Goal: Information Seeking & Learning: Learn about a topic

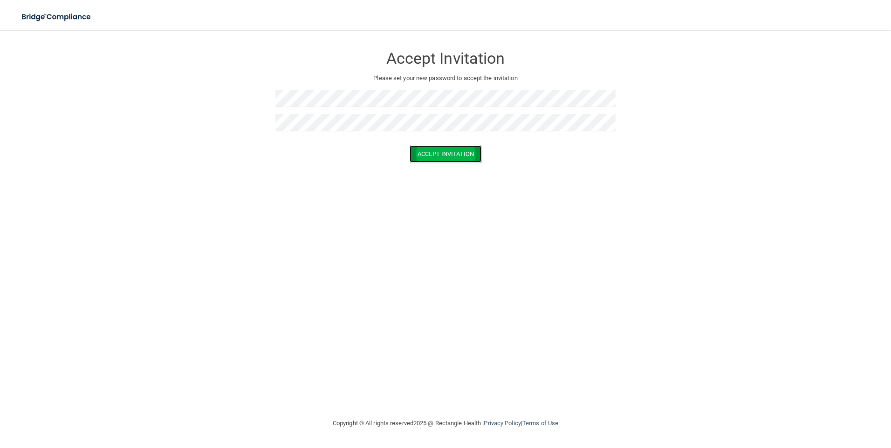
click at [437, 153] on button "Accept Invitation" at bounding box center [446, 153] width 72 height 17
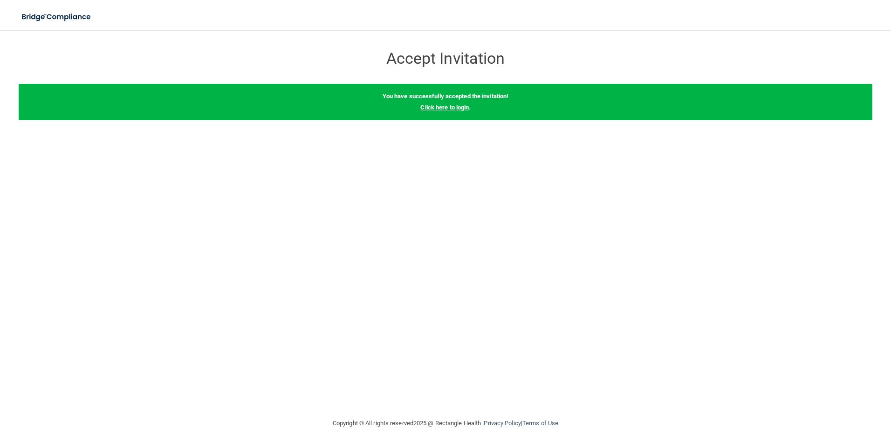
click at [443, 107] on link "Click here to login" at bounding box center [444, 107] width 48 height 7
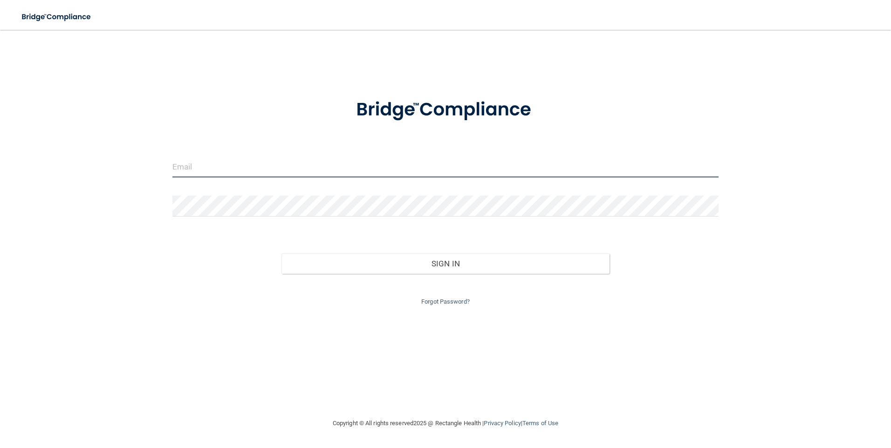
click at [207, 170] on input "email" at bounding box center [445, 167] width 547 height 21
type input "[EMAIL_ADDRESS][DOMAIN_NAME]"
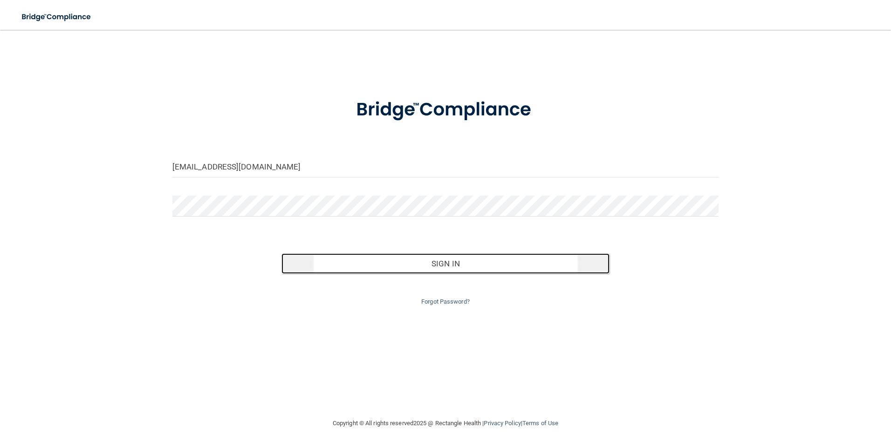
click at [412, 261] on button "Sign In" at bounding box center [446, 264] width 328 height 21
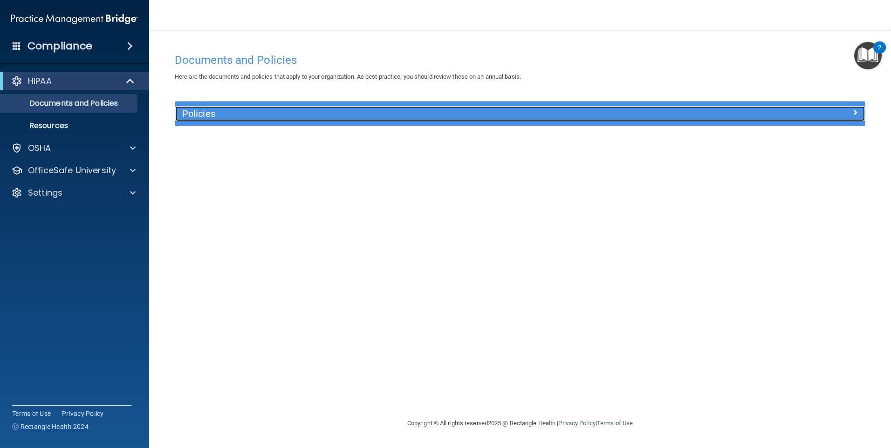
click at [682, 112] on h5 "Policies" at bounding box center [433, 114] width 503 height 10
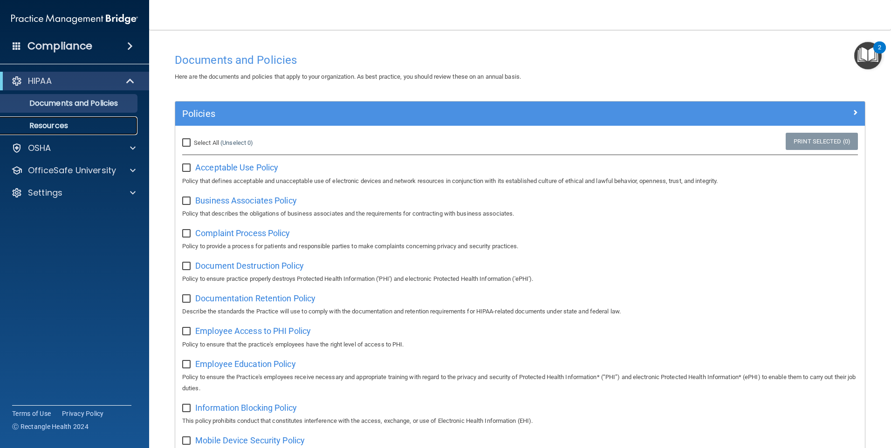
click at [68, 126] on p "Resources" at bounding box center [69, 125] width 127 height 9
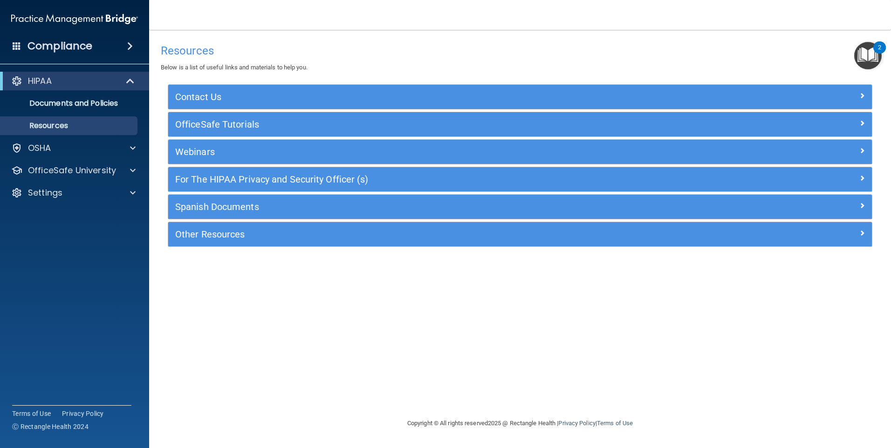
click at [129, 44] on span at bounding box center [130, 46] width 6 height 11
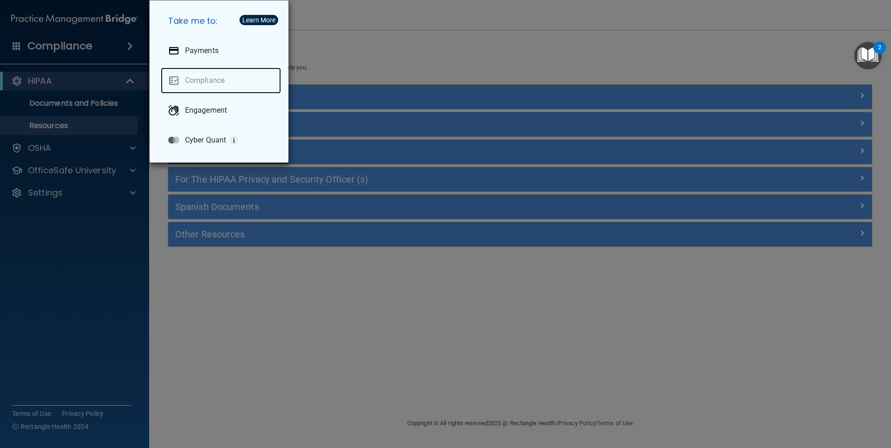
click at [197, 84] on link "Compliance" at bounding box center [221, 81] width 120 height 26
click at [115, 236] on div "Take me to: Payments Compliance Engagement Cyber Quant" at bounding box center [445, 224] width 891 height 448
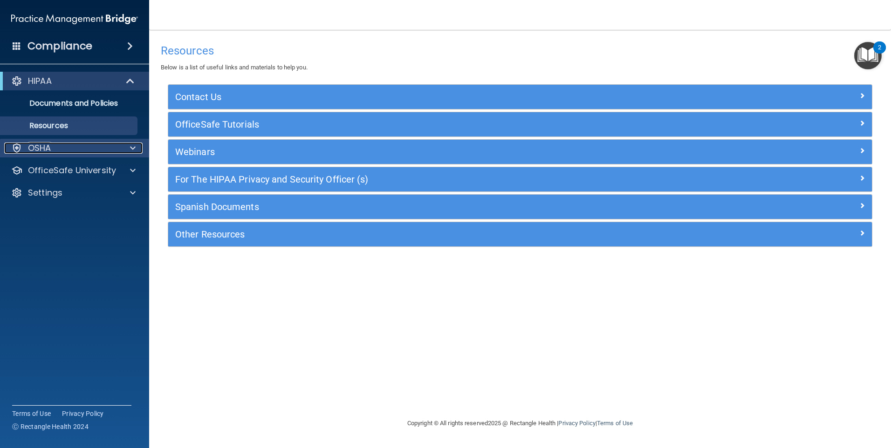
click at [74, 147] on div "OSHA" at bounding box center [62, 148] width 116 height 11
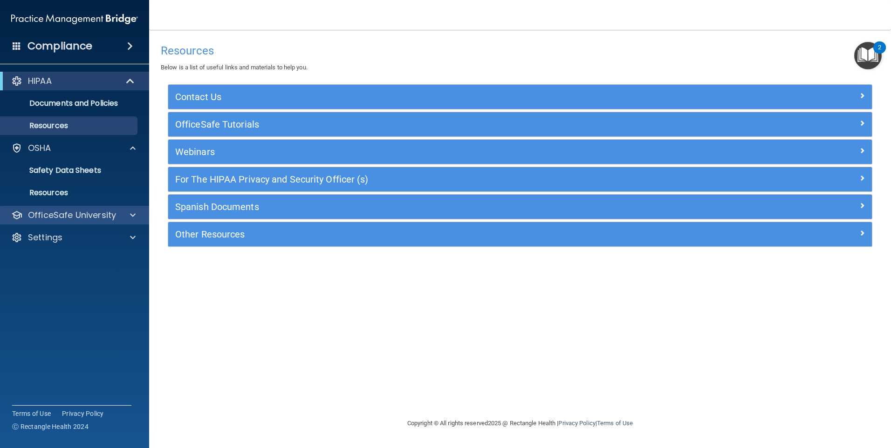
click at [84, 221] on div "OfficeSafe University" at bounding box center [75, 215] width 150 height 19
click at [133, 213] on span at bounding box center [133, 215] width 6 height 11
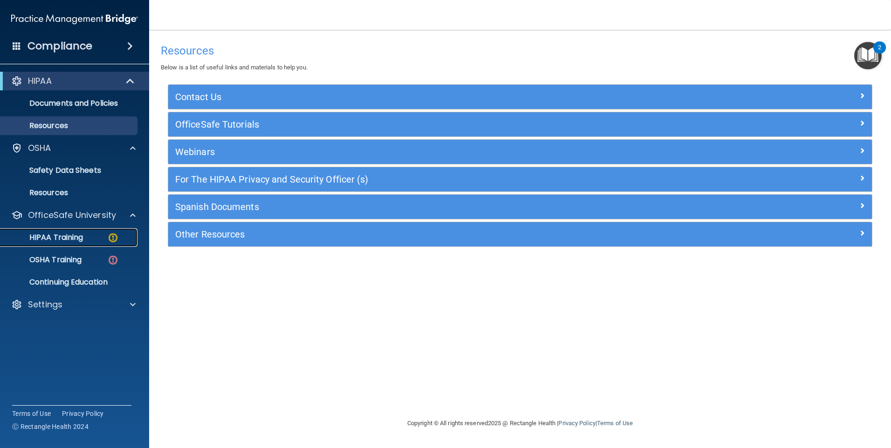
click at [72, 241] on p "HIPAA Training" at bounding box center [44, 237] width 77 height 9
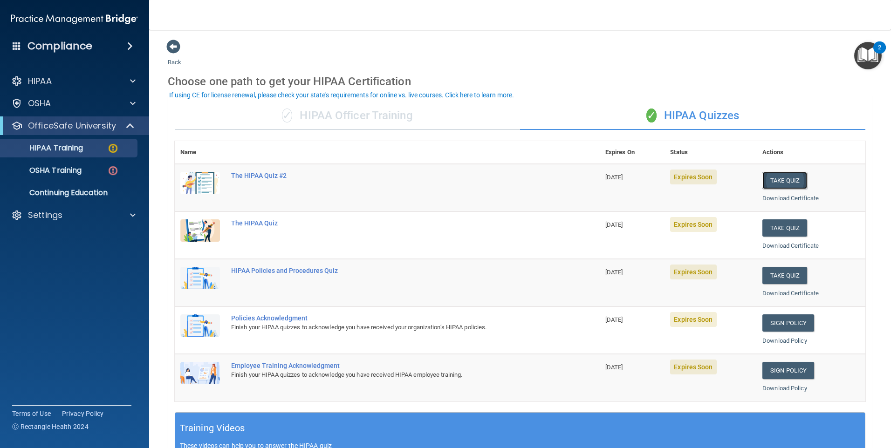
click at [780, 182] on button "Take Quiz" at bounding box center [785, 180] width 45 height 17
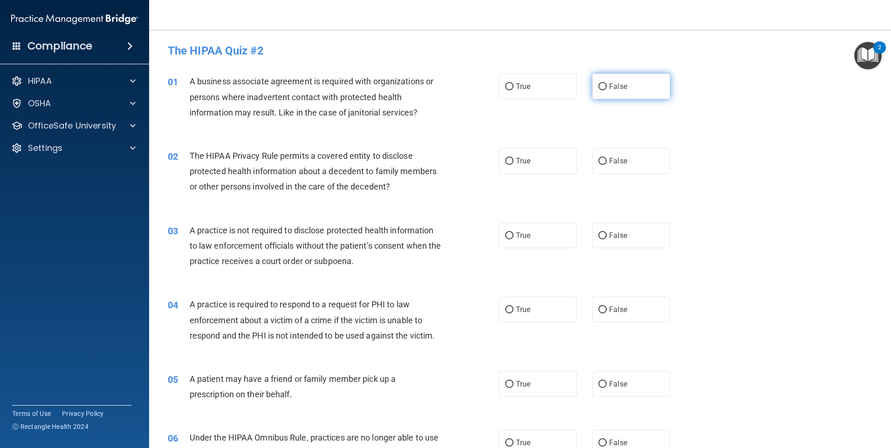
click at [598, 84] on input "False" at bounding box center [602, 86] width 8 height 7
radio input "true"
click at [505, 164] on input "True" at bounding box center [509, 161] width 8 height 7
radio input "true"
click at [600, 233] on input "False" at bounding box center [602, 236] width 8 height 7
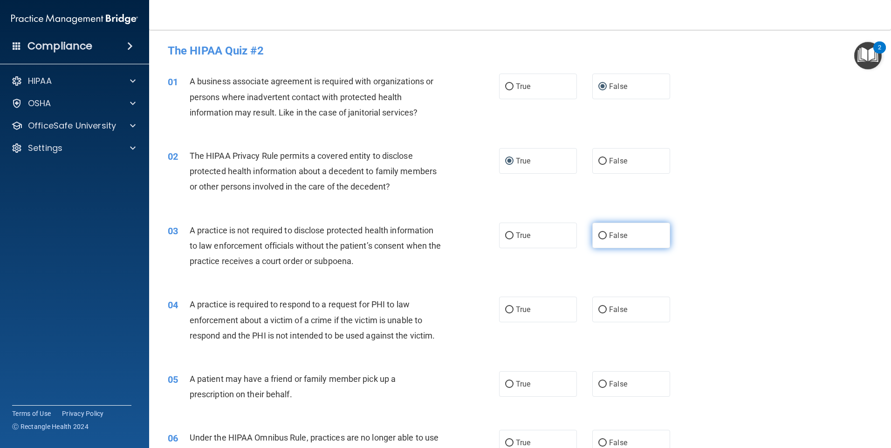
radio input "true"
click at [501, 309] on label "True" at bounding box center [538, 310] width 78 height 26
click at [505, 309] on input "True" at bounding box center [509, 310] width 8 height 7
radio input "true"
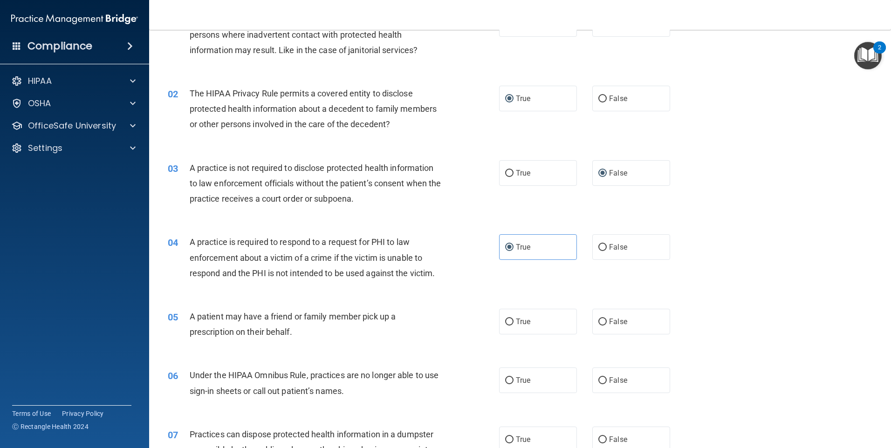
scroll to position [93, 0]
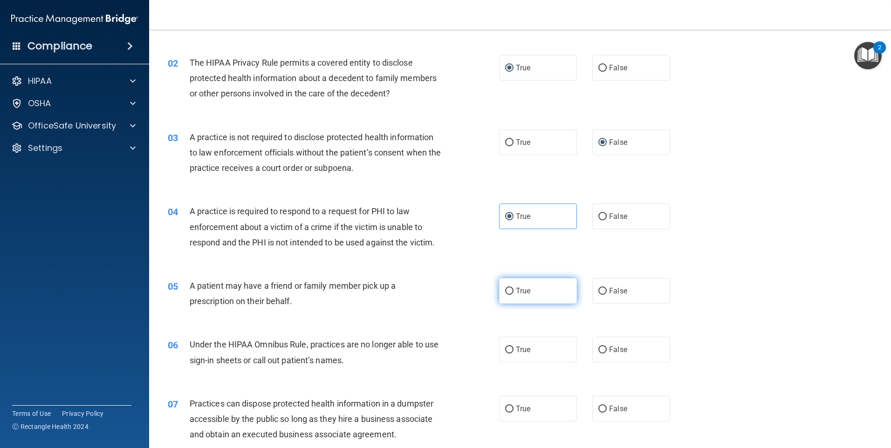
click at [516, 293] on span "True" at bounding box center [523, 291] width 14 height 9
click at [513, 293] on input "True" at bounding box center [509, 291] width 8 height 7
radio input "true"
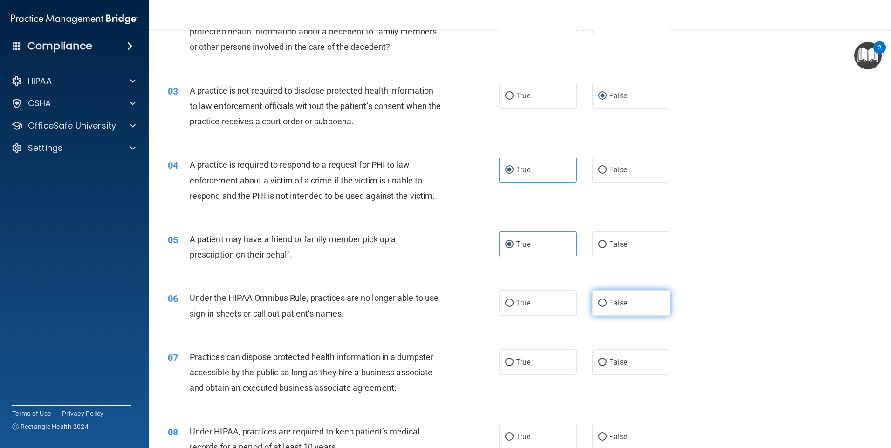
click at [599, 302] on input "False" at bounding box center [602, 303] width 8 height 7
radio input "true"
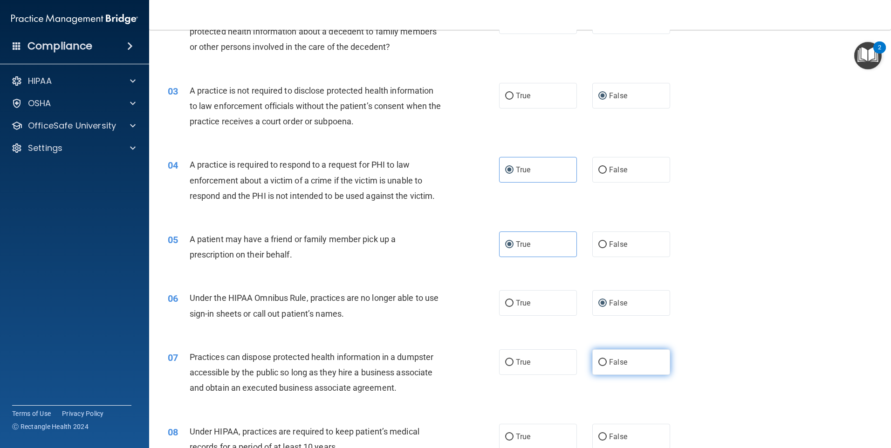
click at [598, 361] on input "False" at bounding box center [602, 362] width 8 height 7
radio input "true"
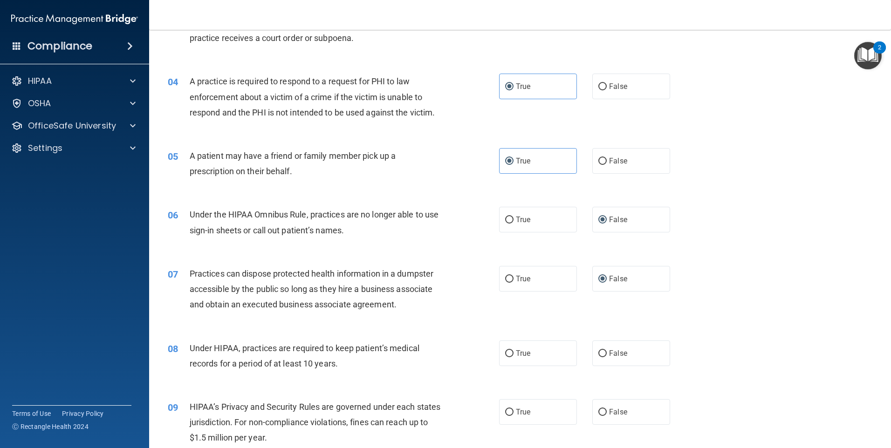
scroll to position [233, 0]
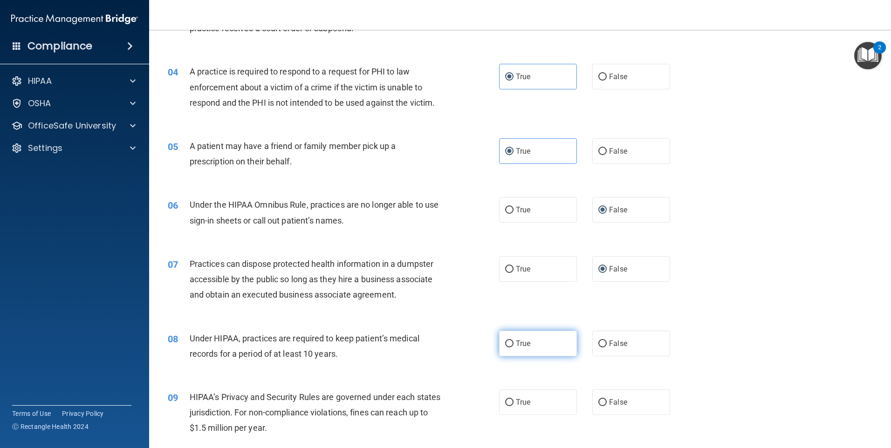
click at [508, 346] on input "True" at bounding box center [509, 344] width 8 height 7
radio input "true"
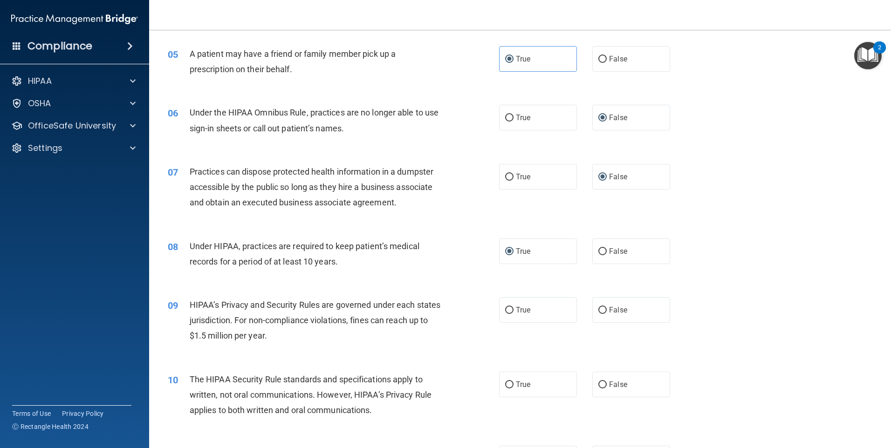
scroll to position [326, 0]
click at [507, 306] on input "True" at bounding box center [509, 309] width 8 height 7
radio input "true"
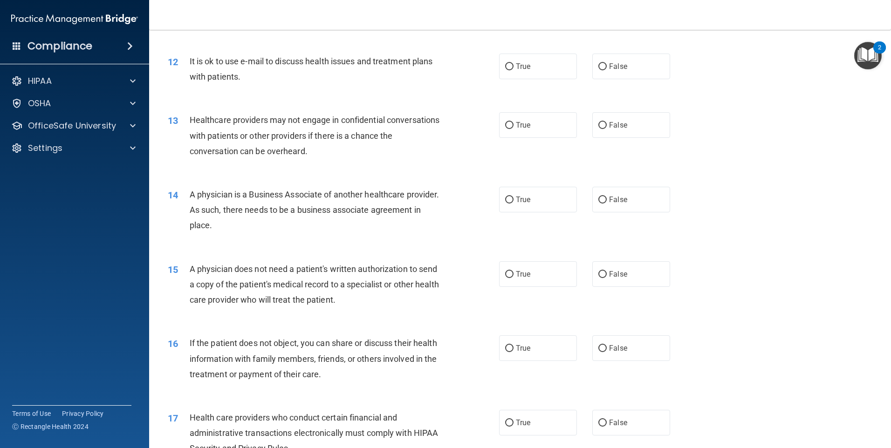
scroll to position [559, 0]
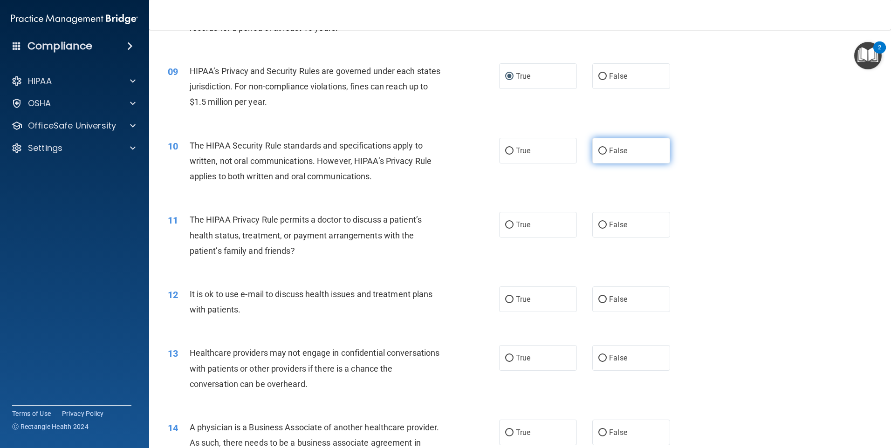
click at [598, 146] on label "False" at bounding box center [631, 151] width 78 height 26
click at [598, 148] on input "False" at bounding box center [602, 151] width 8 height 7
radio input "true"
click at [599, 226] on input "False" at bounding box center [602, 225] width 8 height 7
radio input "true"
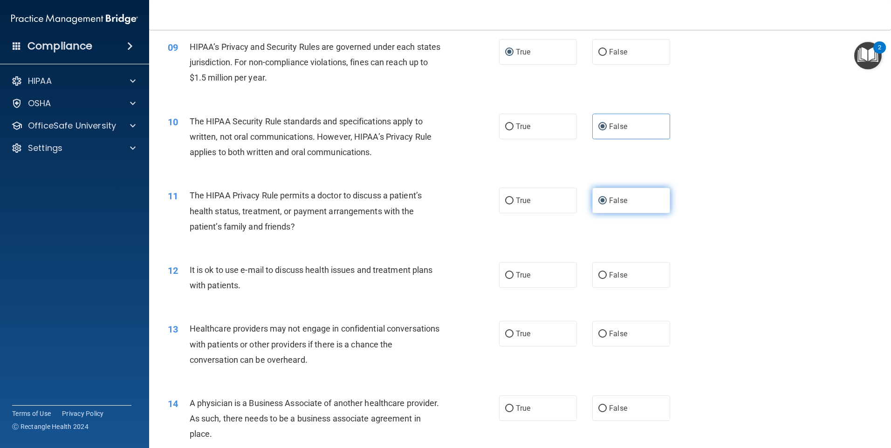
scroll to position [606, 0]
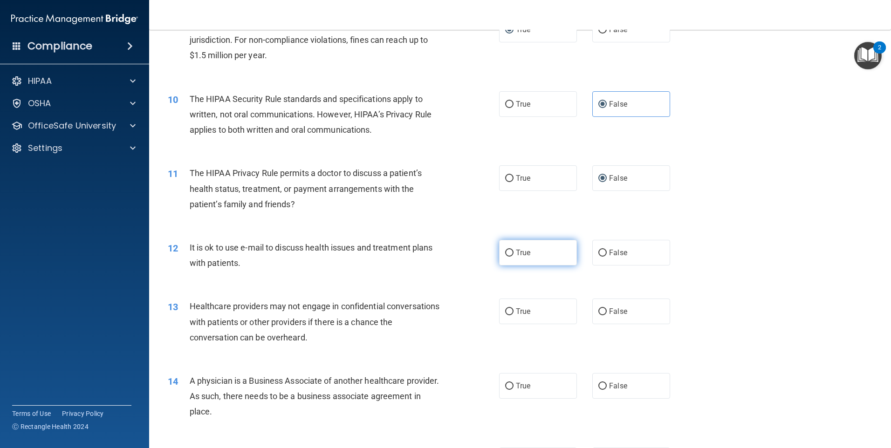
click at [516, 252] on span "True" at bounding box center [523, 252] width 14 height 9
click at [514, 252] on input "True" at bounding box center [509, 253] width 8 height 7
radio input "true"
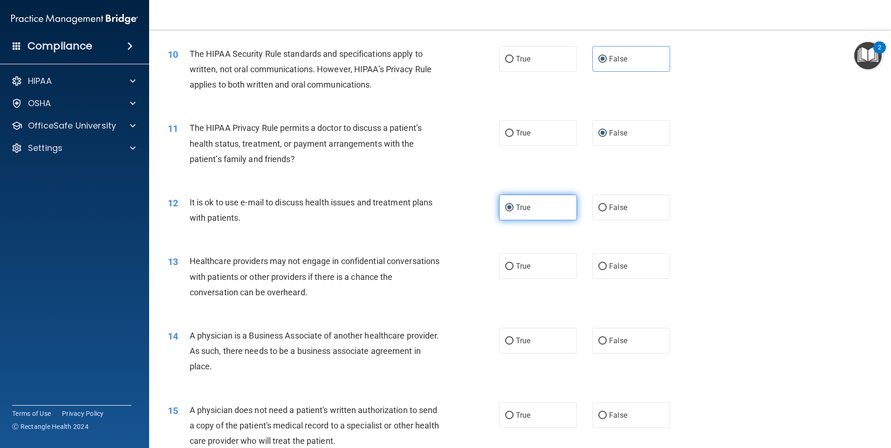
scroll to position [653, 0]
click at [598, 265] on input "False" at bounding box center [602, 265] width 8 height 7
radio input "true"
click at [508, 265] on input "True" at bounding box center [509, 265] width 8 height 7
radio input "true"
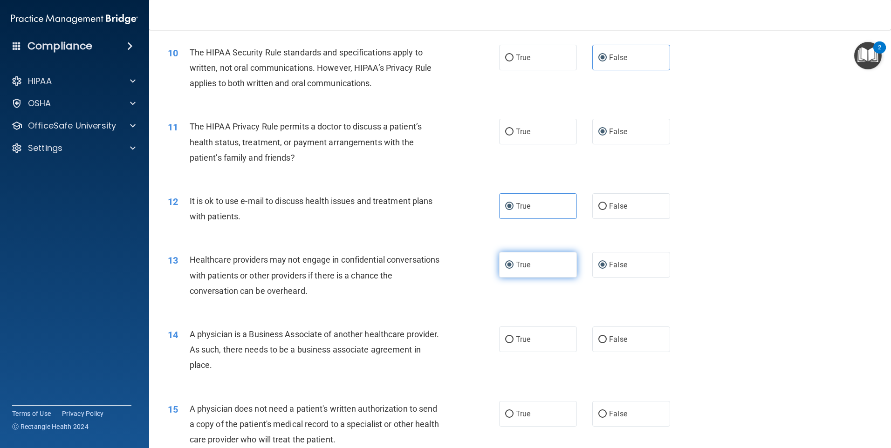
radio input "false"
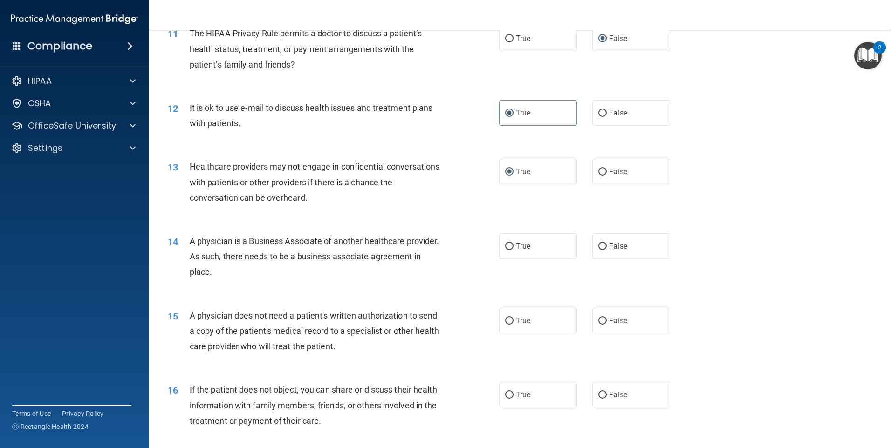
scroll to position [792, 0]
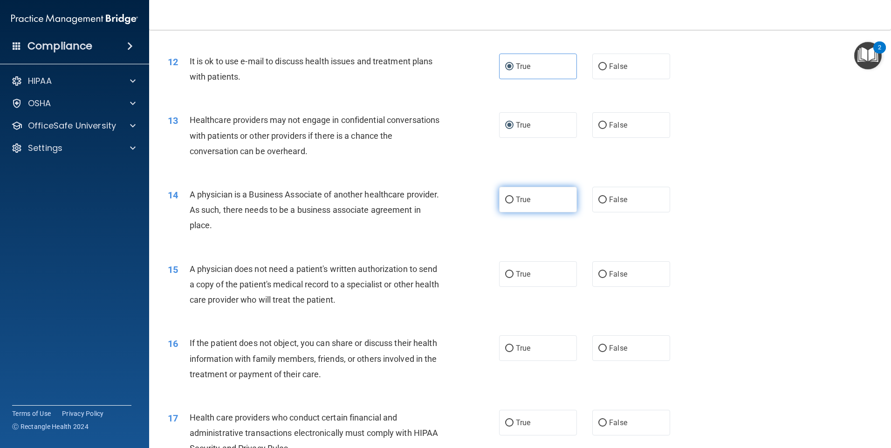
click at [516, 203] on span "True" at bounding box center [523, 199] width 14 height 9
click at [514, 203] on input "True" at bounding box center [509, 200] width 8 height 7
radio input "true"
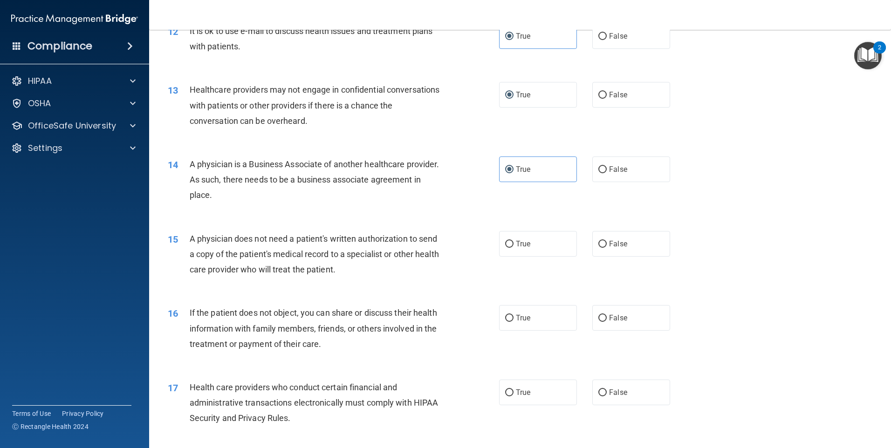
scroll to position [839, 0]
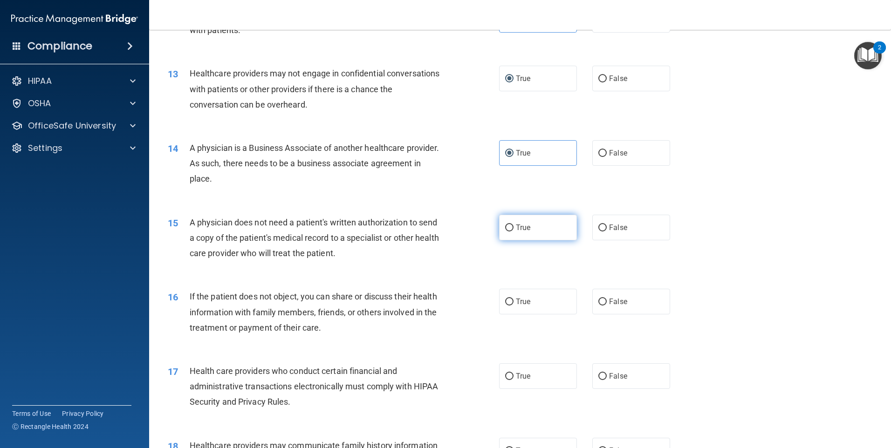
click at [505, 228] on input "True" at bounding box center [509, 228] width 8 height 7
radio input "true"
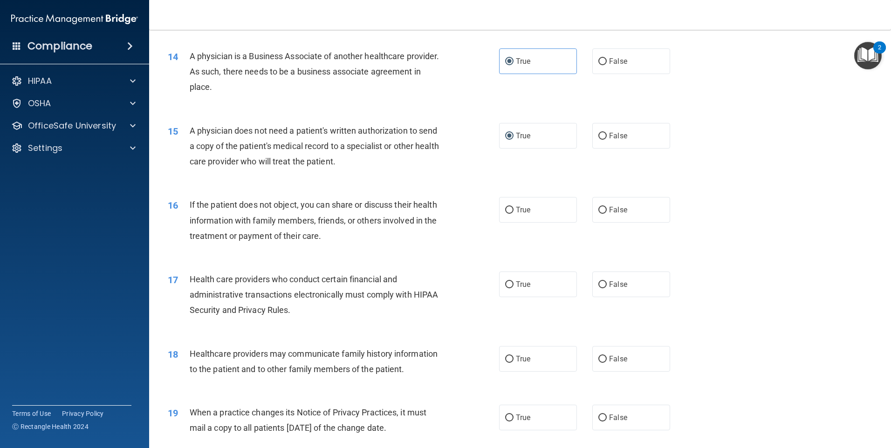
scroll to position [932, 0]
click at [516, 207] on span "True" at bounding box center [523, 208] width 14 height 9
click at [513, 207] on input "True" at bounding box center [509, 209] width 8 height 7
radio input "true"
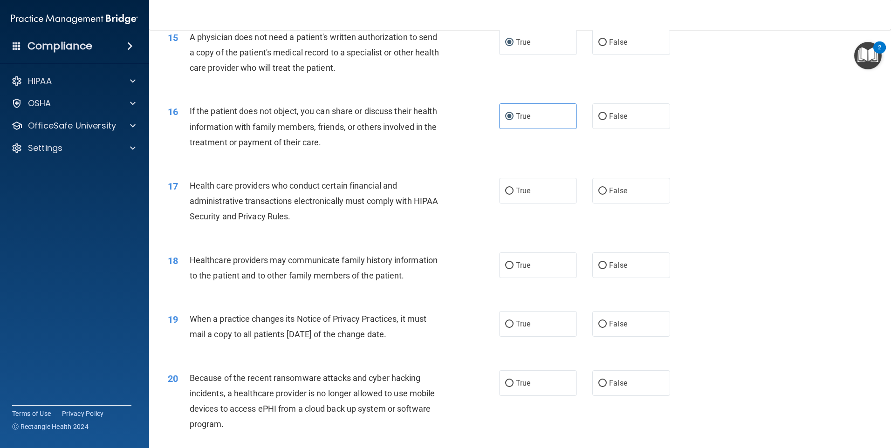
scroll to position [1025, 0]
click at [533, 191] on label "True" at bounding box center [538, 190] width 78 height 26
click at [514, 191] on input "True" at bounding box center [509, 190] width 8 height 7
radio input "true"
click at [613, 271] on label "False" at bounding box center [631, 265] width 78 height 26
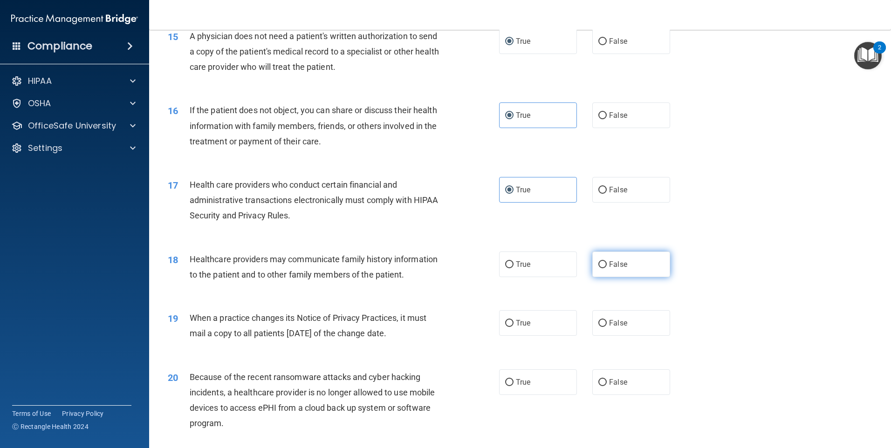
click at [607, 268] on input "False" at bounding box center [602, 264] width 8 height 7
radio input "true"
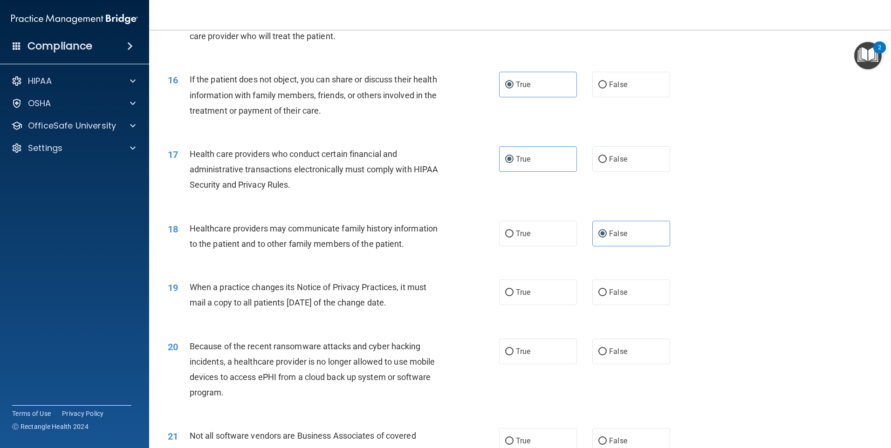
scroll to position [1072, 0]
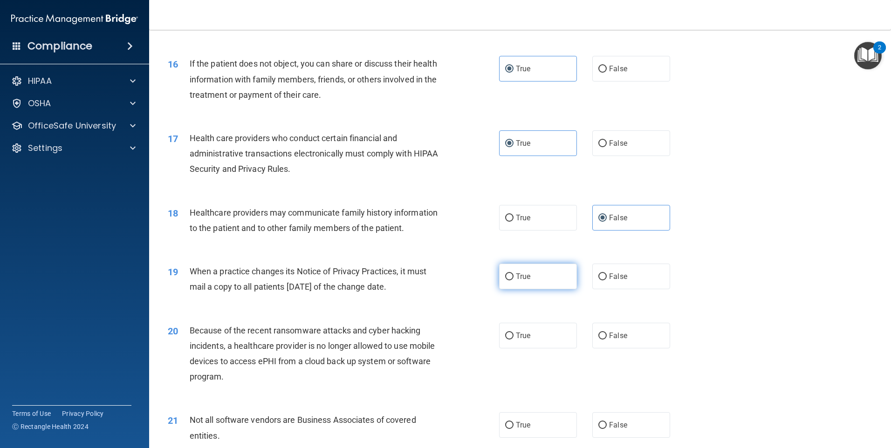
click at [523, 278] on span "True" at bounding box center [523, 276] width 14 height 9
click at [514, 278] on input "True" at bounding box center [509, 277] width 8 height 7
radio input "true"
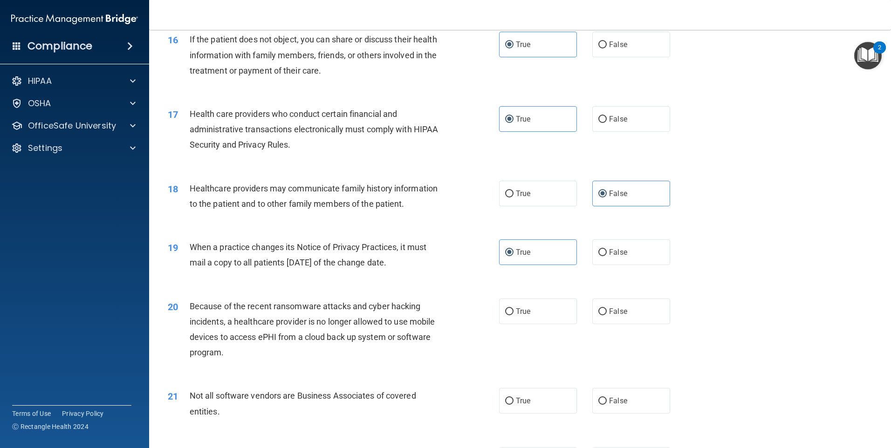
scroll to position [1119, 0]
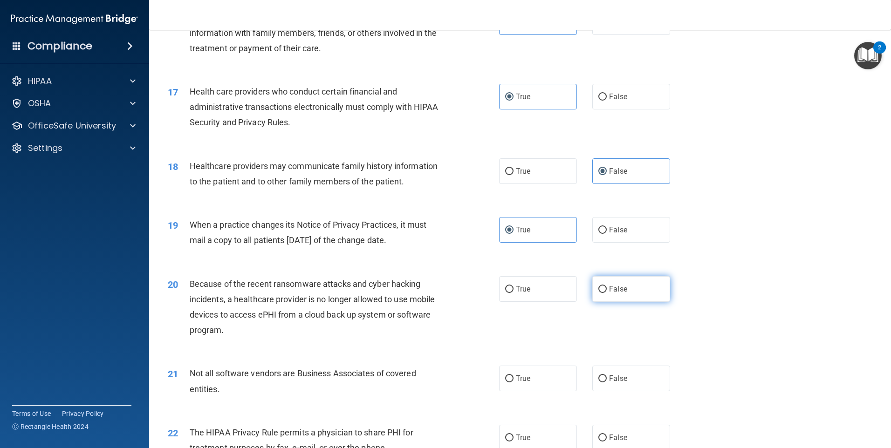
click at [598, 290] on input "False" at bounding box center [602, 289] width 8 height 7
radio input "true"
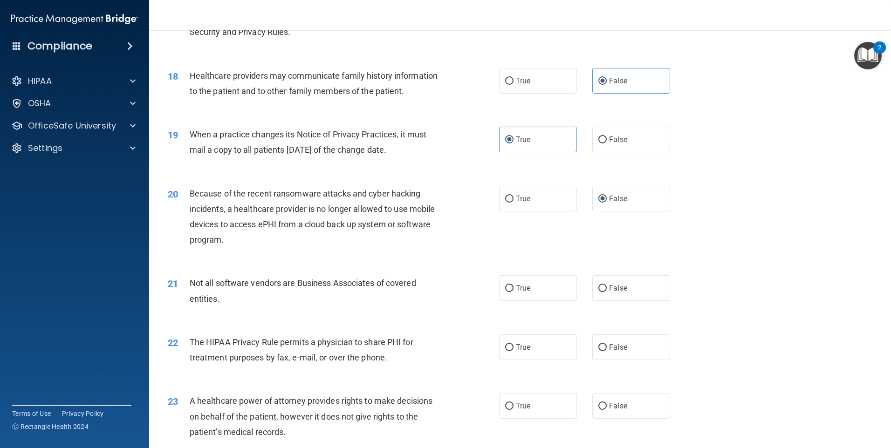
scroll to position [1212, 0]
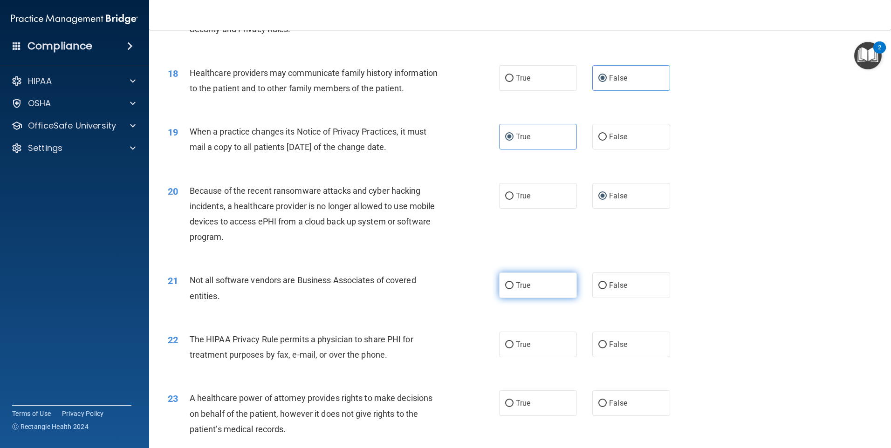
click at [525, 291] on label "True" at bounding box center [538, 286] width 78 height 26
click at [514, 289] on input "True" at bounding box center [509, 285] width 8 height 7
radio input "true"
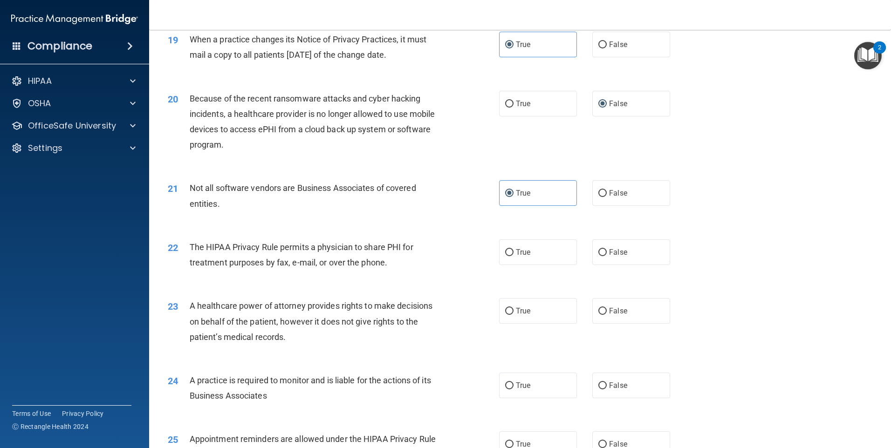
scroll to position [1305, 0]
click at [516, 247] on span "True" at bounding box center [523, 251] width 14 height 9
click at [513, 248] on input "True" at bounding box center [509, 251] width 8 height 7
radio input "true"
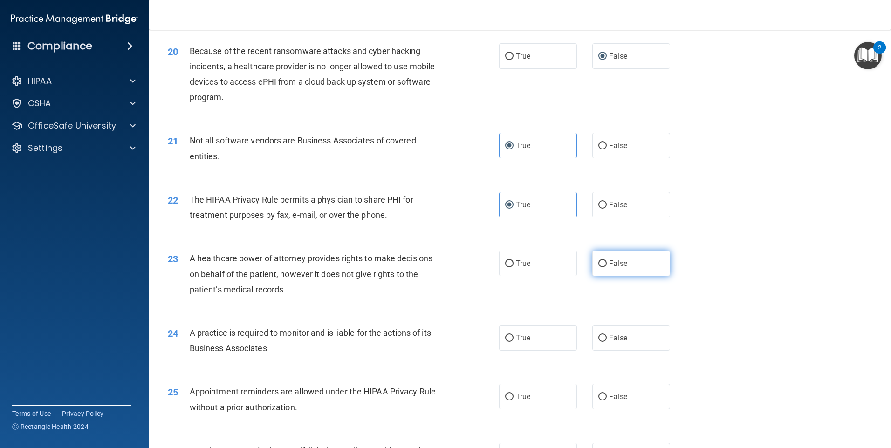
click at [616, 263] on span "False" at bounding box center [618, 263] width 18 height 9
click at [607, 263] on input "False" at bounding box center [602, 264] width 8 height 7
radio input "true"
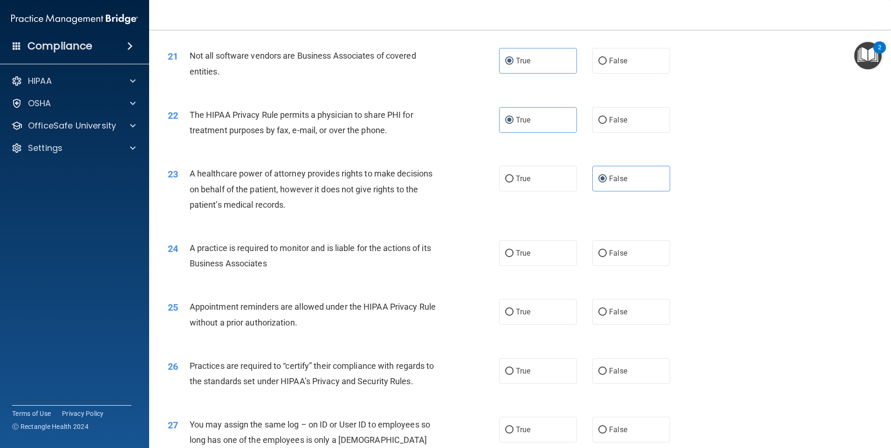
scroll to position [1445, 0]
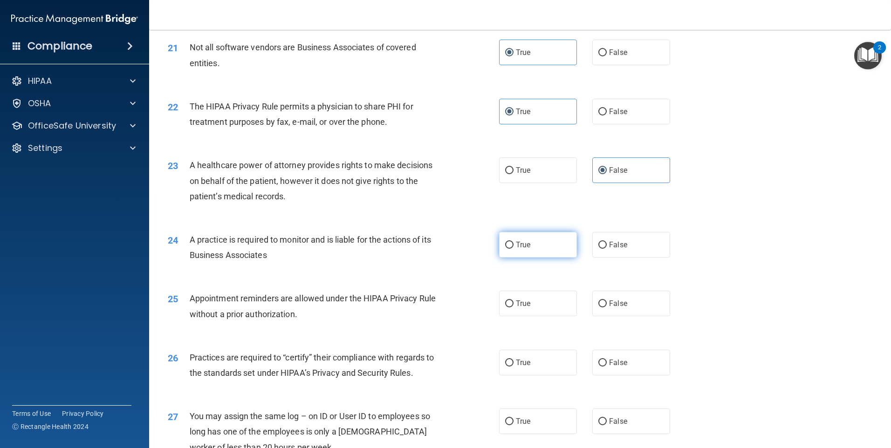
click at [522, 249] on label "True" at bounding box center [538, 245] width 78 height 26
click at [514, 249] on input "True" at bounding box center [509, 245] width 8 height 7
radio input "true"
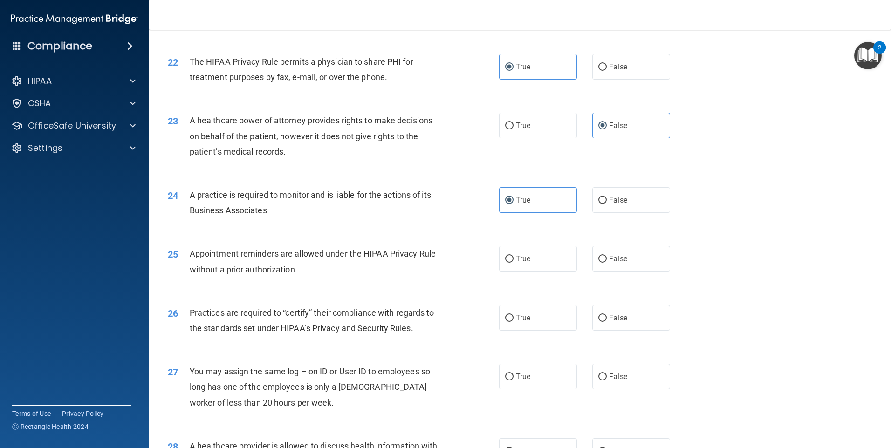
scroll to position [1491, 0]
click at [516, 254] on span "True" at bounding box center [523, 257] width 14 height 9
click at [514, 254] on input "True" at bounding box center [509, 257] width 8 height 7
radio input "true"
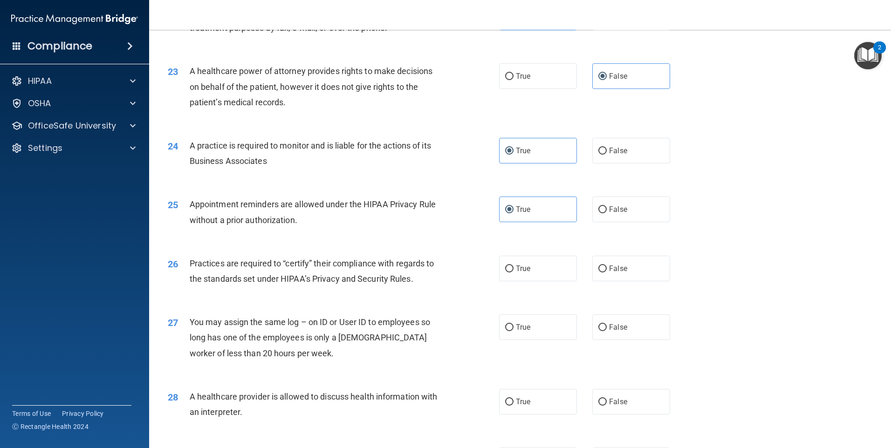
scroll to position [1585, 0]
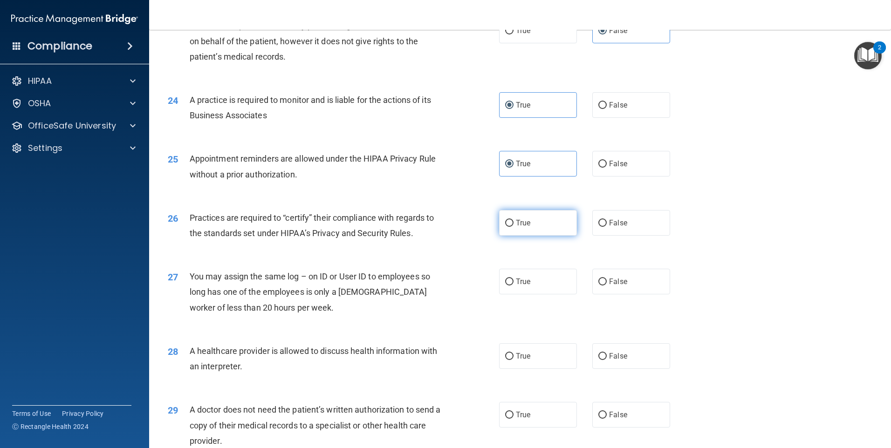
click at [524, 226] on span "True" at bounding box center [523, 223] width 14 height 9
click at [514, 226] on input "True" at bounding box center [509, 223] width 8 height 7
radio input "true"
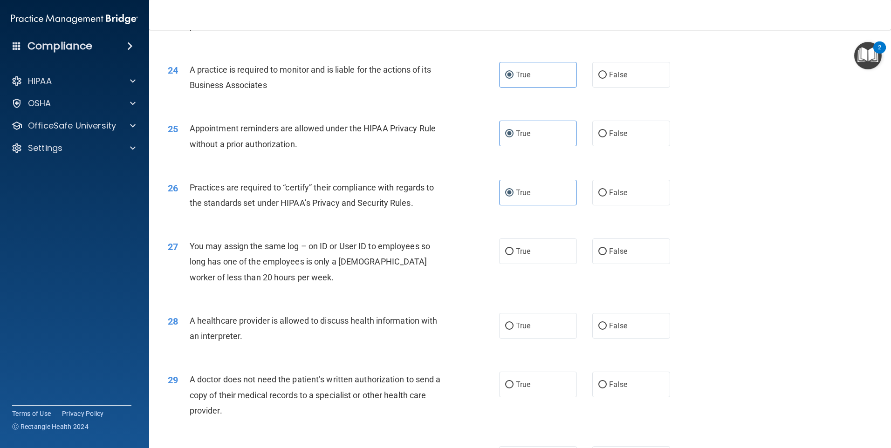
scroll to position [1631, 0]
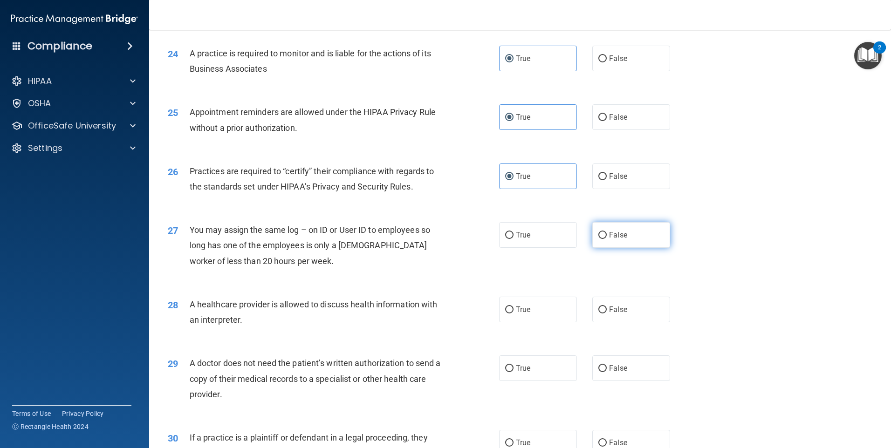
click at [612, 233] on span "False" at bounding box center [618, 235] width 18 height 9
click at [607, 233] on input "False" at bounding box center [602, 235] width 8 height 7
radio input "true"
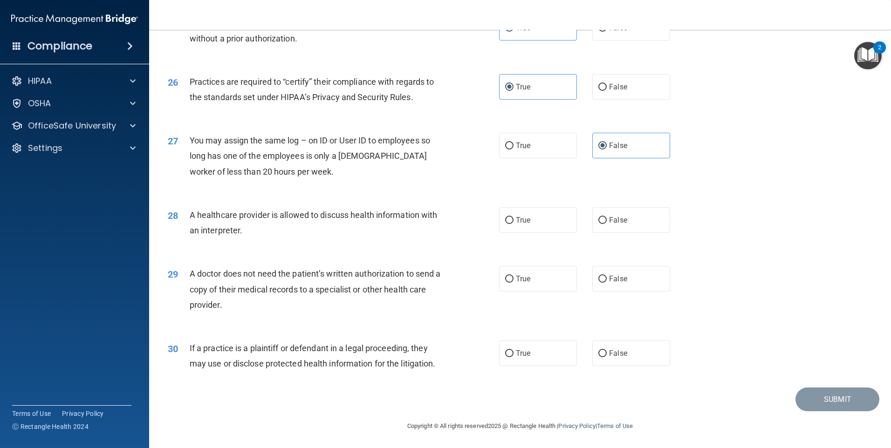
scroll to position [1721, 0]
click at [511, 217] on label "True" at bounding box center [538, 220] width 78 height 26
click at [511, 217] on input "True" at bounding box center [509, 220] width 8 height 7
radio input "true"
click at [629, 277] on label "False" at bounding box center [631, 279] width 78 height 26
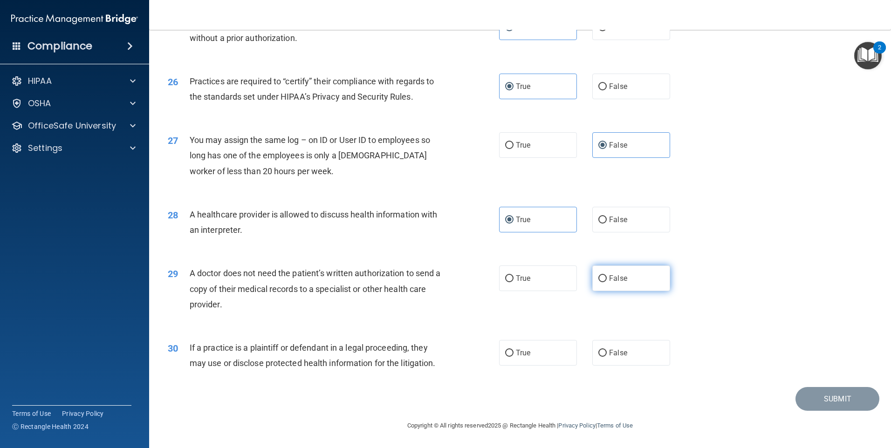
click at [607, 277] on input "False" at bounding box center [602, 278] width 8 height 7
radio input "true"
click at [511, 354] on label "True" at bounding box center [538, 353] width 78 height 26
click at [511, 354] on input "True" at bounding box center [509, 353] width 8 height 7
radio input "true"
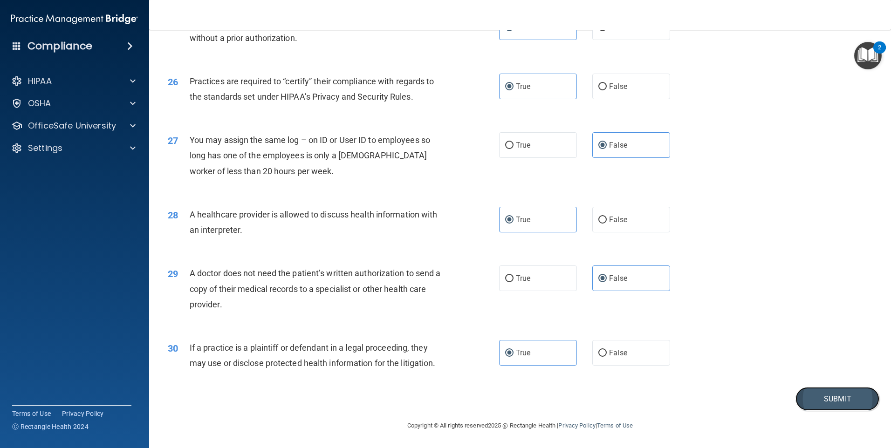
click at [821, 403] on button "Submit" at bounding box center [838, 399] width 84 height 24
click at [819, 397] on button "Submit" at bounding box center [838, 399] width 84 height 24
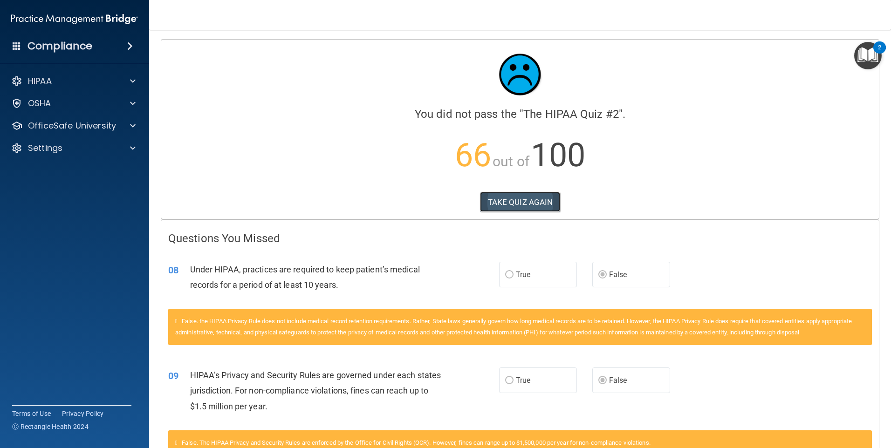
click at [498, 205] on button "TAKE QUIZ AGAIN" at bounding box center [520, 202] width 81 height 21
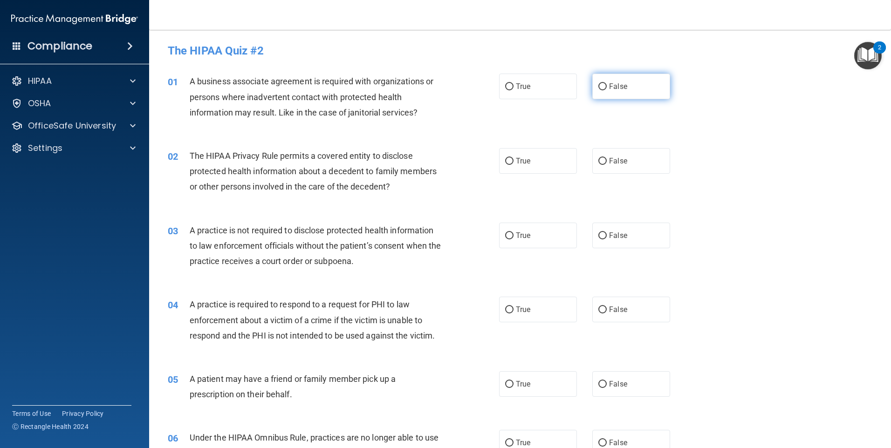
click at [605, 83] on label "False" at bounding box center [631, 87] width 78 height 26
click at [605, 83] on input "False" at bounding box center [602, 86] width 8 height 7
radio input "true"
click at [521, 164] on span "True" at bounding box center [523, 161] width 14 height 9
click at [514, 164] on input "True" at bounding box center [509, 161] width 8 height 7
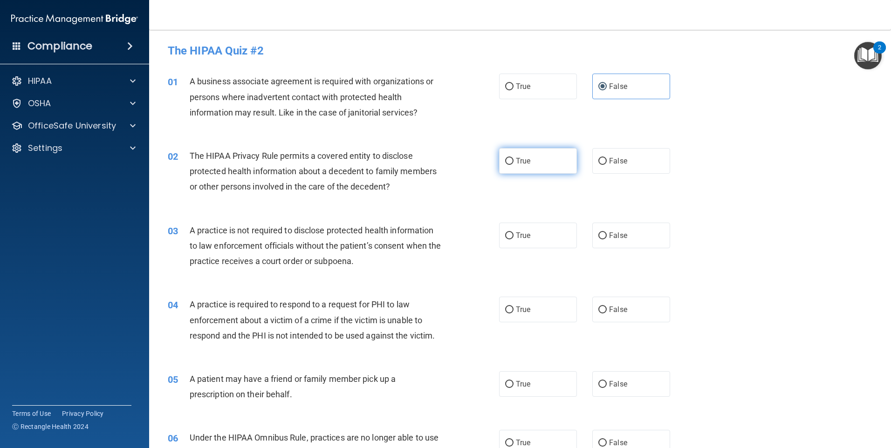
radio input "true"
click at [600, 235] on input "False" at bounding box center [602, 236] width 8 height 7
radio input "true"
click at [507, 309] on input "True" at bounding box center [509, 310] width 8 height 7
radio input "true"
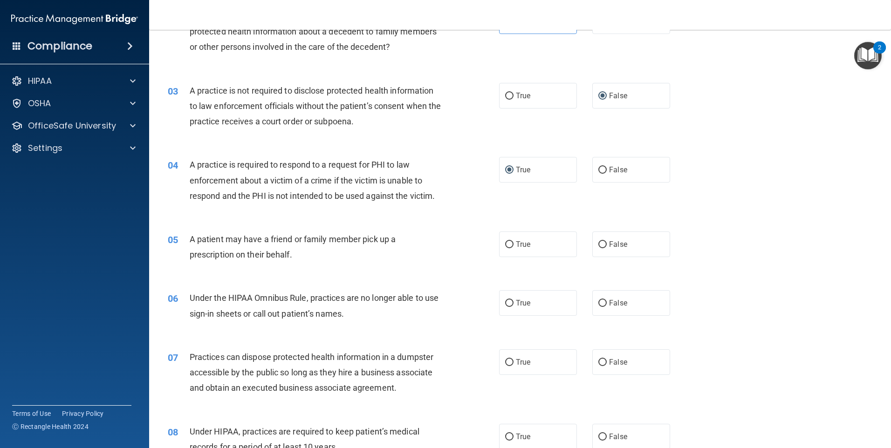
scroll to position [186, 0]
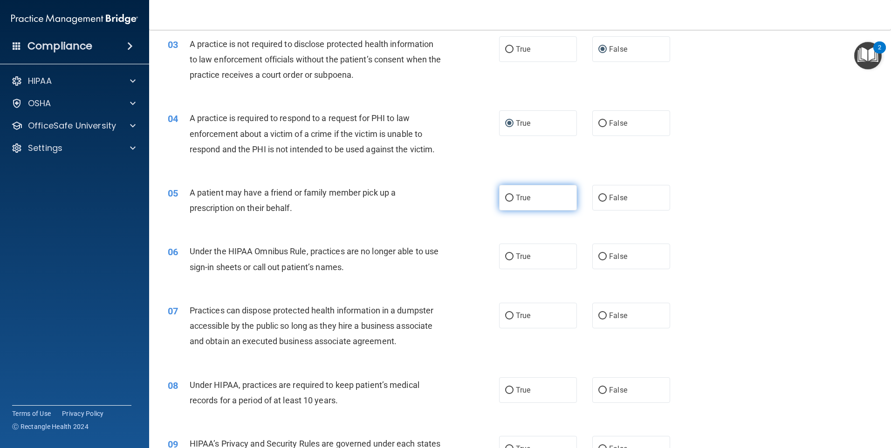
click at [516, 201] on span "True" at bounding box center [523, 197] width 14 height 9
click at [513, 201] on input "True" at bounding box center [509, 198] width 8 height 7
radio input "true"
click at [599, 261] on label "False" at bounding box center [631, 257] width 78 height 26
click at [599, 261] on input "False" at bounding box center [602, 257] width 8 height 7
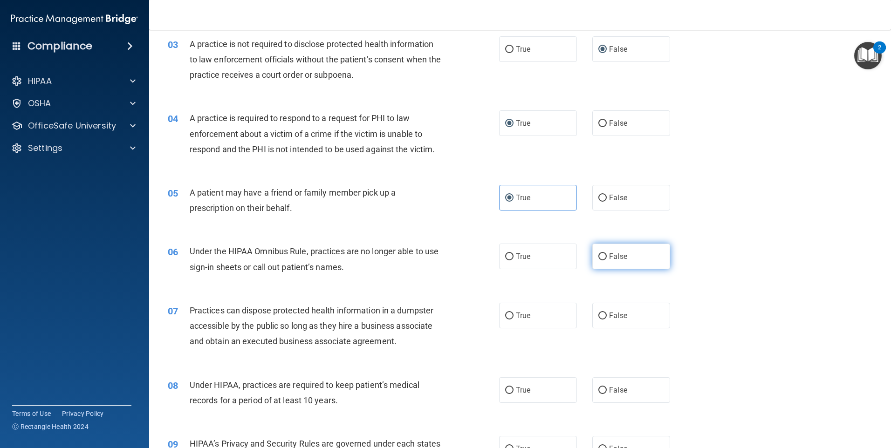
radio input "true"
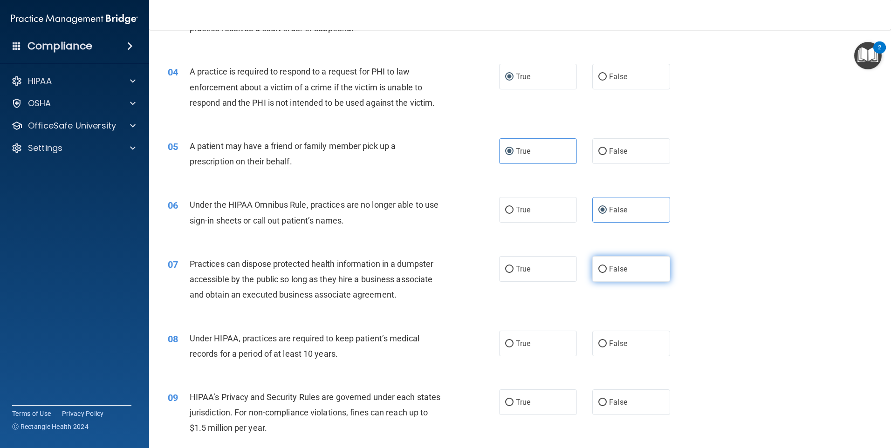
click at [598, 270] on input "False" at bounding box center [602, 269] width 8 height 7
radio input "true"
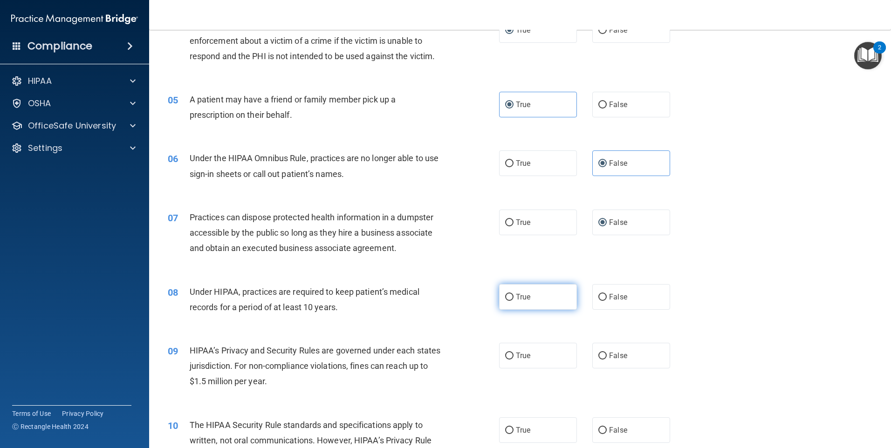
click at [516, 301] on span "True" at bounding box center [523, 297] width 14 height 9
click at [513, 301] on input "True" at bounding box center [509, 297] width 8 height 7
radio input "true"
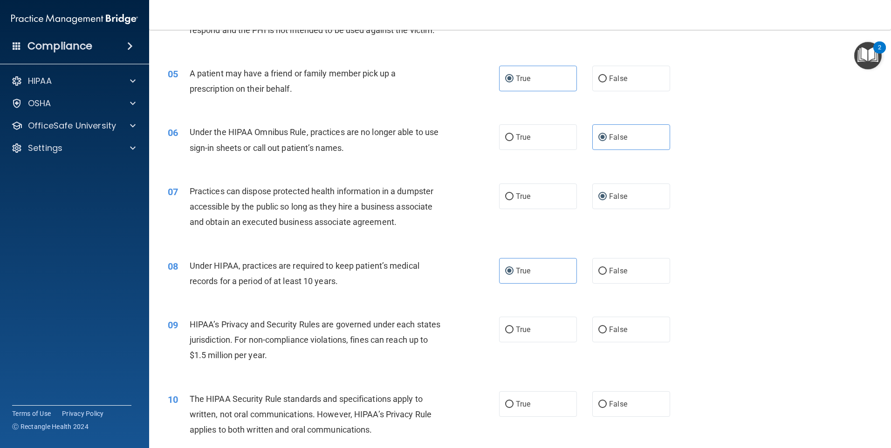
scroll to position [326, 0]
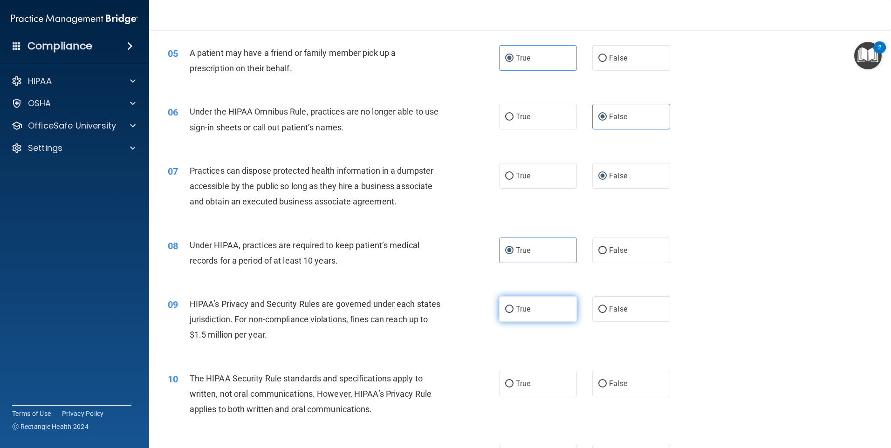
click at [505, 308] on input "True" at bounding box center [509, 309] width 8 height 7
radio input "true"
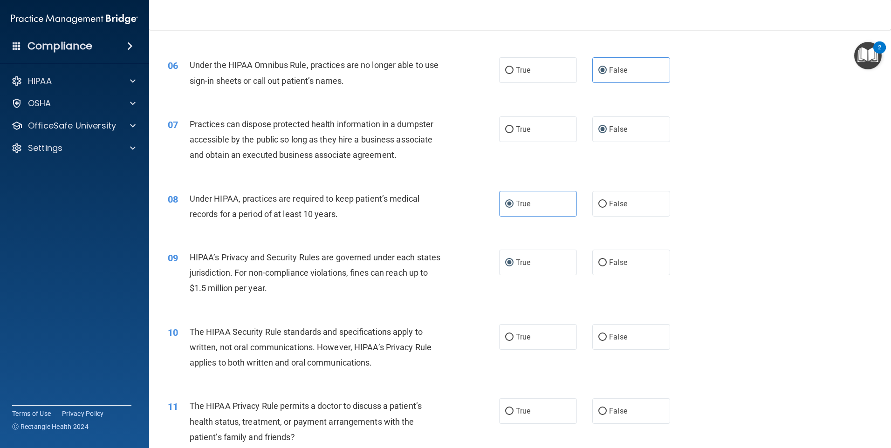
scroll to position [419, 0]
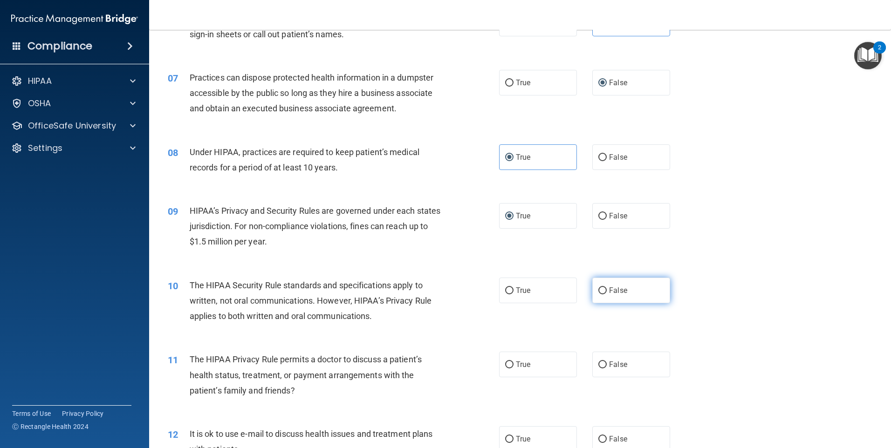
click at [613, 289] on span "False" at bounding box center [618, 290] width 18 height 9
click at [607, 289] on input "False" at bounding box center [602, 291] width 8 height 7
radio input "true"
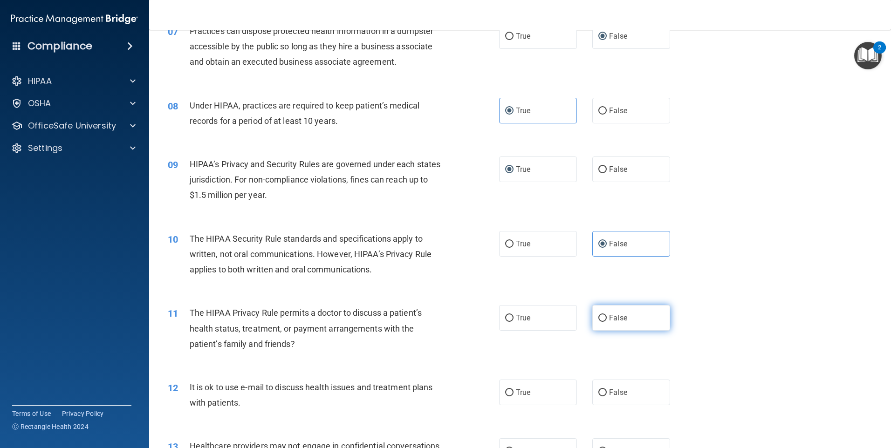
click at [614, 318] on span "False" at bounding box center [618, 318] width 18 height 9
click at [607, 318] on input "False" at bounding box center [602, 318] width 8 height 7
radio input "true"
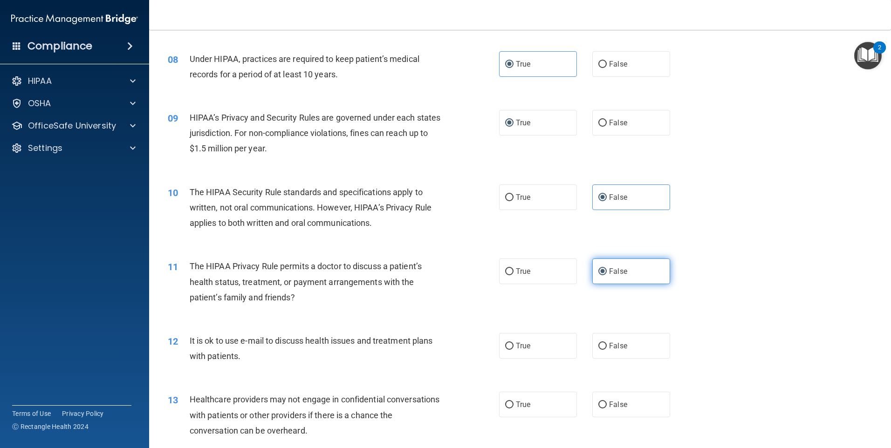
scroll to position [559, 0]
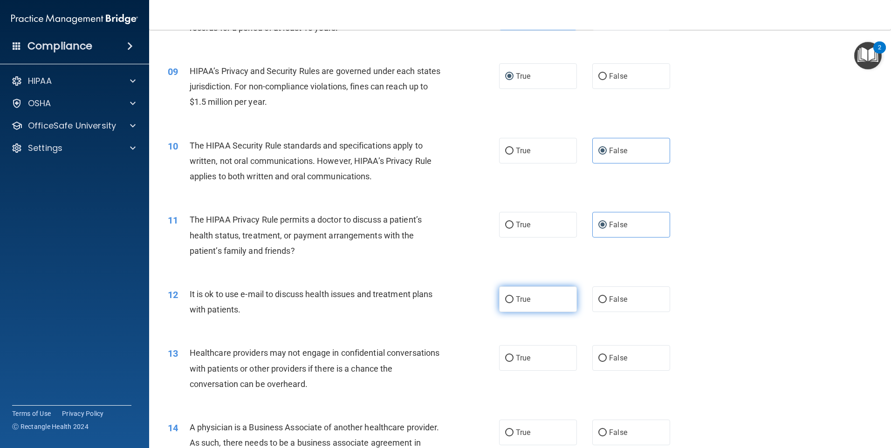
click at [516, 301] on span "True" at bounding box center [523, 299] width 14 height 9
click at [514, 301] on input "True" at bounding box center [509, 299] width 8 height 7
radio input "true"
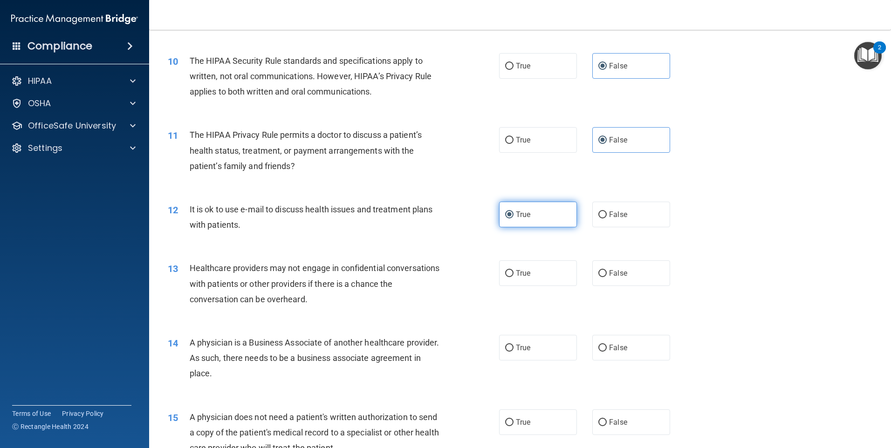
scroll to position [653, 0]
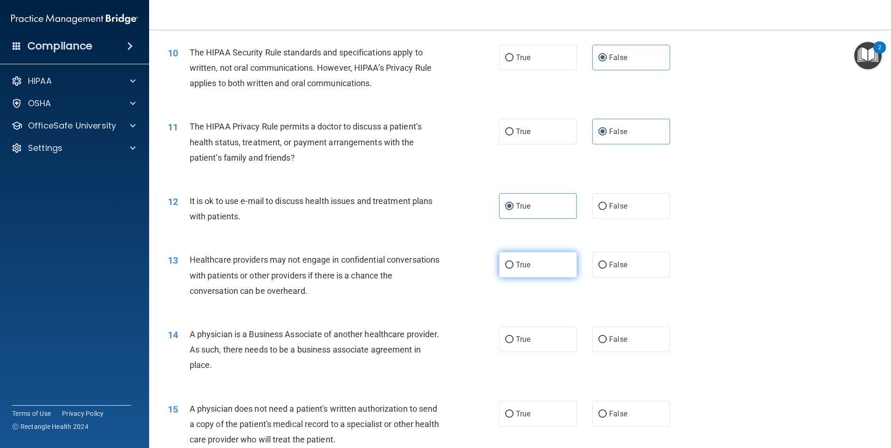
click at [508, 268] on input "True" at bounding box center [509, 265] width 8 height 7
radio input "true"
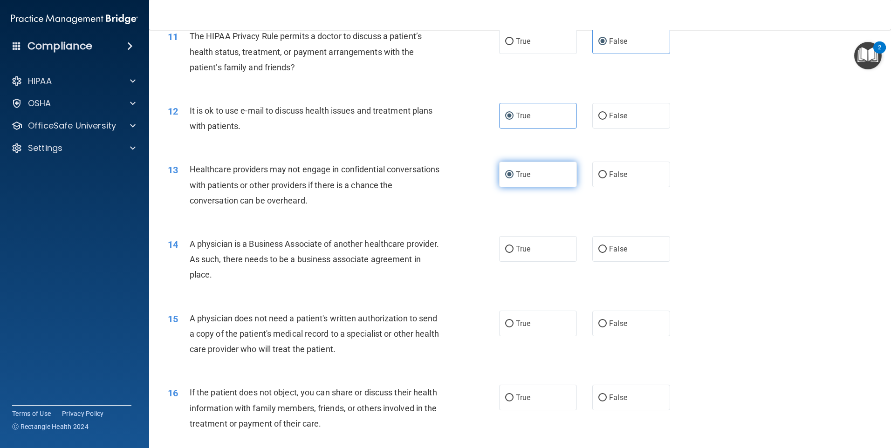
scroll to position [746, 0]
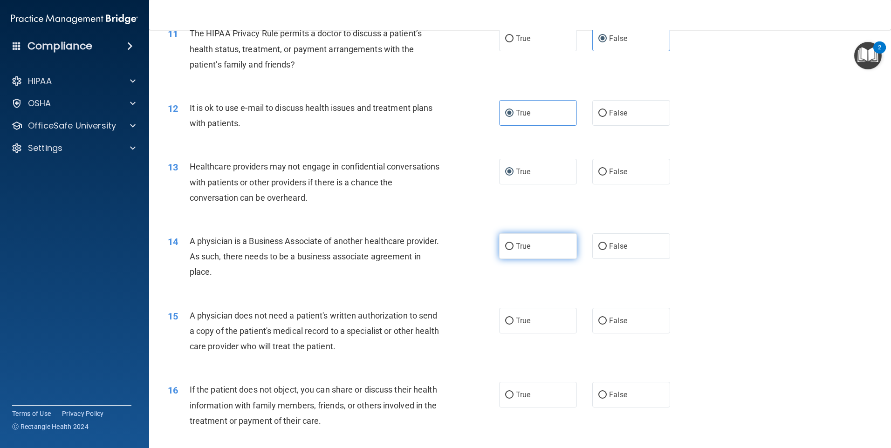
click at [506, 246] on input "True" at bounding box center [509, 246] width 8 height 7
radio input "true"
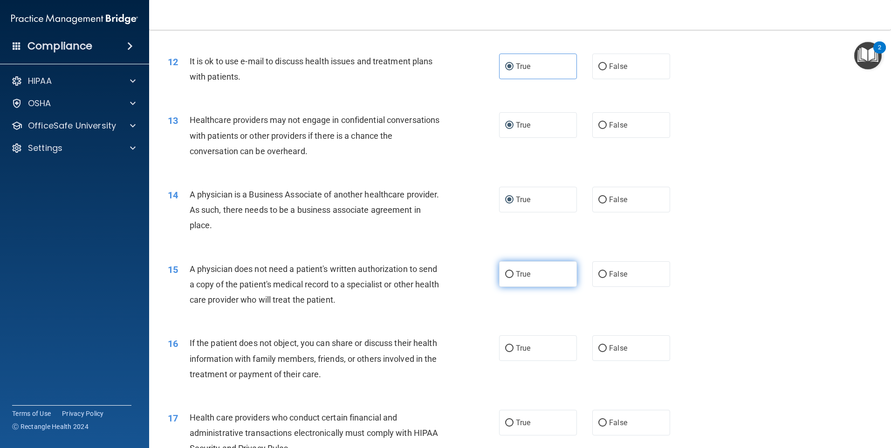
click at [507, 274] on input "True" at bounding box center [509, 274] width 8 height 7
radio input "true"
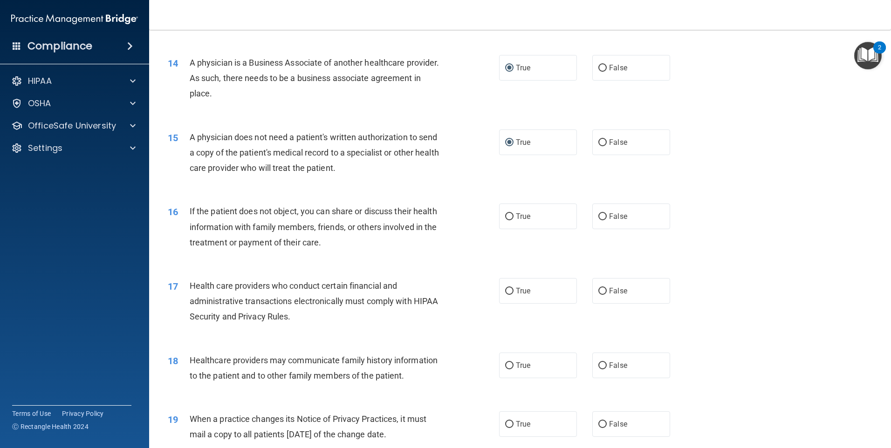
scroll to position [932, 0]
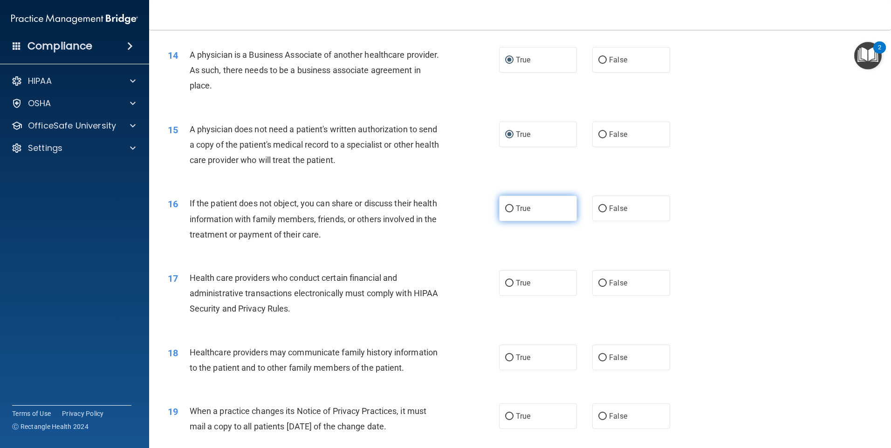
click at [506, 206] on input "True" at bounding box center [509, 209] width 8 height 7
radio input "true"
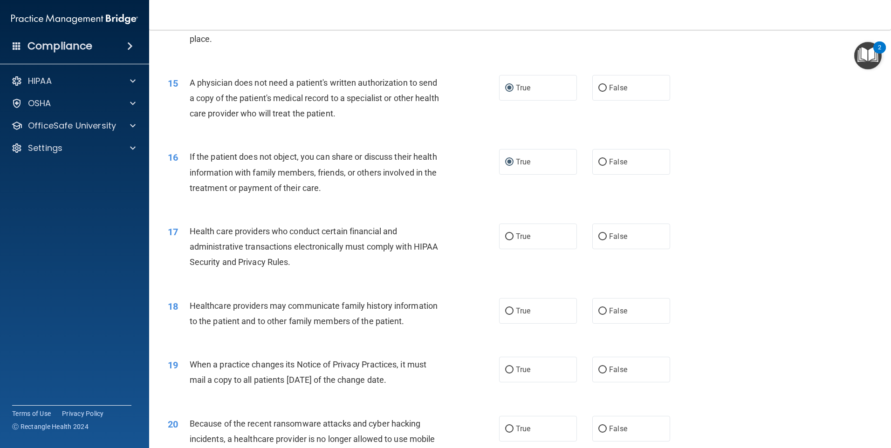
scroll to position [1025, 0]
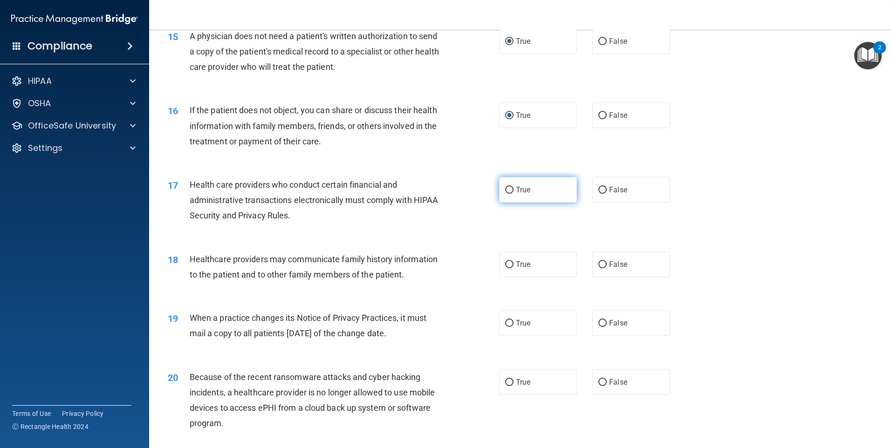
click at [505, 188] on input "True" at bounding box center [509, 190] width 8 height 7
radio input "true"
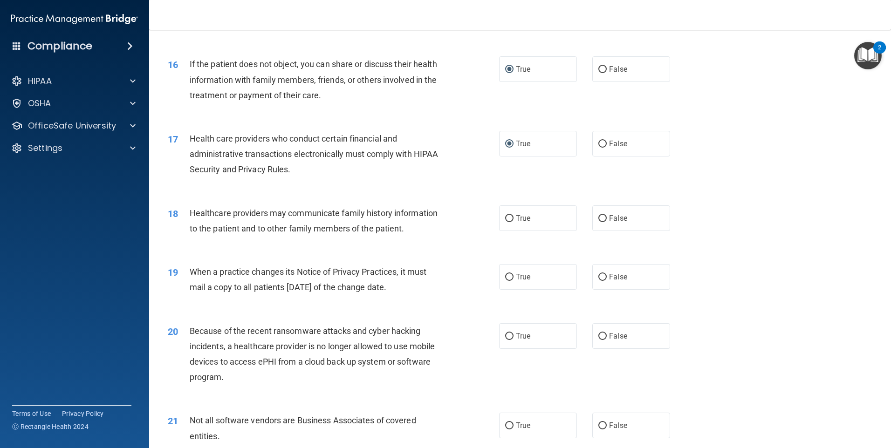
scroll to position [1072, 0]
click at [598, 220] on input "False" at bounding box center [602, 218] width 8 height 7
radio input "true"
click at [510, 276] on label "True" at bounding box center [538, 277] width 78 height 26
click at [510, 276] on input "True" at bounding box center [509, 277] width 8 height 7
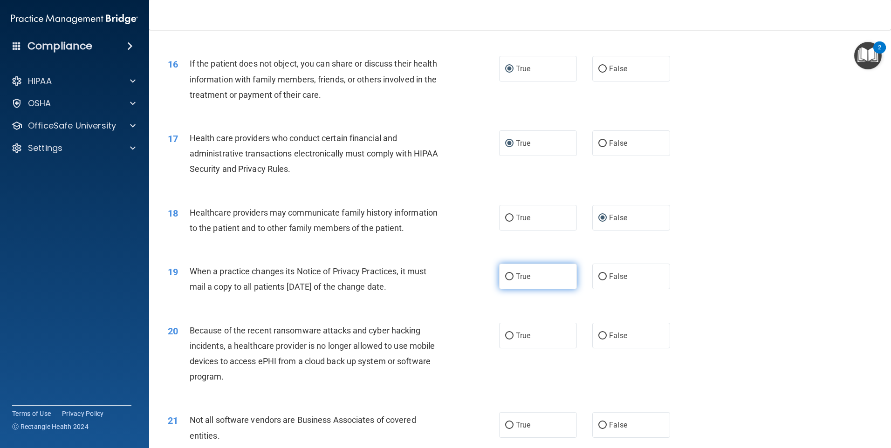
radio input "true"
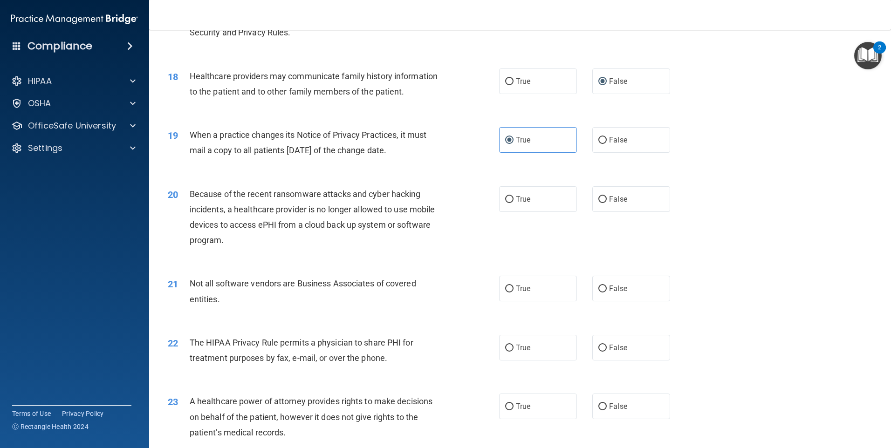
scroll to position [1212, 0]
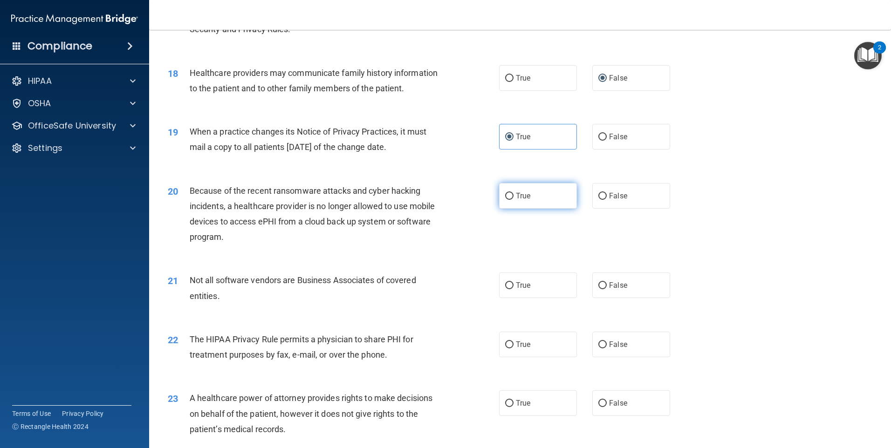
click at [508, 198] on input "True" at bounding box center [509, 196] width 8 height 7
radio input "true"
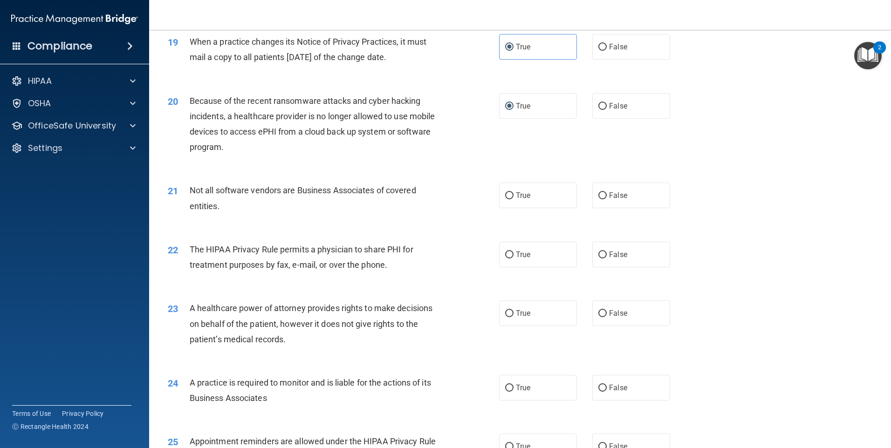
scroll to position [1305, 0]
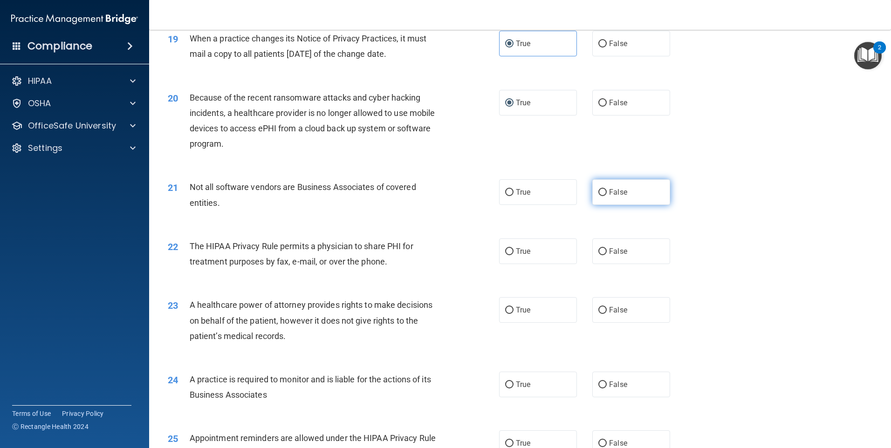
click at [604, 192] on label "False" at bounding box center [631, 192] width 78 height 26
click at [604, 192] on input "False" at bounding box center [602, 192] width 8 height 7
radio input "true"
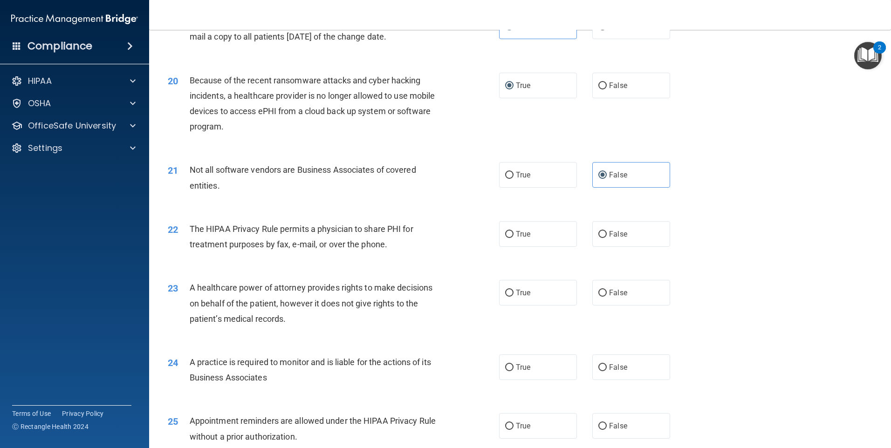
scroll to position [1352, 0]
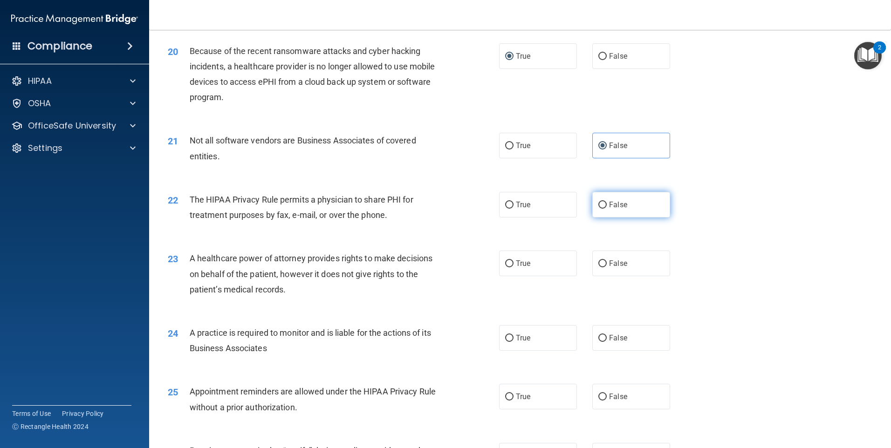
click at [598, 205] on input "False" at bounding box center [602, 205] width 8 height 7
radio input "true"
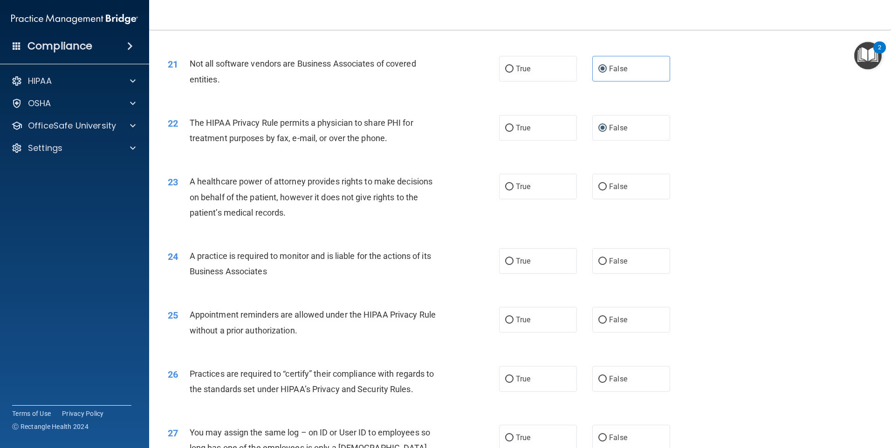
scroll to position [1445, 0]
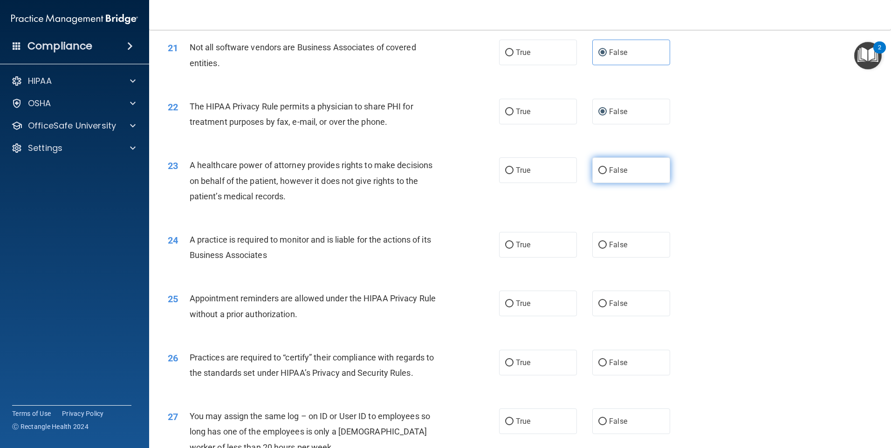
click at [609, 169] on span "False" at bounding box center [618, 170] width 18 height 9
click at [606, 169] on input "False" at bounding box center [602, 170] width 8 height 7
radio input "true"
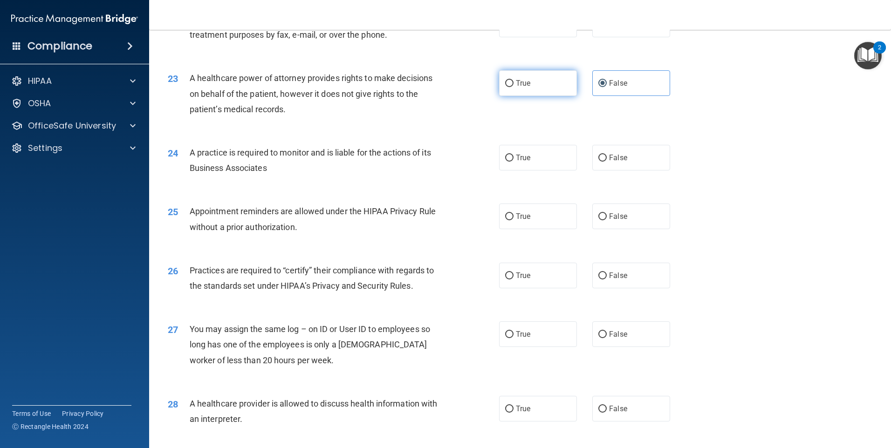
scroll to position [1538, 0]
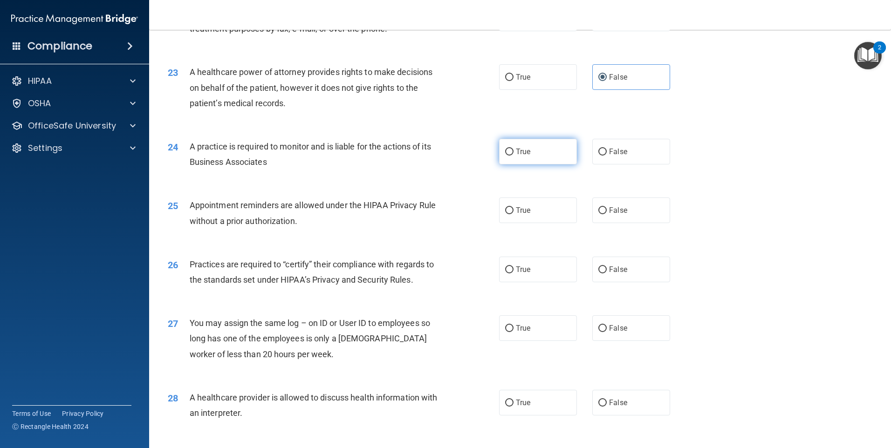
click at [509, 152] on input "True" at bounding box center [509, 152] width 8 height 7
radio input "true"
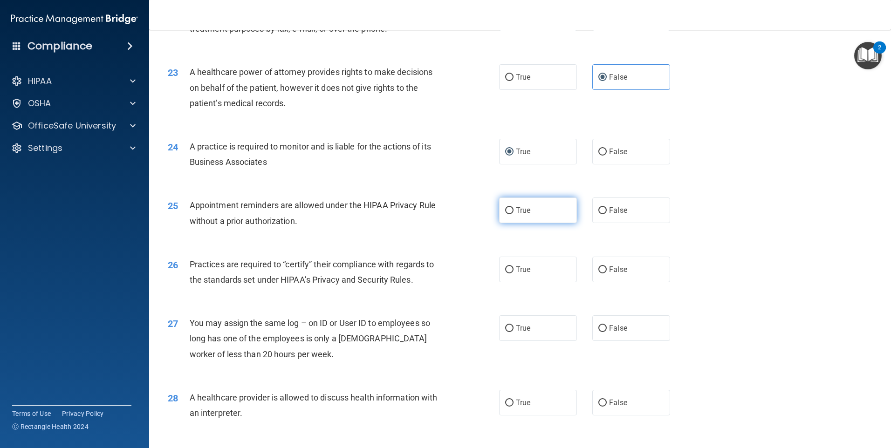
click at [504, 215] on label "True" at bounding box center [538, 211] width 78 height 26
click at [505, 214] on input "True" at bounding box center [509, 210] width 8 height 7
radio input "true"
click at [505, 268] on input "True" at bounding box center [509, 270] width 8 height 7
radio input "true"
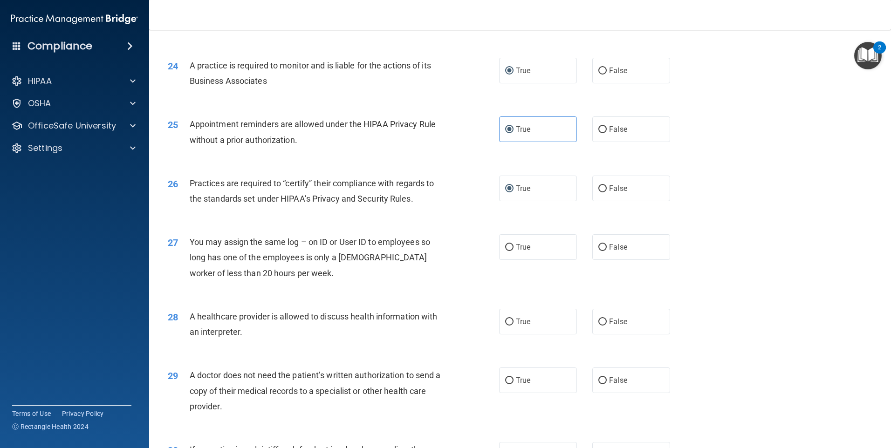
scroll to position [1631, 0]
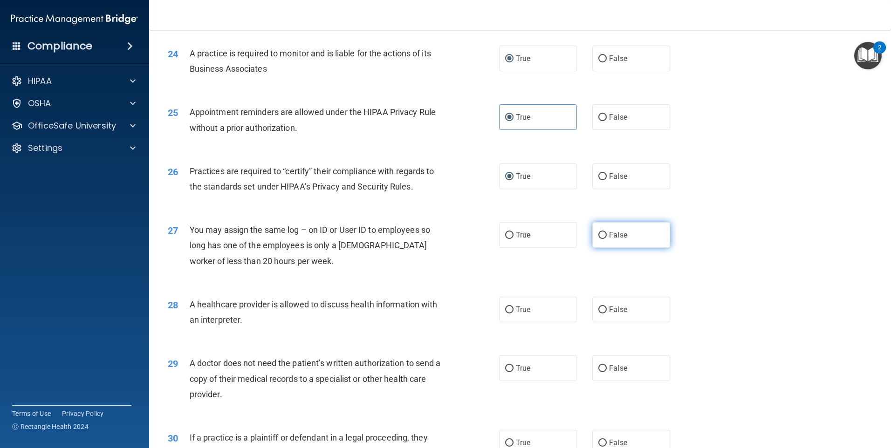
click at [598, 235] on input "False" at bounding box center [602, 235] width 8 height 7
radio input "true"
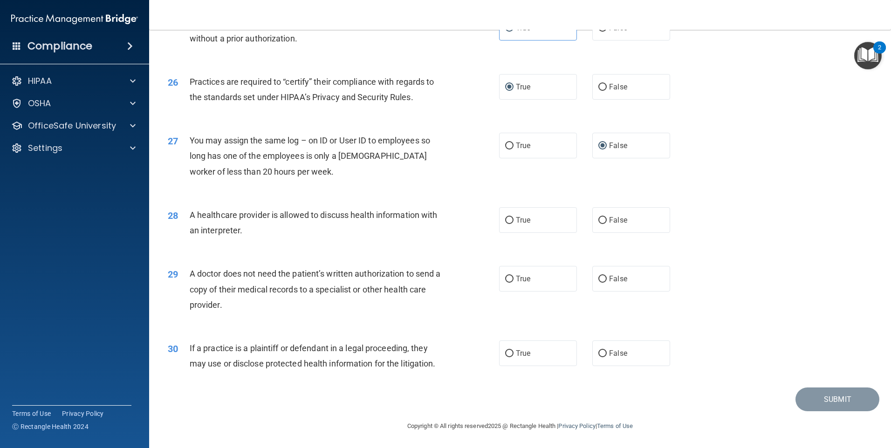
scroll to position [1721, 0]
click at [508, 220] on input "True" at bounding box center [509, 220] width 8 height 7
radio input "true"
click at [599, 278] on input "False" at bounding box center [602, 278] width 8 height 7
radio input "true"
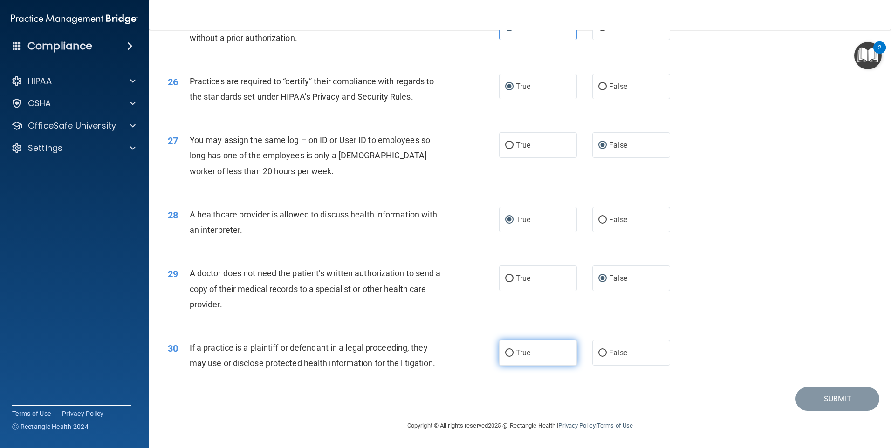
click at [532, 353] on label "True" at bounding box center [538, 353] width 78 height 26
click at [514, 353] on input "True" at bounding box center [509, 353] width 8 height 7
radio input "true"
click at [824, 398] on button "Submit" at bounding box center [838, 399] width 84 height 24
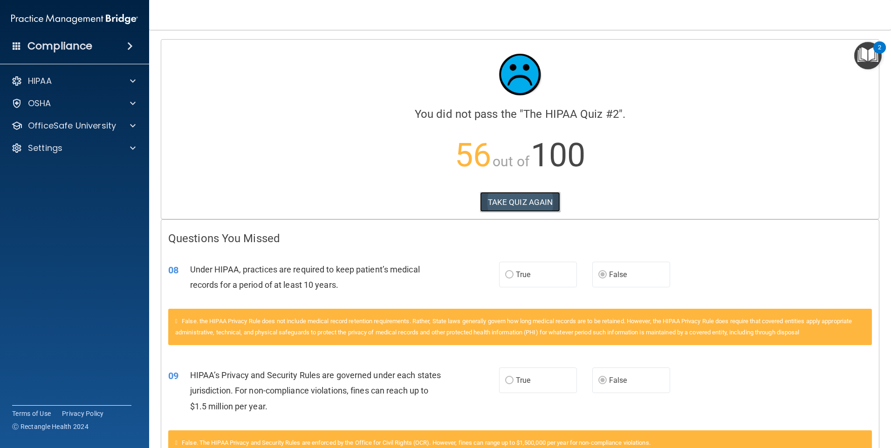
click at [523, 196] on button "TAKE QUIZ AGAIN" at bounding box center [520, 202] width 81 height 21
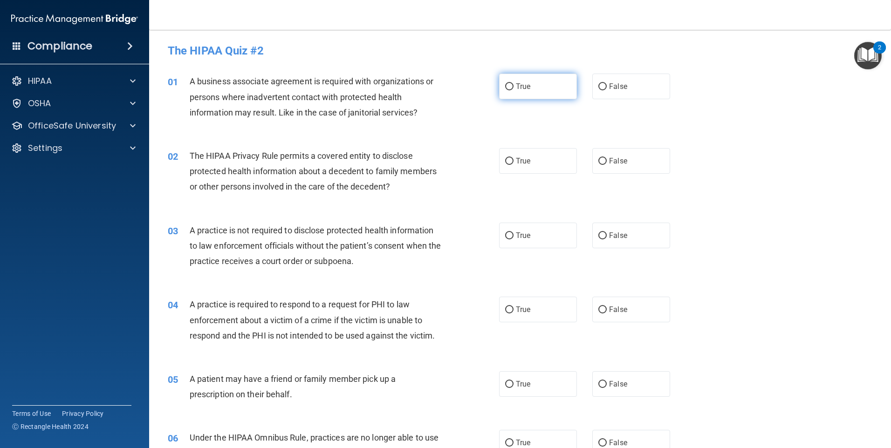
click at [516, 89] on span "True" at bounding box center [523, 86] width 14 height 9
click at [514, 89] on input "True" at bounding box center [509, 86] width 8 height 7
radio input "true"
click at [506, 162] on input "True" at bounding box center [509, 161] width 8 height 7
radio input "true"
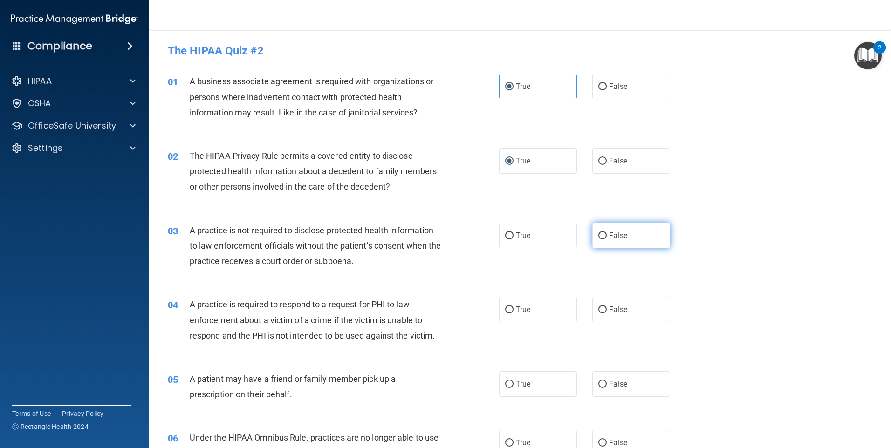
click at [599, 233] on input "False" at bounding box center [602, 236] width 8 height 7
radio input "true"
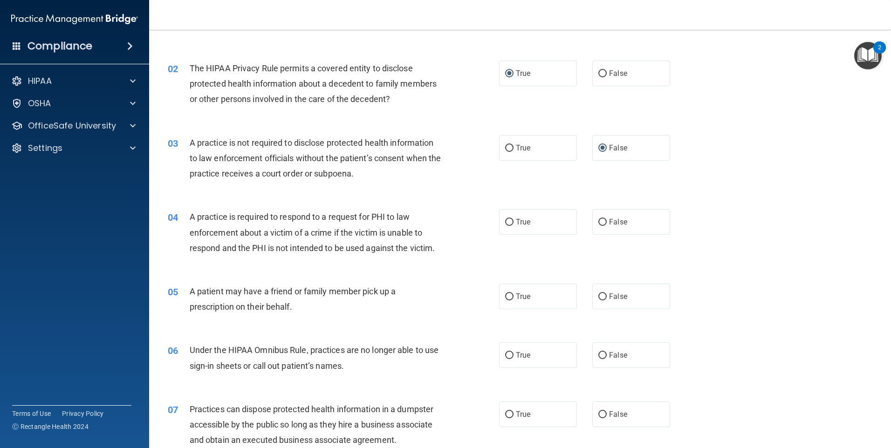
scroll to position [93, 0]
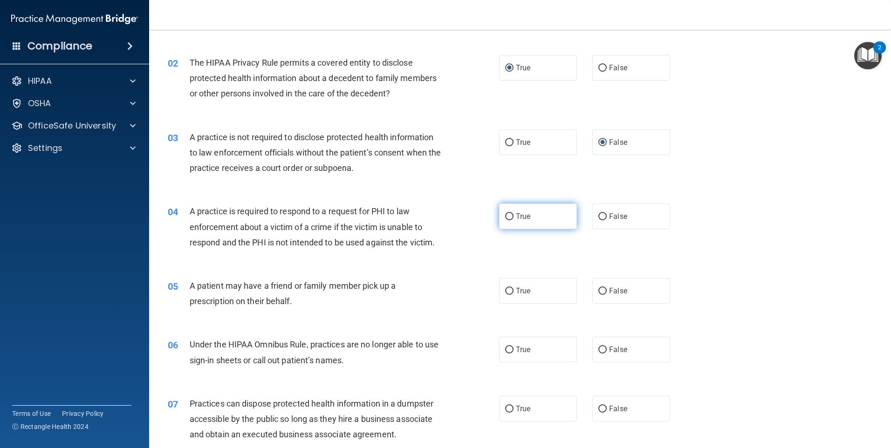
click at [516, 216] on span "True" at bounding box center [523, 216] width 14 height 9
click at [514, 216] on input "True" at bounding box center [509, 216] width 8 height 7
radio input "true"
click at [508, 295] on input "True" at bounding box center [509, 291] width 8 height 7
radio input "true"
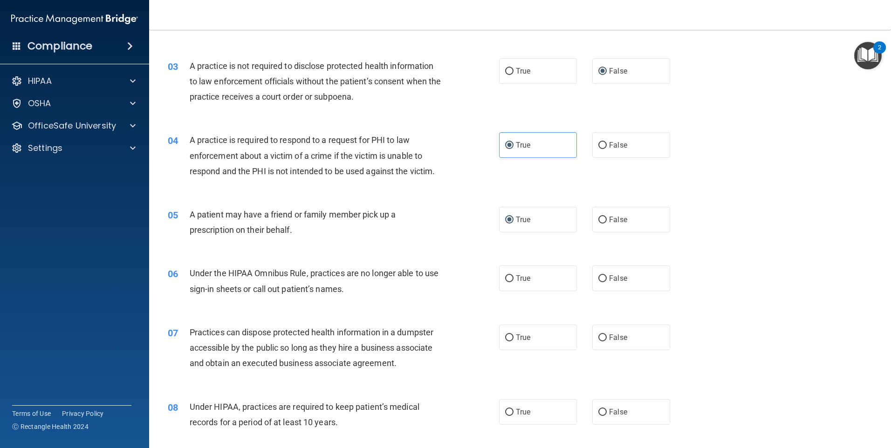
scroll to position [186, 0]
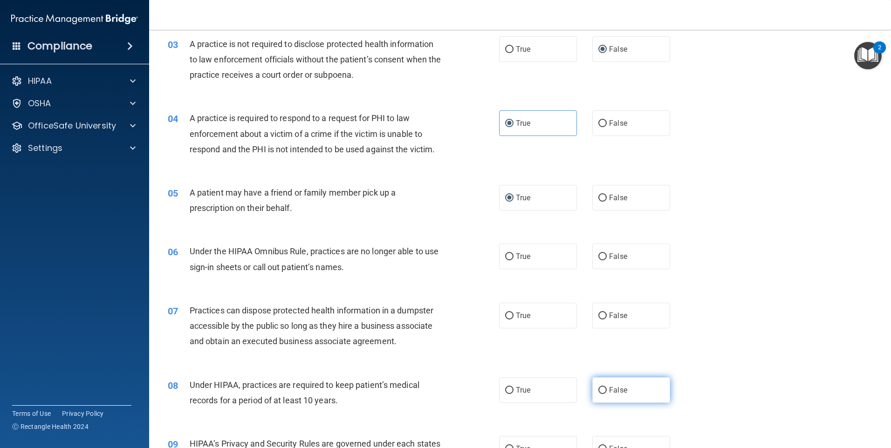
click at [598, 392] on input "False" at bounding box center [602, 390] width 8 height 7
radio input "true"
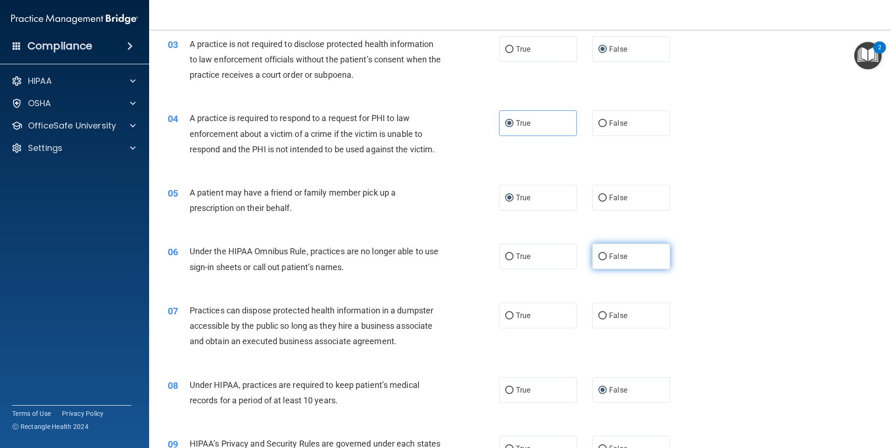
click at [597, 252] on label "False" at bounding box center [631, 257] width 78 height 26
click at [598, 254] on input "False" at bounding box center [602, 257] width 8 height 7
radio input "true"
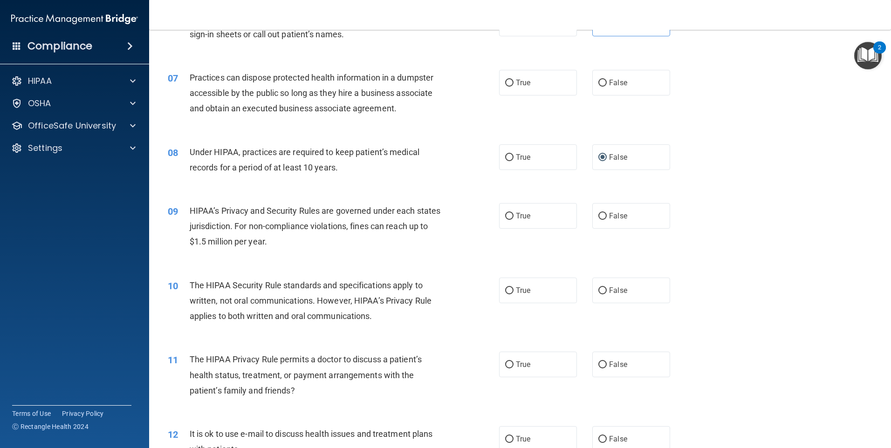
scroll to position [326, 0]
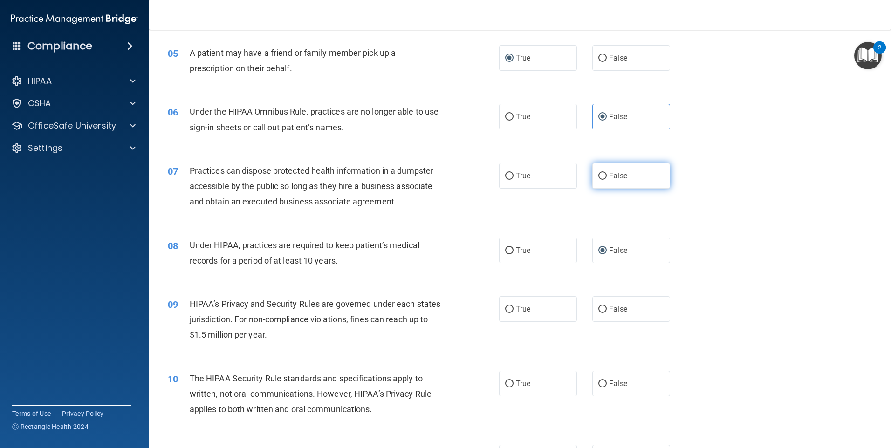
click at [599, 177] on input "False" at bounding box center [602, 176] width 8 height 7
radio input "true"
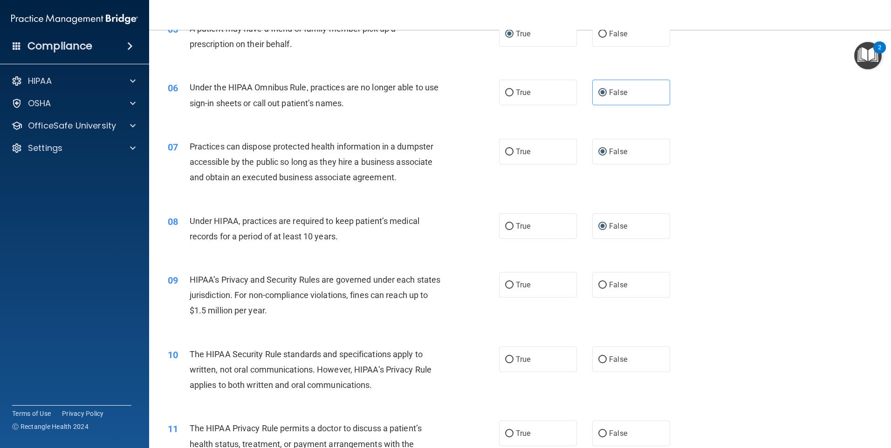
scroll to position [373, 0]
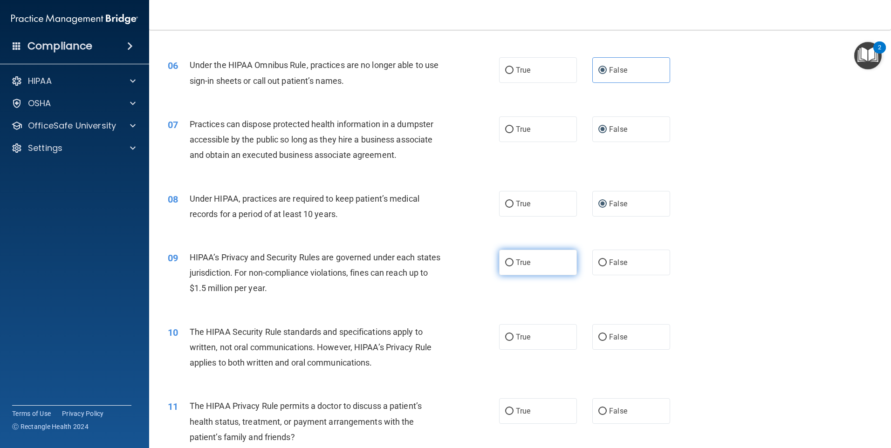
click at [516, 266] on span "True" at bounding box center [523, 262] width 14 height 9
click at [514, 266] on input "True" at bounding box center [509, 263] width 8 height 7
radio input "true"
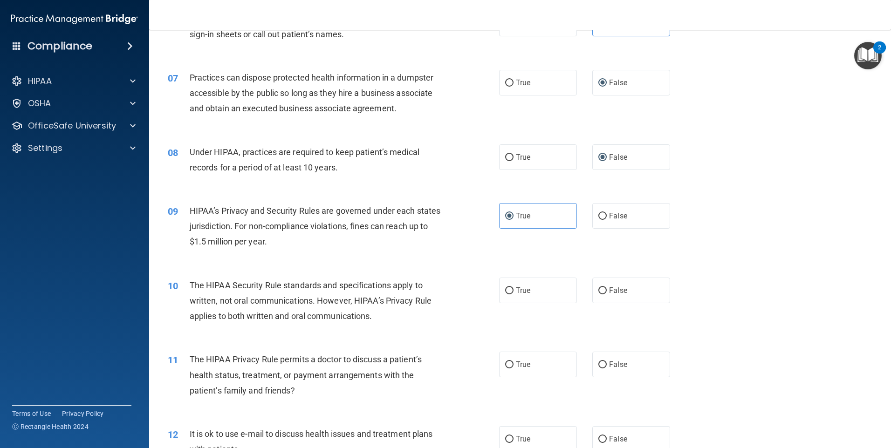
scroll to position [466, 0]
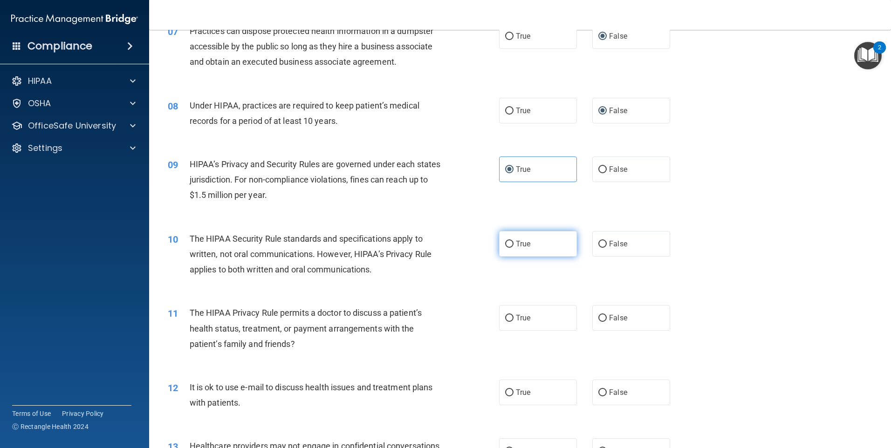
click at [507, 243] on input "True" at bounding box center [509, 244] width 8 height 7
radio input "true"
click at [600, 317] on input "False" at bounding box center [602, 318] width 8 height 7
radio input "true"
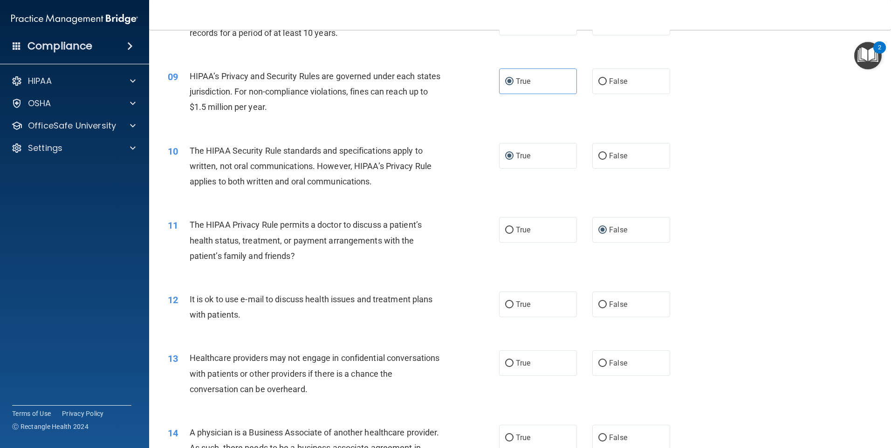
scroll to position [559, 0]
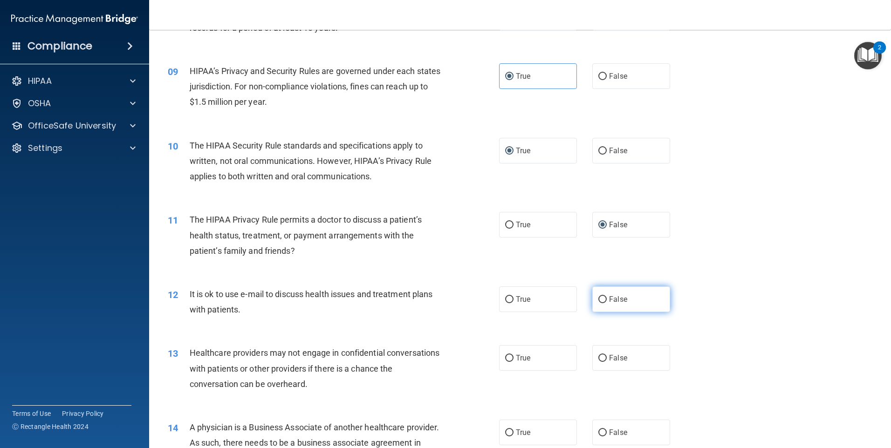
click at [598, 298] on input "False" at bounding box center [602, 299] width 8 height 7
radio input "true"
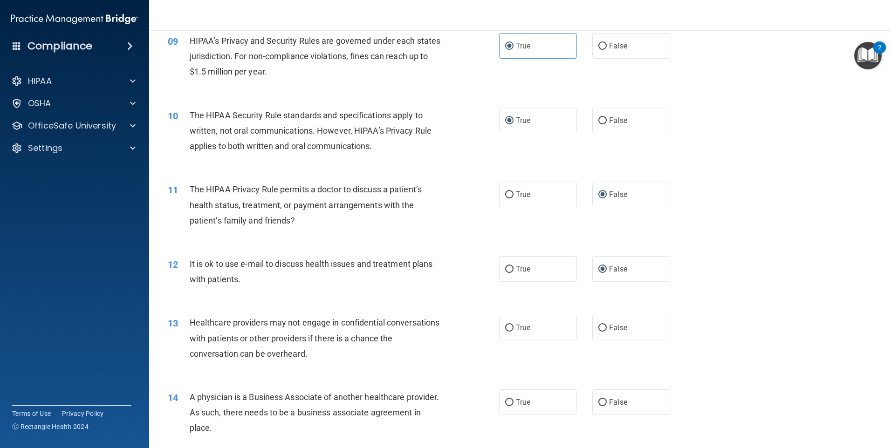
scroll to position [606, 0]
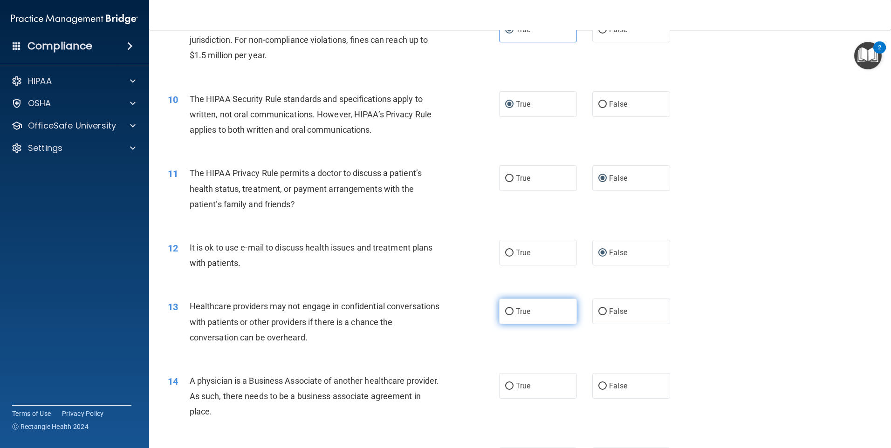
click at [516, 312] on span "True" at bounding box center [523, 311] width 14 height 9
click at [513, 312] on input "True" at bounding box center [509, 312] width 8 height 7
radio input "true"
click at [599, 313] on input "False" at bounding box center [602, 312] width 8 height 7
radio input "true"
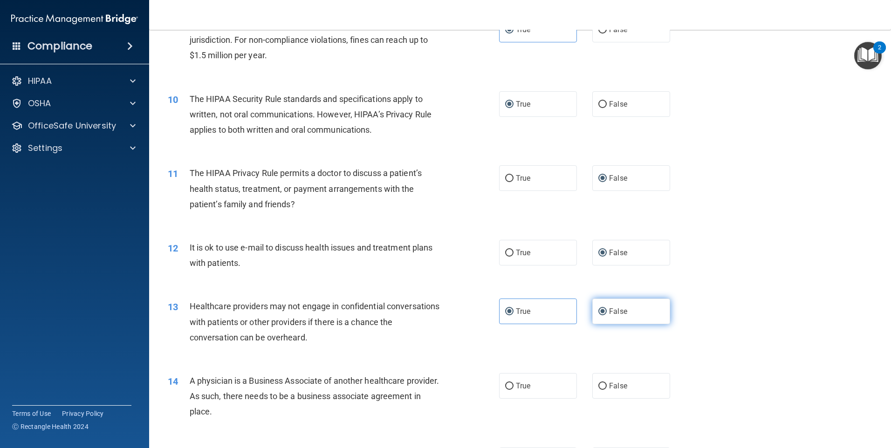
radio input "false"
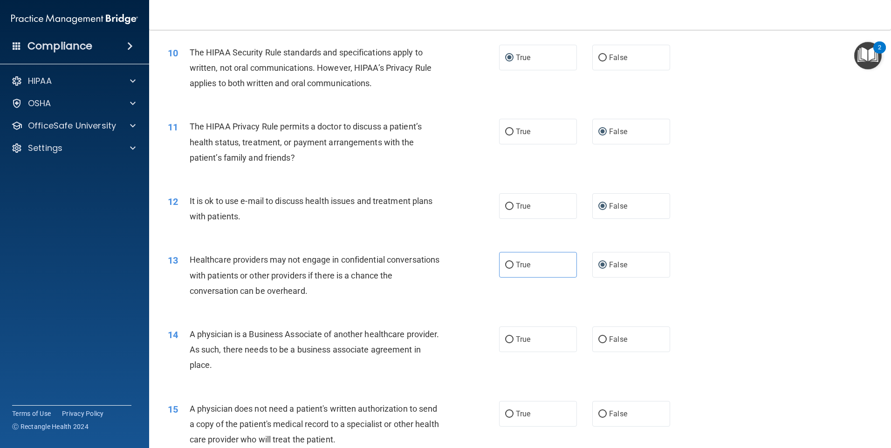
scroll to position [699, 0]
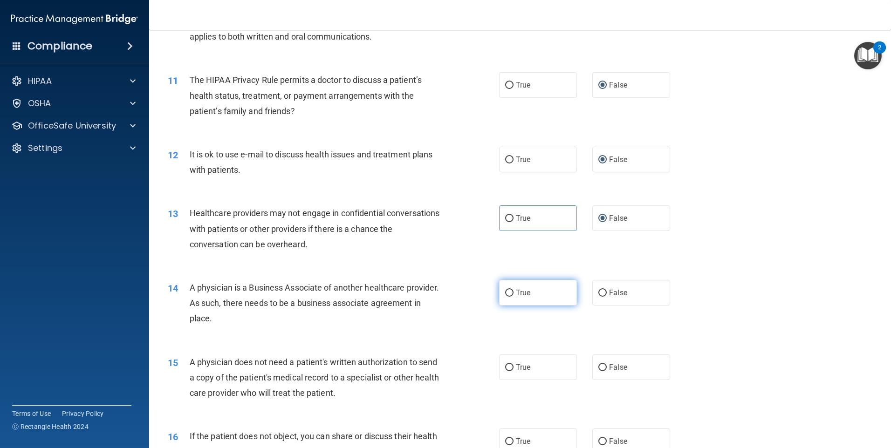
click at [508, 290] on input "True" at bounding box center [509, 293] width 8 height 7
radio input "true"
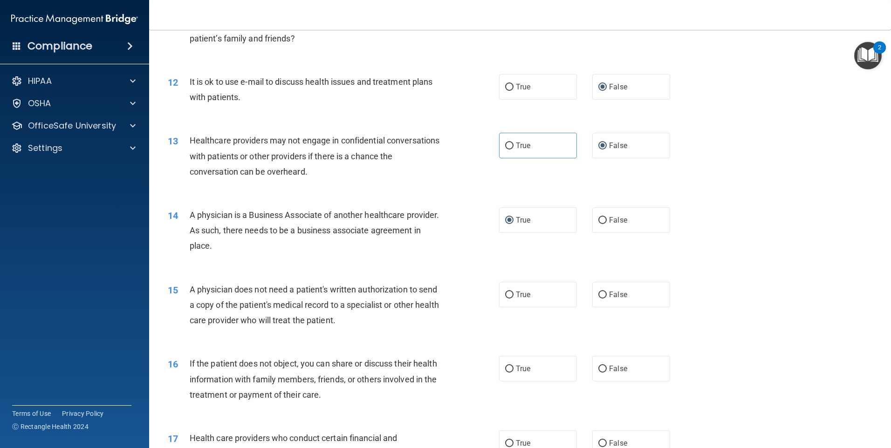
scroll to position [792, 0]
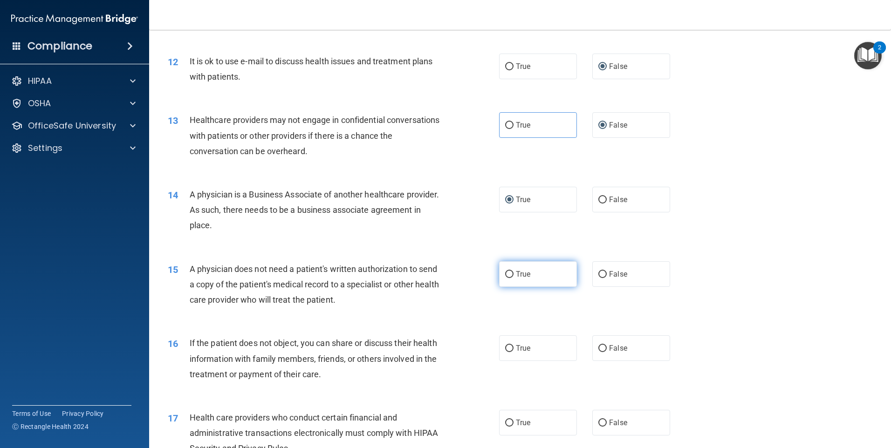
click at [509, 273] on input "True" at bounding box center [509, 274] width 8 height 7
radio input "true"
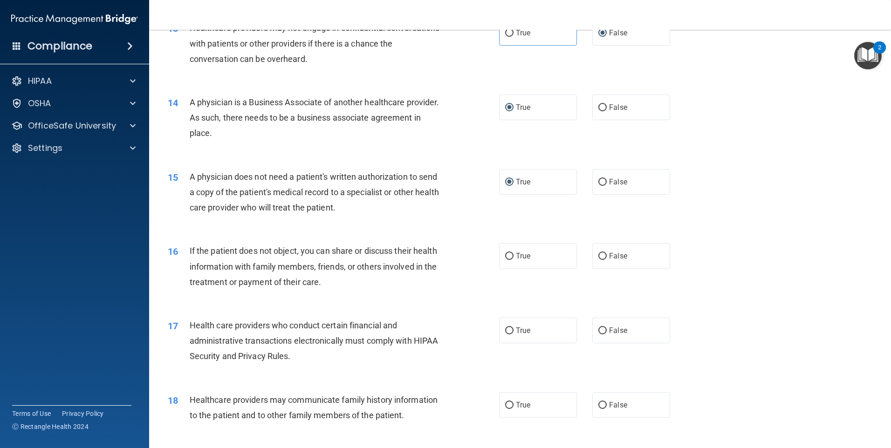
scroll to position [886, 0]
click at [616, 256] on span "False" at bounding box center [618, 255] width 18 height 9
click at [607, 256] on input "False" at bounding box center [602, 255] width 8 height 7
radio input "true"
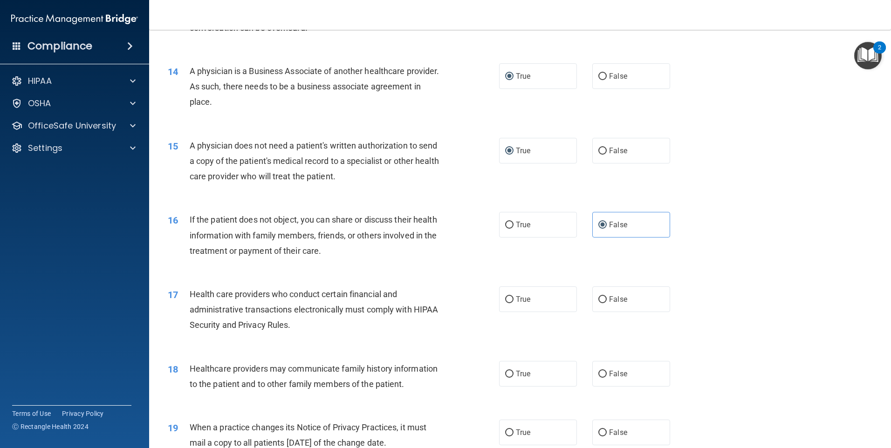
scroll to position [932, 0]
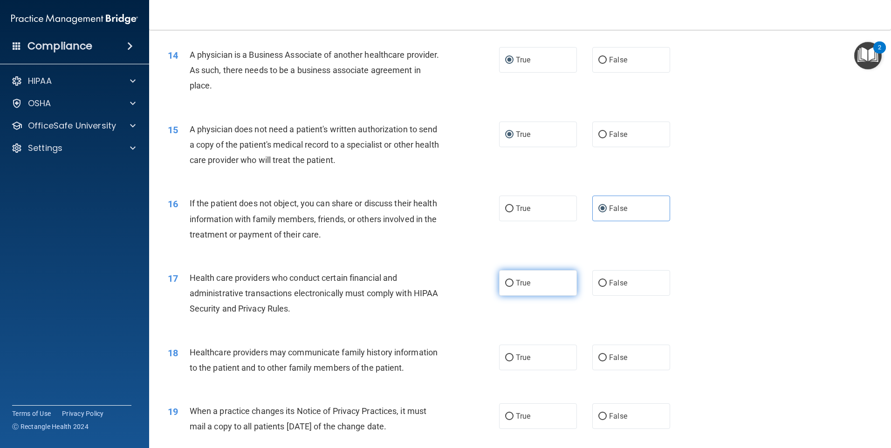
click at [510, 282] on input "True" at bounding box center [509, 283] width 8 height 7
radio input "true"
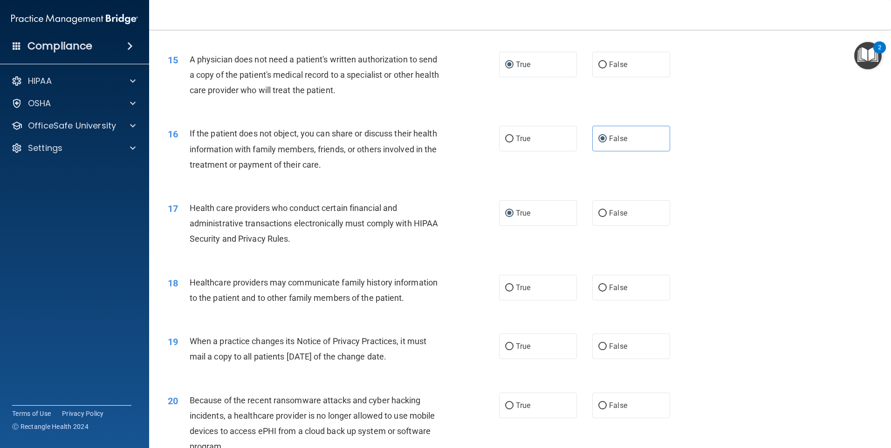
scroll to position [1025, 0]
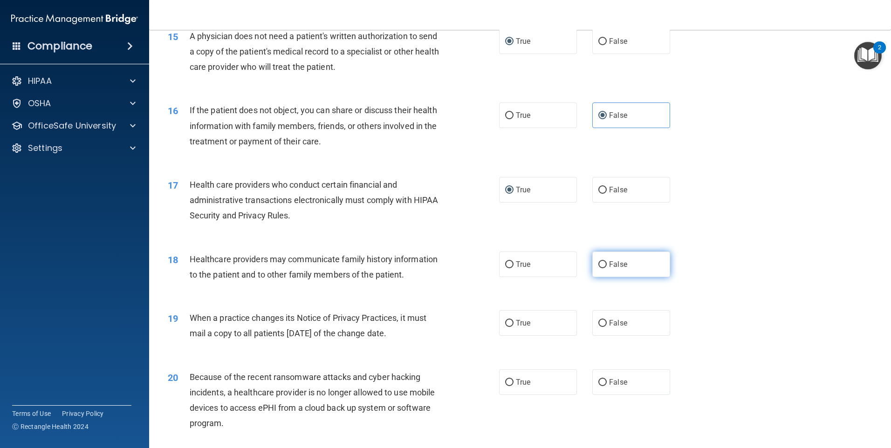
click at [632, 265] on label "False" at bounding box center [631, 265] width 78 height 26
click at [607, 265] on input "False" at bounding box center [602, 264] width 8 height 7
radio input "true"
click at [516, 324] on span "True" at bounding box center [523, 323] width 14 height 9
click at [513, 324] on input "True" at bounding box center [509, 323] width 8 height 7
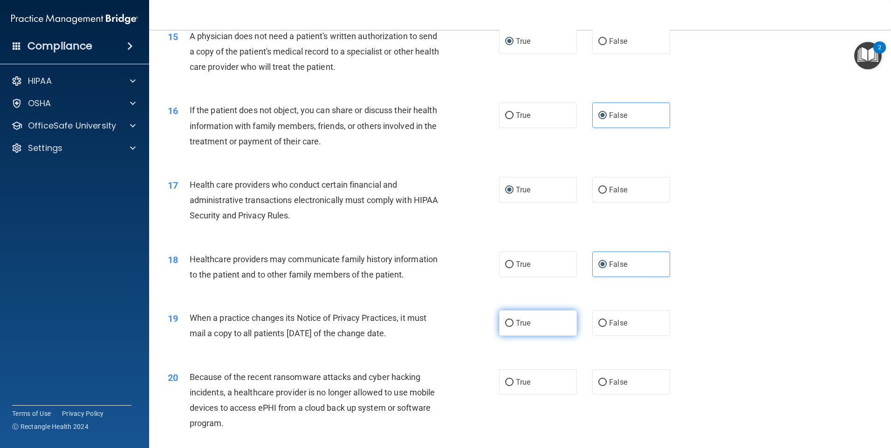
radio input "true"
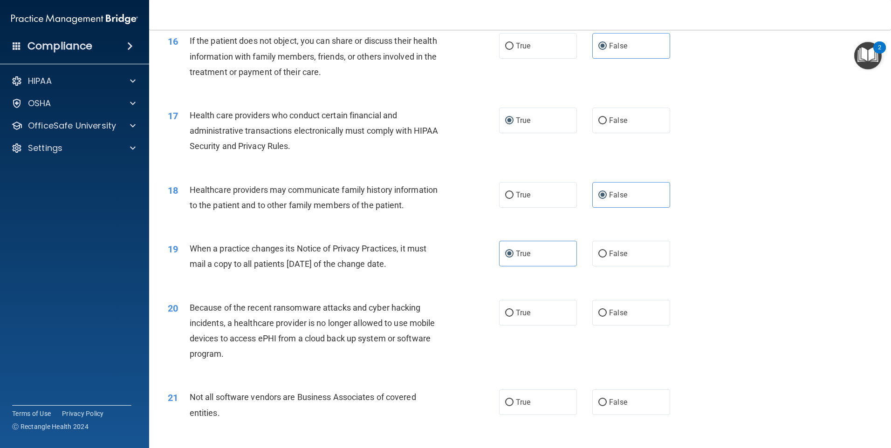
scroll to position [1165, 0]
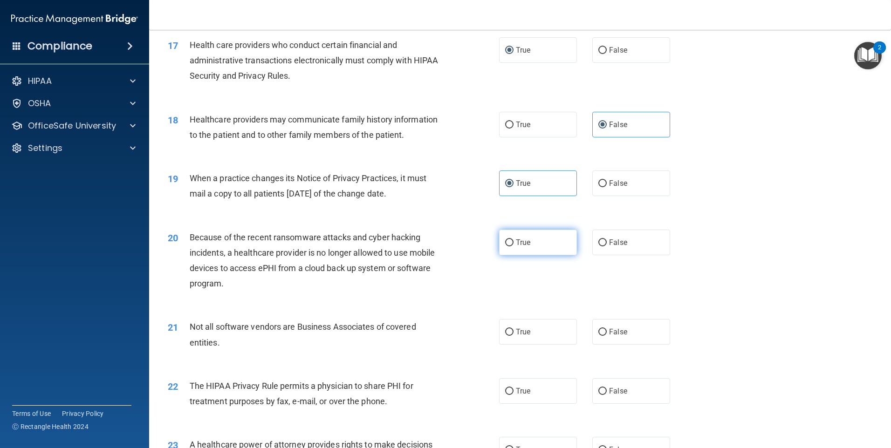
click at [508, 245] on input "True" at bounding box center [509, 243] width 8 height 7
radio input "true"
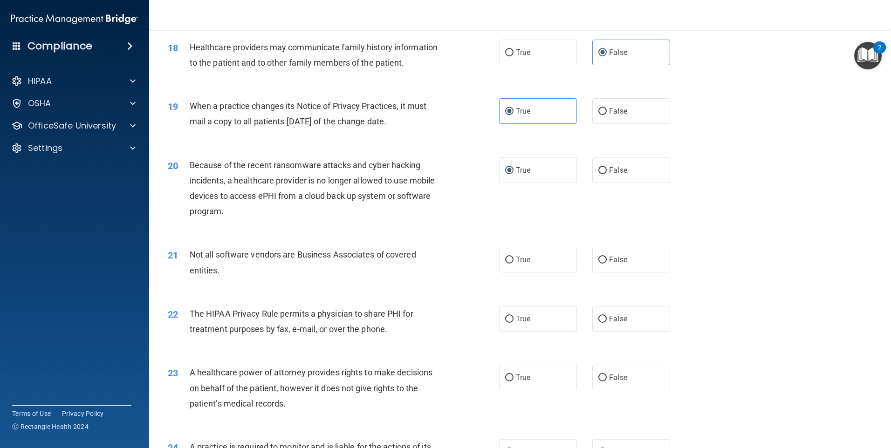
scroll to position [1258, 0]
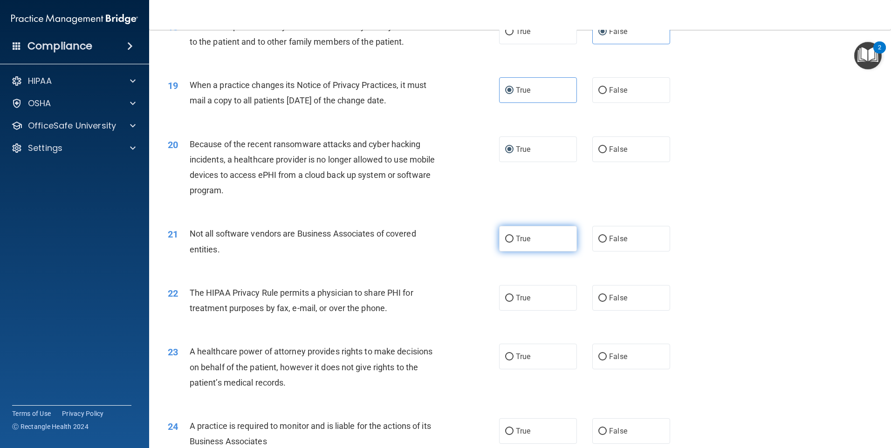
click at [524, 238] on span "True" at bounding box center [523, 238] width 14 height 9
click at [514, 238] on input "True" at bounding box center [509, 239] width 8 height 7
radio input "true"
click at [505, 298] on input "True" at bounding box center [509, 298] width 8 height 7
radio input "true"
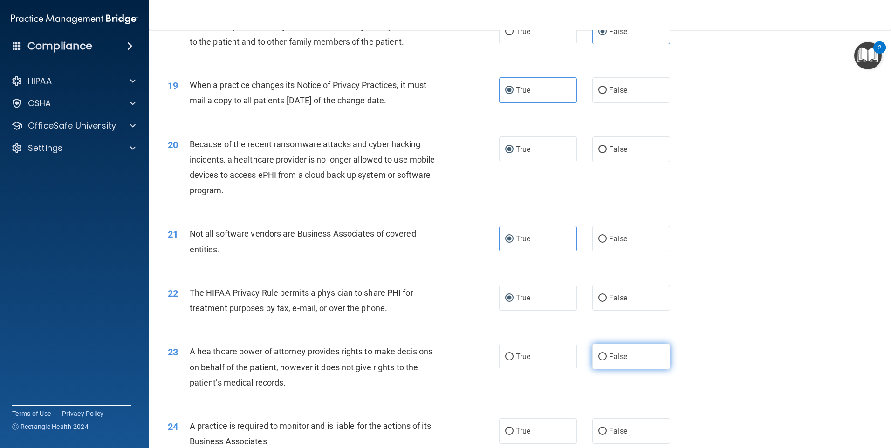
click at [609, 357] on span "False" at bounding box center [618, 356] width 18 height 9
click at [607, 357] on input "False" at bounding box center [602, 357] width 8 height 7
radio input "true"
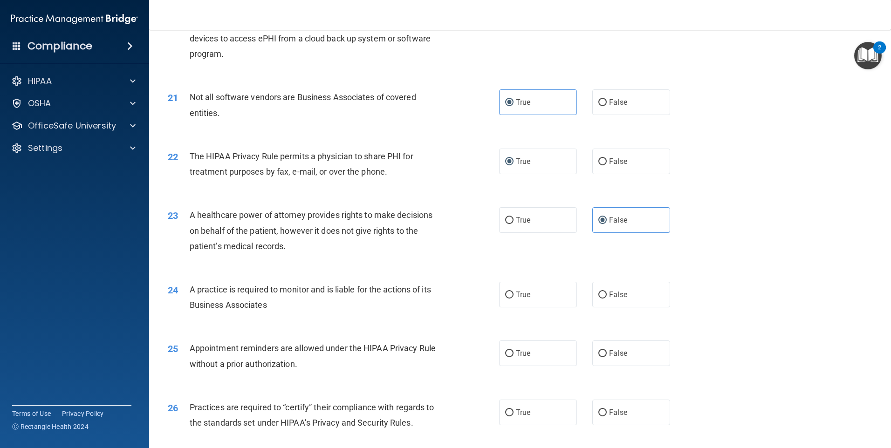
scroll to position [1398, 0]
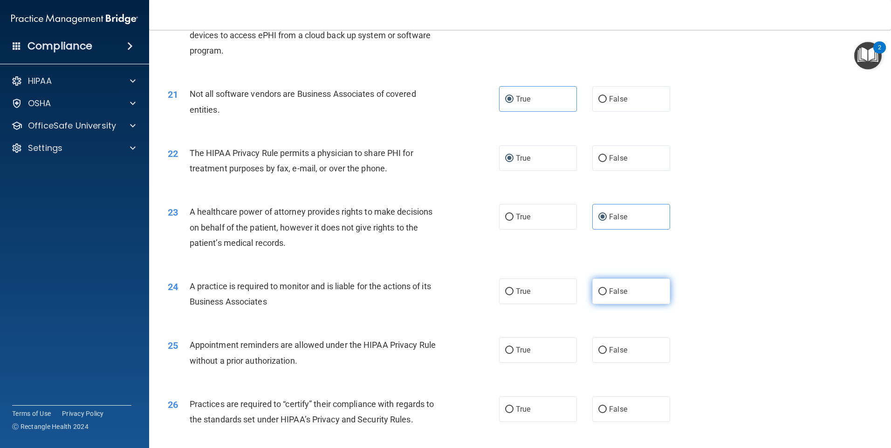
click at [598, 291] on input "False" at bounding box center [602, 292] width 8 height 7
radio input "true"
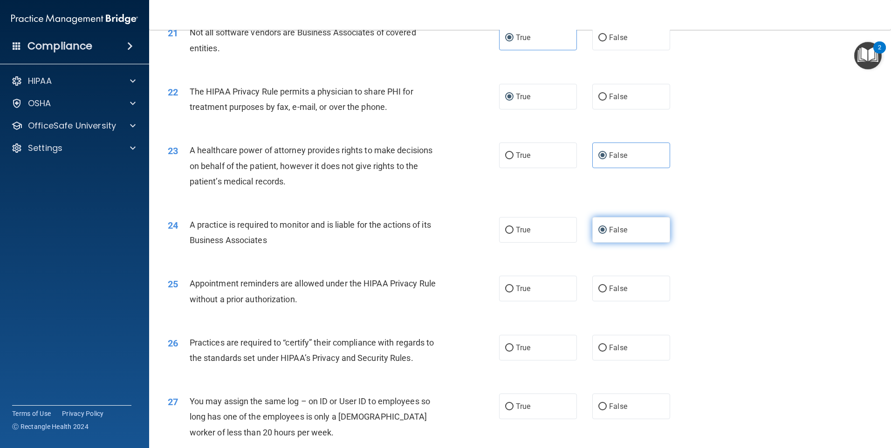
scroll to position [1491, 0]
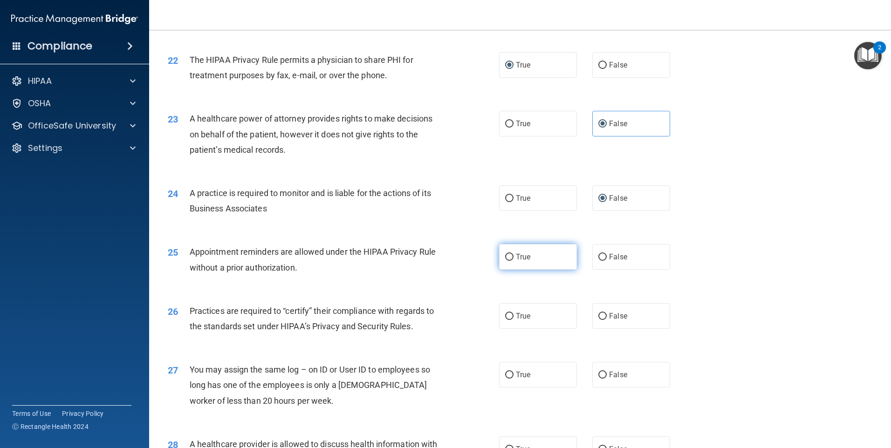
click at [502, 254] on label "True" at bounding box center [538, 257] width 78 height 26
click at [505, 254] on input "True" at bounding box center [509, 257] width 8 height 7
radio input "true"
click at [510, 316] on input "True" at bounding box center [509, 316] width 8 height 7
radio input "true"
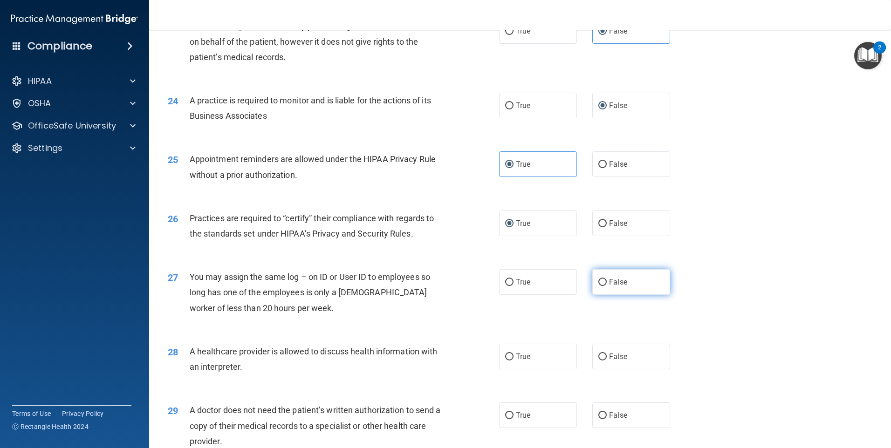
scroll to position [1585, 0]
click at [609, 282] on span "False" at bounding box center [618, 281] width 18 height 9
click at [605, 282] on input "False" at bounding box center [602, 282] width 8 height 7
radio input "true"
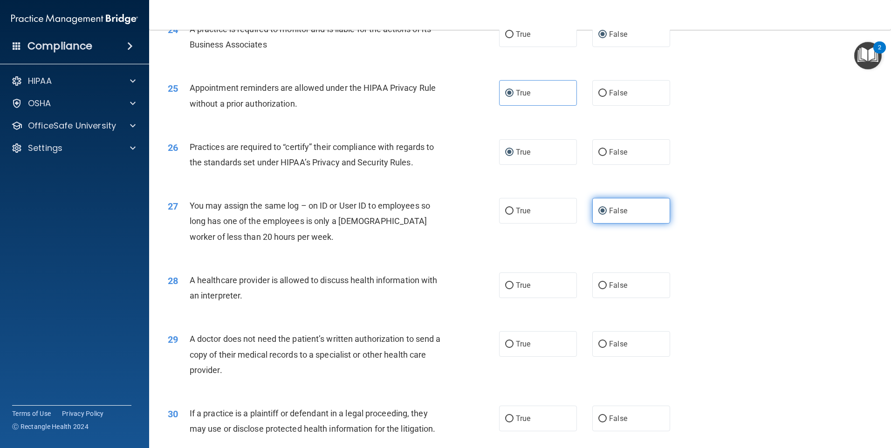
scroll to position [1678, 0]
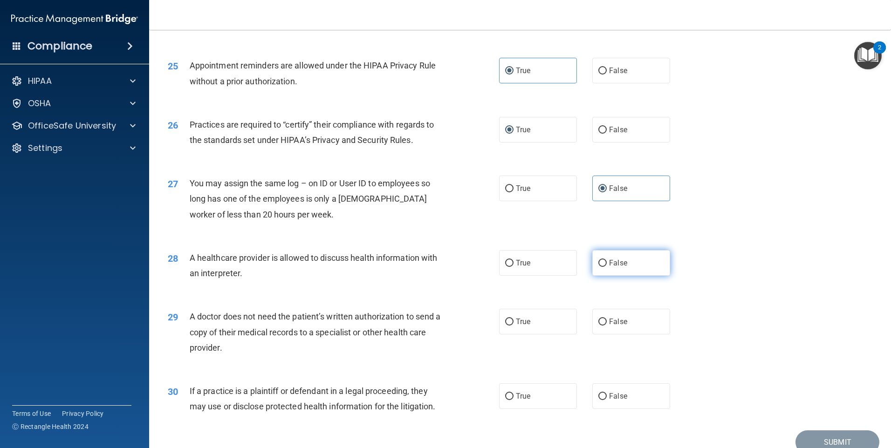
click at [598, 263] on input "False" at bounding box center [602, 263] width 8 height 7
radio input "true"
click at [512, 323] on label "True" at bounding box center [538, 322] width 78 height 26
click at [512, 323] on input "True" at bounding box center [509, 322] width 8 height 7
radio input "true"
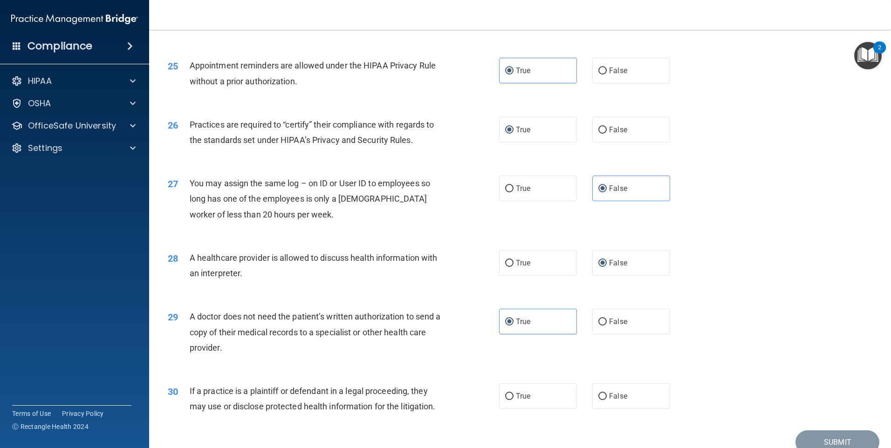
scroll to position [1721, 0]
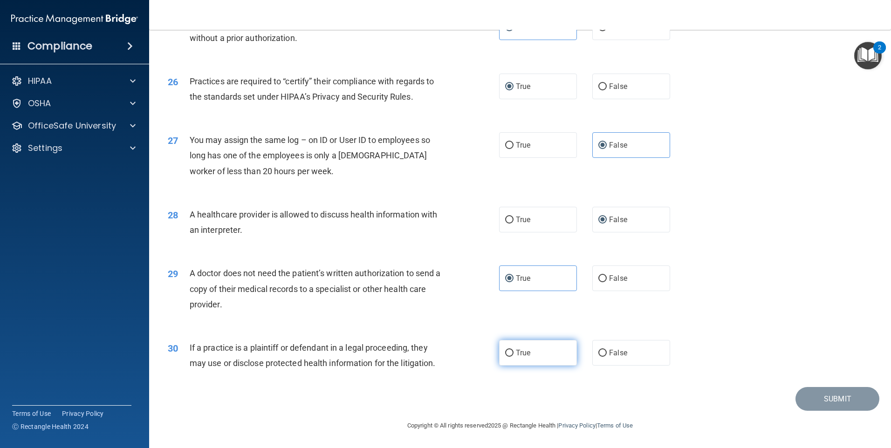
click at [551, 354] on label "True" at bounding box center [538, 353] width 78 height 26
click at [514, 354] on input "True" at bounding box center [509, 353] width 8 height 7
radio input "true"
click at [834, 400] on button "Submit" at bounding box center [838, 399] width 84 height 24
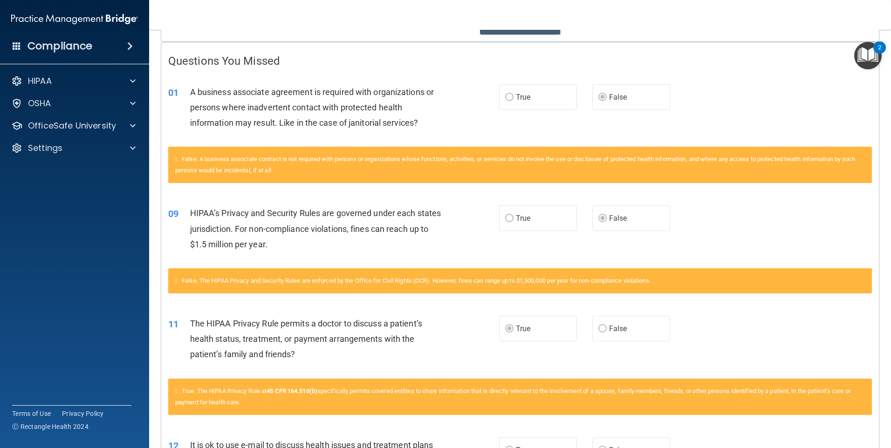
scroll to position [93, 0]
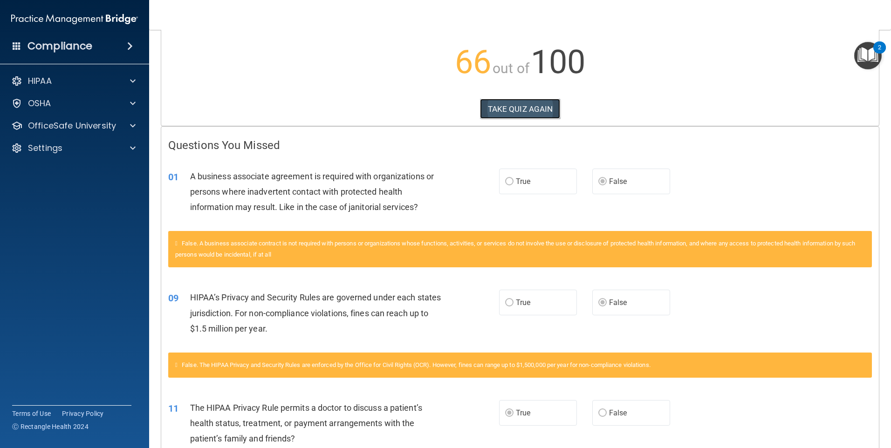
click at [536, 109] on button "TAKE QUIZ AGAIN" at bounding box center [520, 109] width 81 height 21
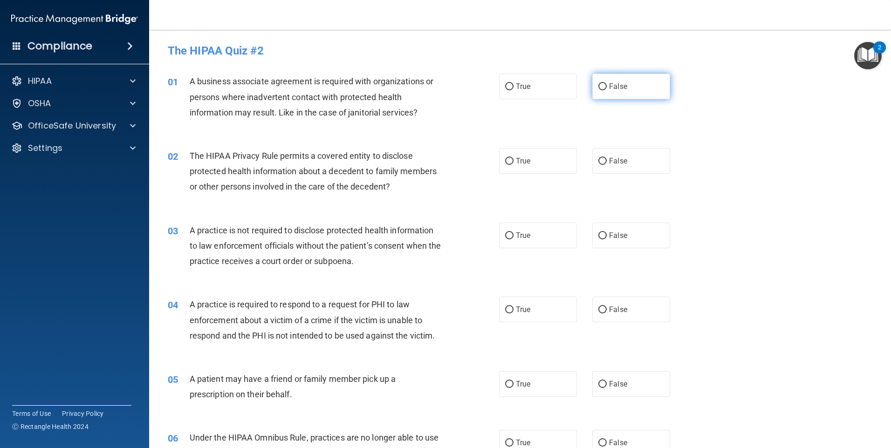
click at [602, 85] on input "False" at bounding box center [602, 86] width 8 height 7
radio input "true"
click at [517, 83] on span "True" at bounding box center [523, 86] width 14 height 9
click at [514, 83] on input "True" at bounding box center [509, 86] width 8 height 7
radio input "true"
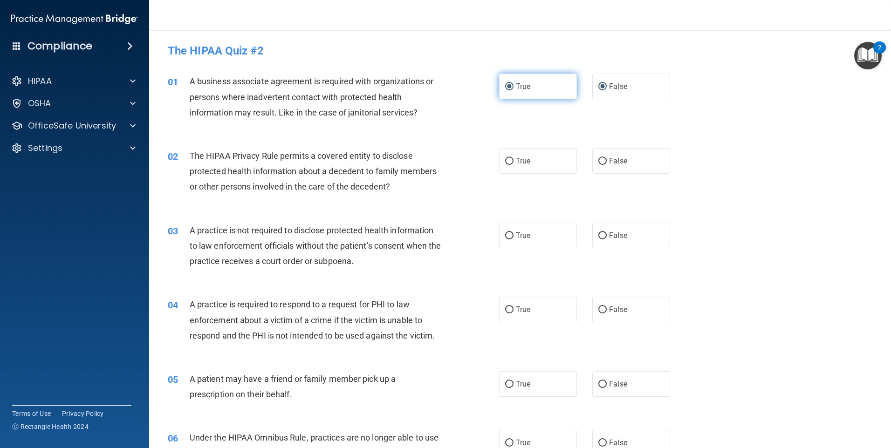
radio input "false"
click at [519, 164] on span "True" at bounding box center [523, 161] width 14 height 9
click at [514, 164] on input "True" at bounding box center [509, 161] width 8 height 7
radio input "true"
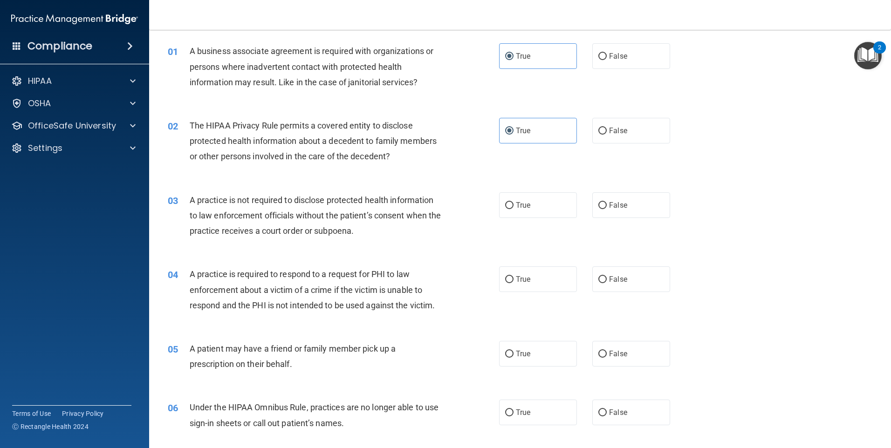
scroll to position [47, 0]
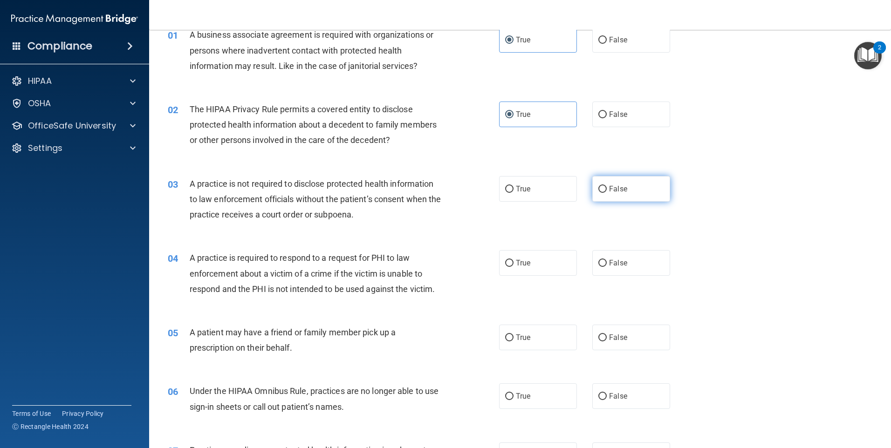
click at [609, 188] on span "False" at bounding box center [618, 189] width 18 height 9
click at [606, 188] on input "False" at bounding box center [602, 189] width 8 height 7
radio input "true"
click at [598, 261] on input "False" at bounding box center [602, 263] width 8 height 7
radio input "true"
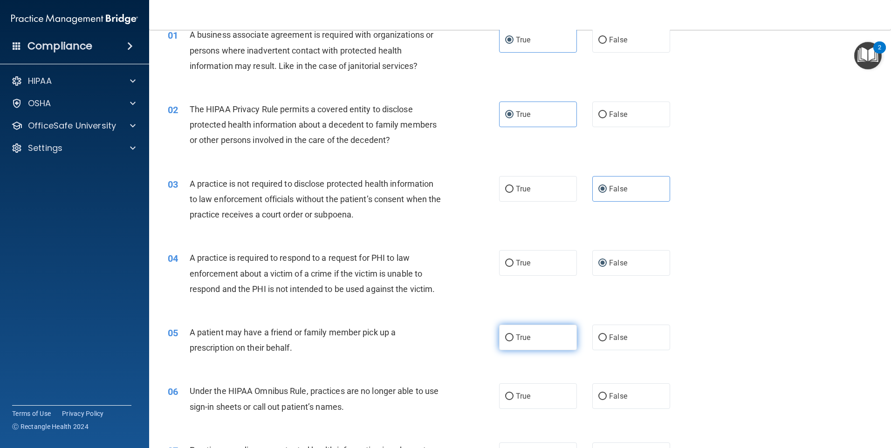
click at [516, 339] on span "True" at bounding box center [523, 337] width 14 height 9
click at [514, 339] on input "True" at bounding box center [509, 338] width 8 height 7
radio input "true"
click at [534, 403] on label "True" at bounding box center [538, 397] width 78 height 26
click at [514, 400] on input "True" at bounding box center [509, 396] width 8 height 7
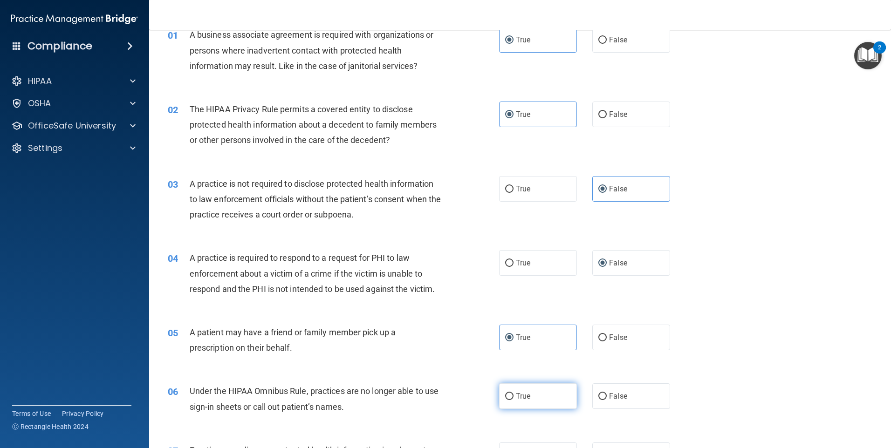
radio input "true"
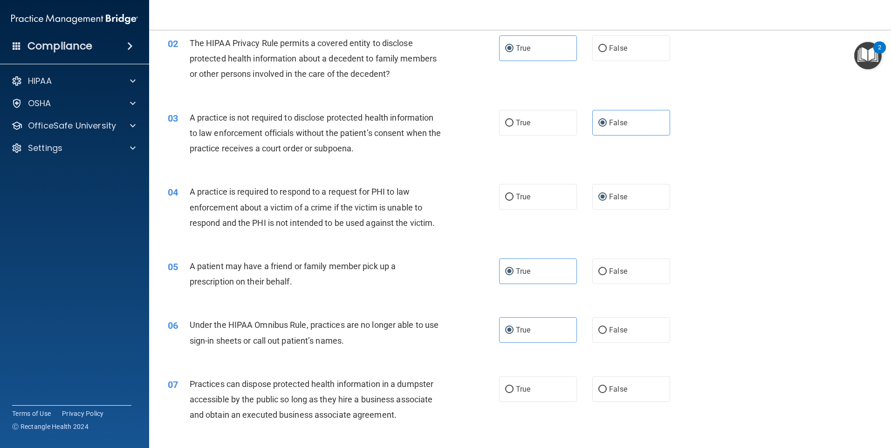
scroll to position [280, 0]
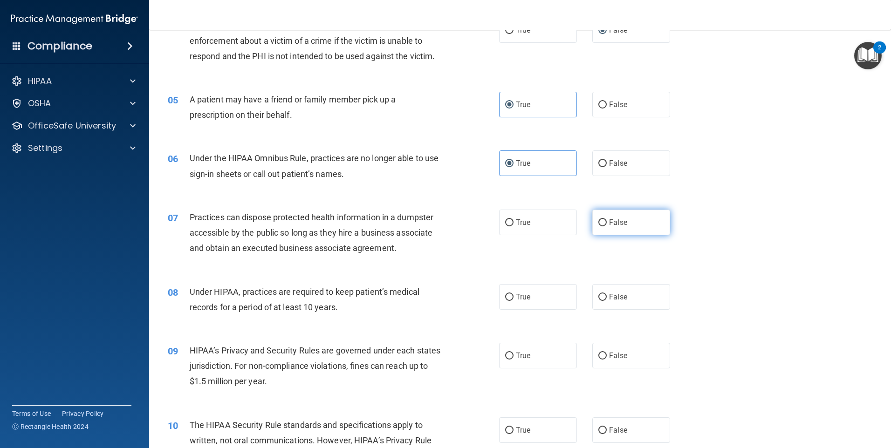
click at [601, 226] on input "False" at bounding box center [602, 223] width 8 height 7
radio input "true"
click at [532, 304] on label "True" at bounding box center [538, 297] width 78 height 26
click at [514, 301] on input "True" at bounding box center [509, 297] width 8 height 7
radio input "true"
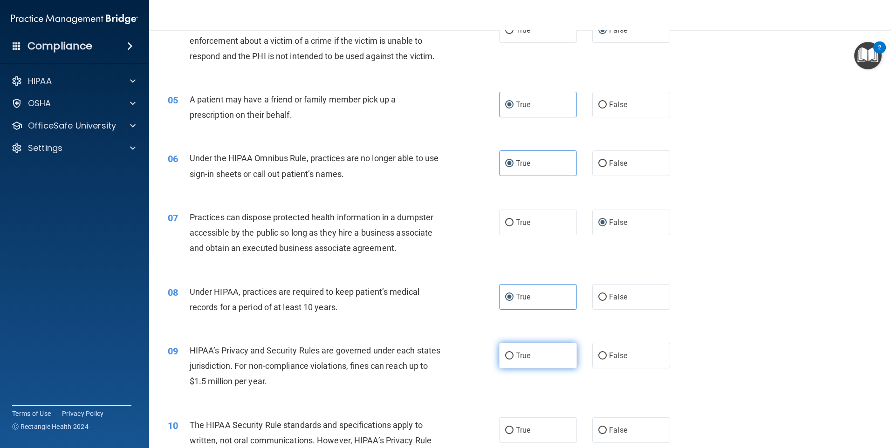
click at [535, 359] on label "True" at bounding box center [538, 356] width 78 height 26
click at [514, 359] on input "True" at bounding box center [509, 356] width 8 height 7
radio input "true"
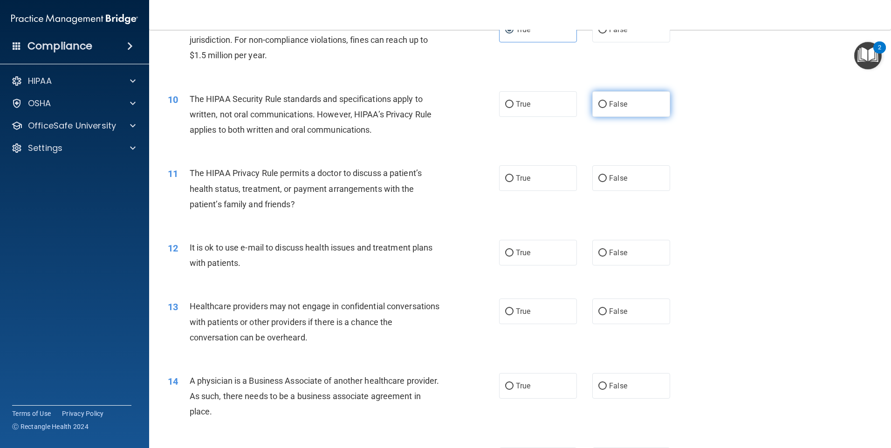
scroll to position [559, 0]
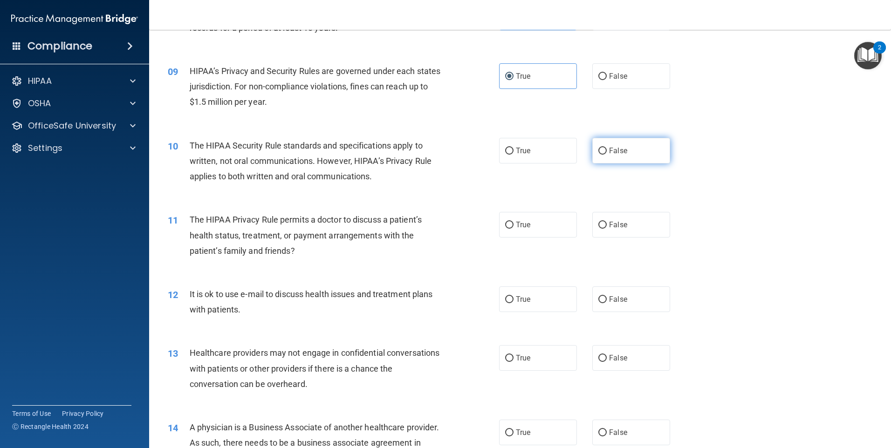
click at [601, 146] on label "False" at bounding box center [631, 151] width 78 height 26
click at [601, 148] on input "False" at bounding box center [602, 151] width 8 height 7
radio input "true"
drag, startPoint x: 529, startPoint y: 226, endPoint x: 526, endPoint y: 279, distance: 53.2
click at [528, 227] on label "True" at bounding box center [538, 225] width 78 height 26
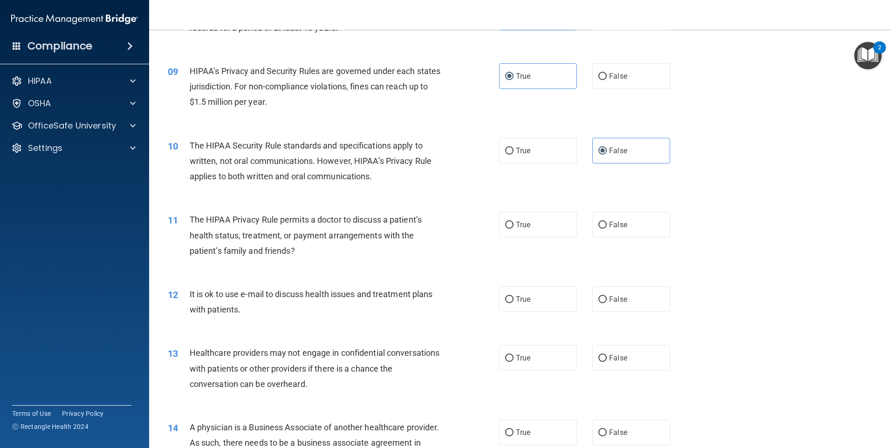
click at [514, 227] on input "True" at bounding box center [509, 225] width 8 height 7
radio input "true"
click at [522, 300] on span "True" at bounding box center [523, 299] width 14 height 9
click at [514, 300] on input "True" at bounding box center [509, 299] width 8 height 7
radio input "true"
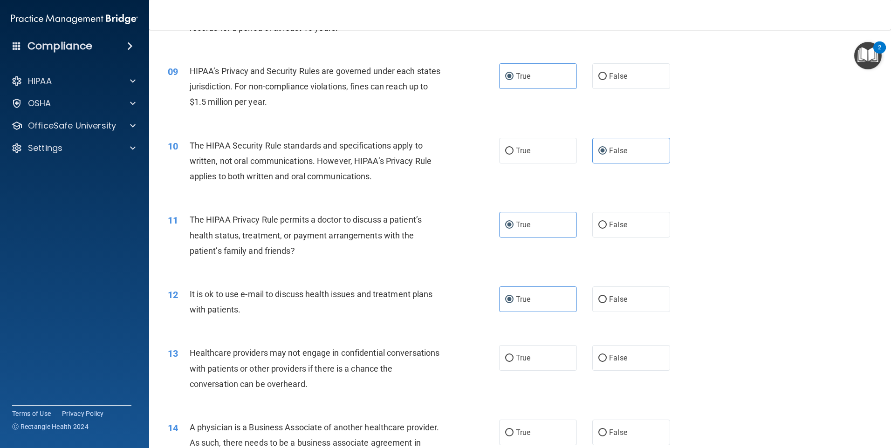
scroll to position [699, 0]
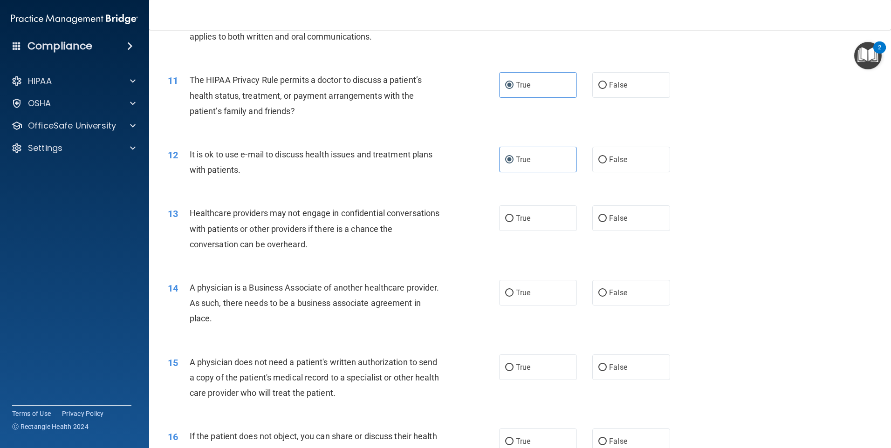
drag, startPoint x: 614, startPoint y: 220, endPoint x: 602, endPoint y: 263, distance: 45.5
click at [612, 221] on span "False" at bounding box center [618, 218] width 18 height 9
click at [607, 221] on input "False" at bounding box center [602, 218] width 8 height 7
radio input "true"
click at [609, 293] on span "False" at bounding box center [618, 293] width 18 height 9
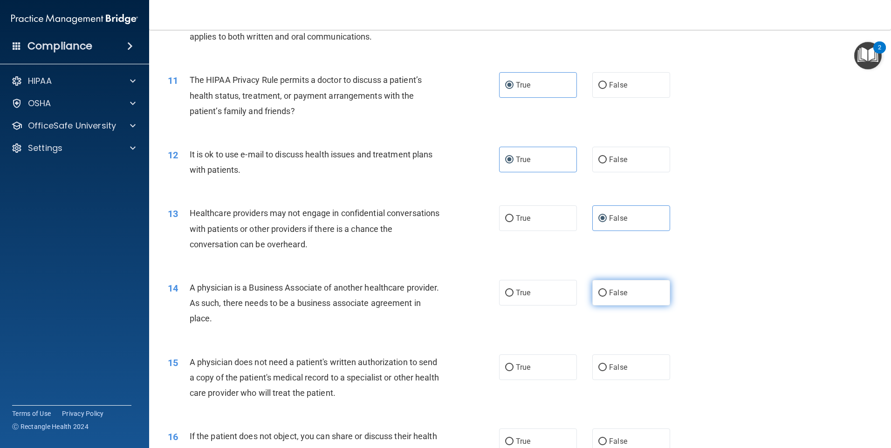
click at [607, 293] on input "False" at bounding box center [602, 293] width 8 height 7
radio input "true"
click at [505, 381] on div "15 A physician does not need a patient's written authorization to send a copy o…" at bounding box center [333, 380] width 359 height 51
click at [506, 369] on input "True" at bounding box center [509, 367] width 8 height 7
radio input "true"
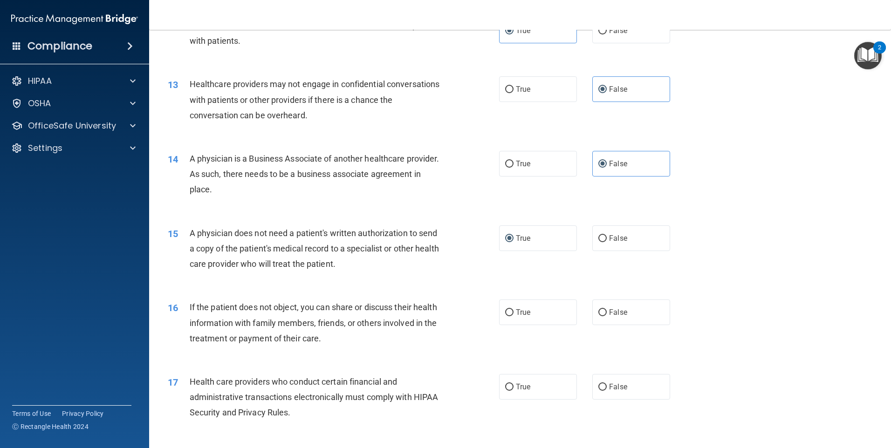
scroll to position [839, 0]
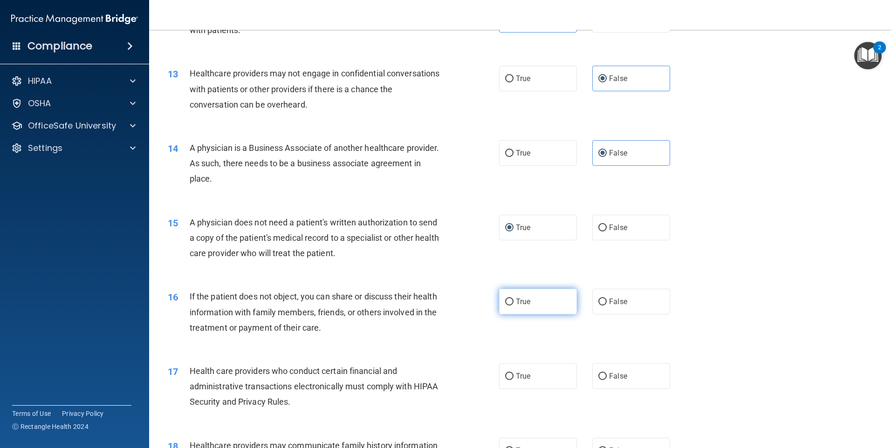
click at [516, 300] on span "True" at bounding box center [523, 301] width 14 height 9
click at [513, 300] on input "True" at bounding box center [509, 302] width 8 height 7
radio input "true"
click at [616, 378] on span "False" at bounding box center [618, 376] width 18 height 9
click at [607, 378] on input "False" at bounding box center [602, 376] width 8 height 7
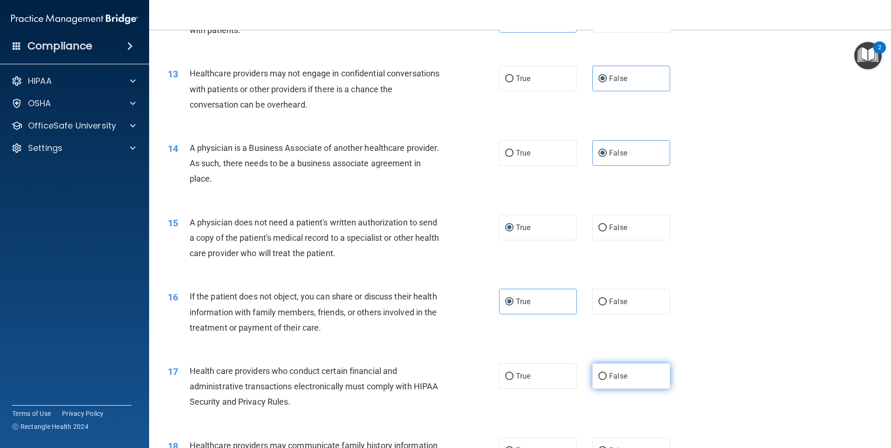
radio input "true"
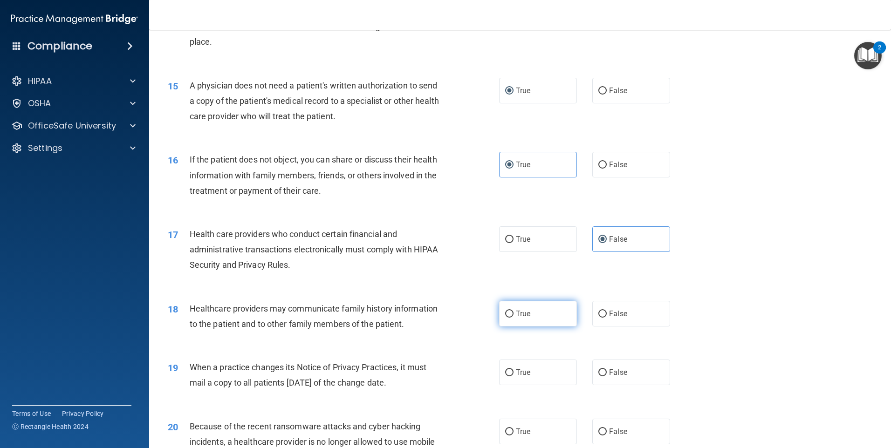
scroll to position [979, 0]
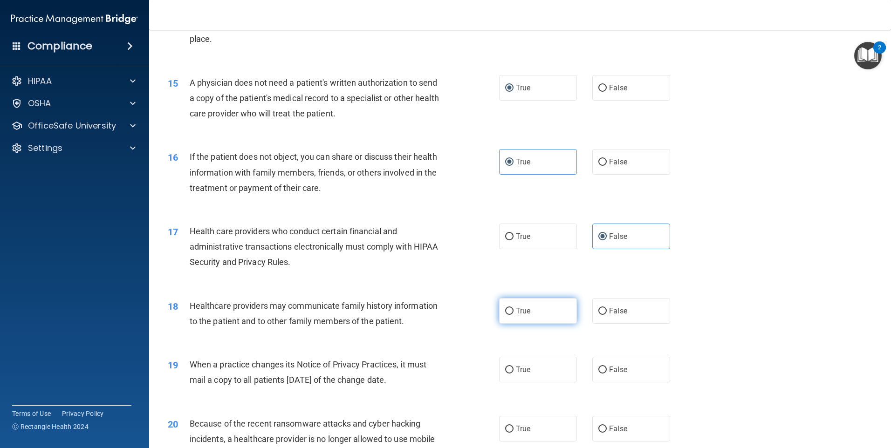
click at [507, 314] on input "True" at bounding box center [509, 311] width 8 height 7
radio input "true"
click at [517, 370] on span "True" at bounding box center [523, 369] width 14 height 9
click at [514, 370] on input "True" at bounding box center [509, 370] width 8 height 7
radio input "true"
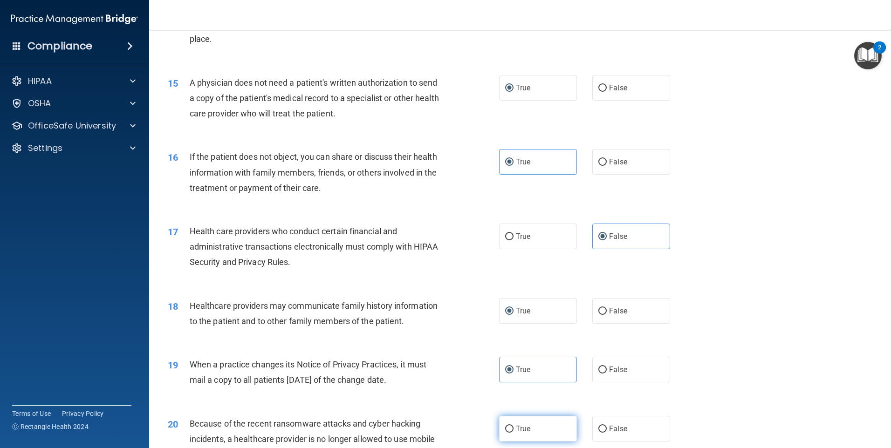
click at [508, 433] on input "True" at bounding box center [509, 429] width 8 height 7
radio input "true"
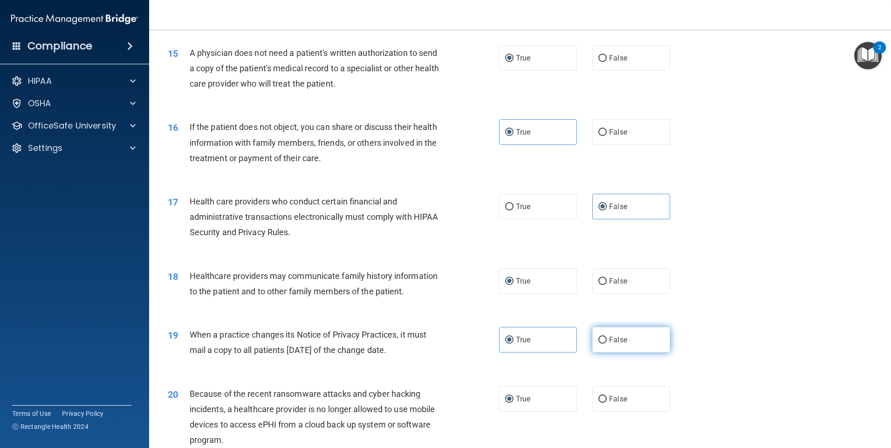
scroll to position [1165, 0]
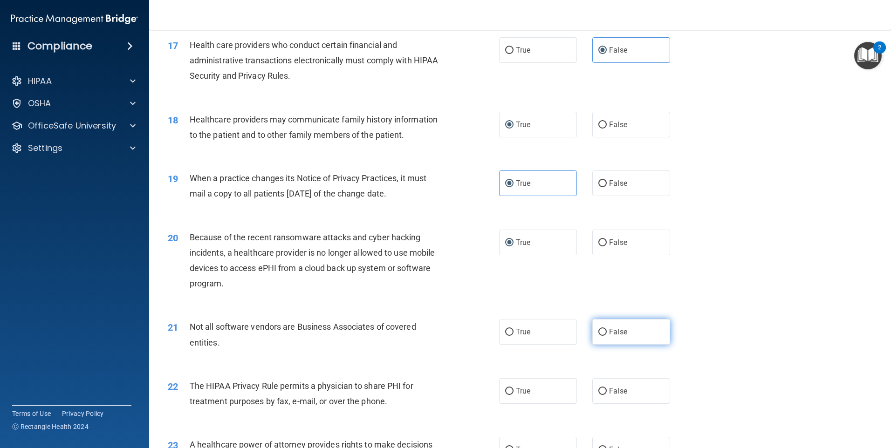
click at [602, 335] on input "False" at bounding box center [602, 332] width 8 height 7
radio input "true"
click at [598, 393] on input "False" at bounding box center [602, 391] width 8 height 7
radio input "true"
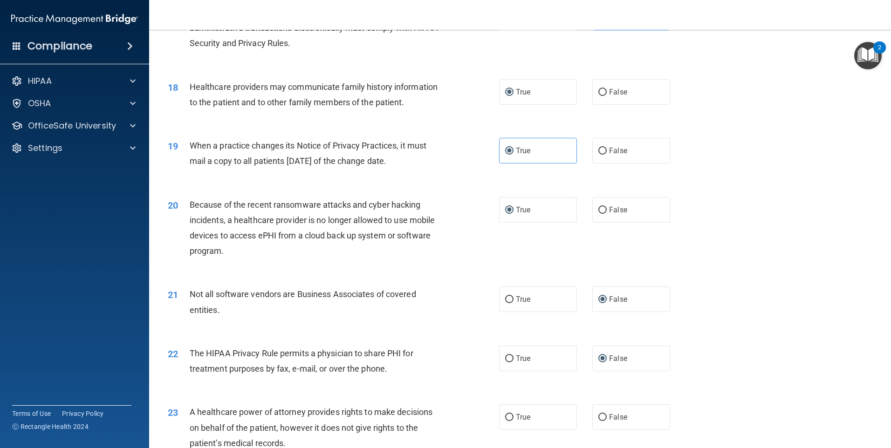
scroll to position [1305, 0]
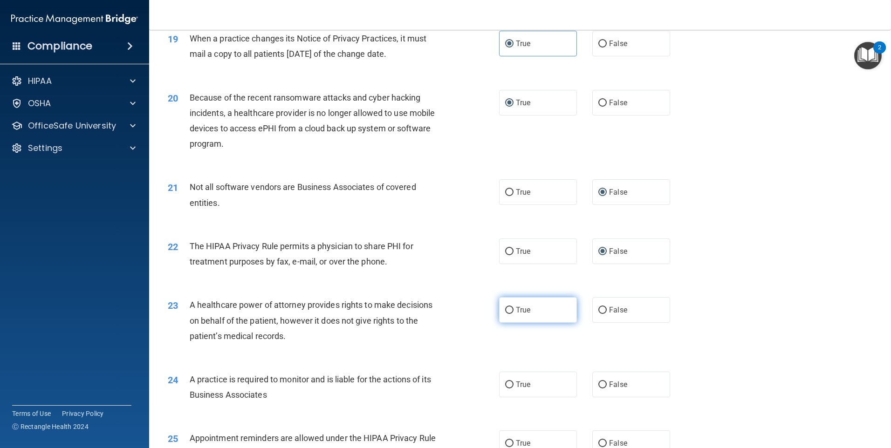
click at [520, 317] on label "True" at bounding box center [538, 310] width 78 height 26
click at [514, 314] on input "True" at bounding box center [509, 310] width 8 height 7
radio input "true"
drag, startPoint x: 515, startPoint y: 388, endPoint x: 525, endPoint y: 386, distance: 10.4
click at [516, 387] on span "True" at bounding box center [523, 384] width 14 height 9
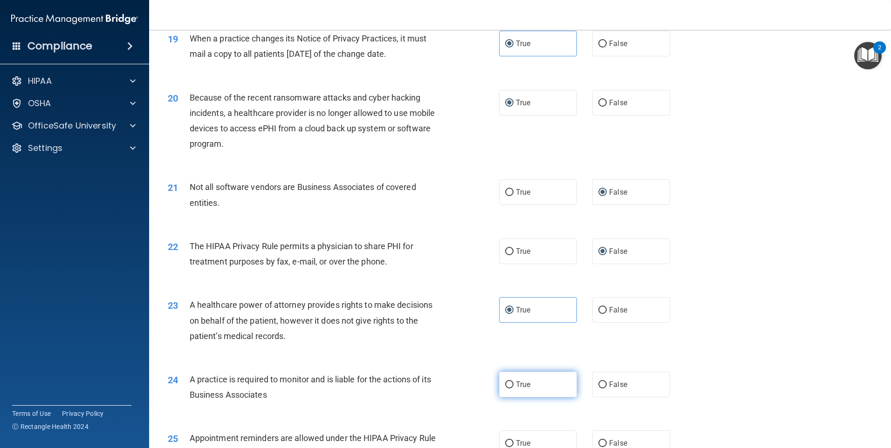
click at [514, 387] on input "True" at bounding box center [509, 385] width 8 height 7
radio input "true"
drag, startPoint x: 603, startPoint y: 440, endPoint x: 626, endPoint y: 416, distance: 33.3
click at [606, 434] on label "False" at bounding box center [631, 444] width 78 height 26
click at [606, 440] on input "False" at bounding box center [602, 443] width 8 height 7
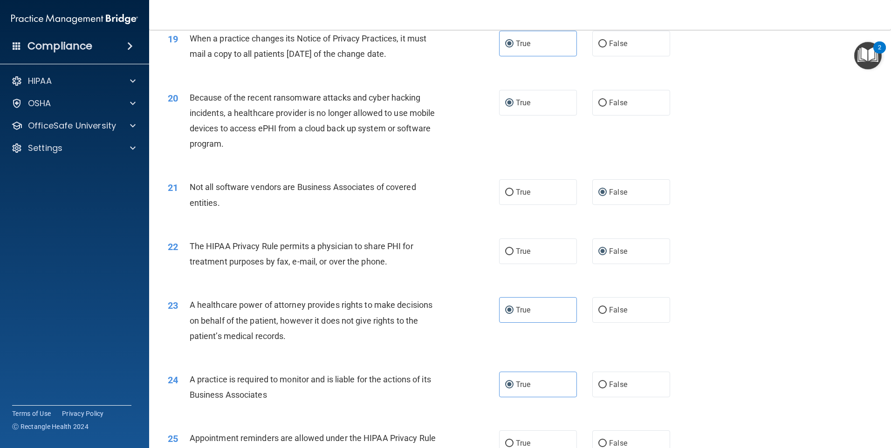
radio input "true"
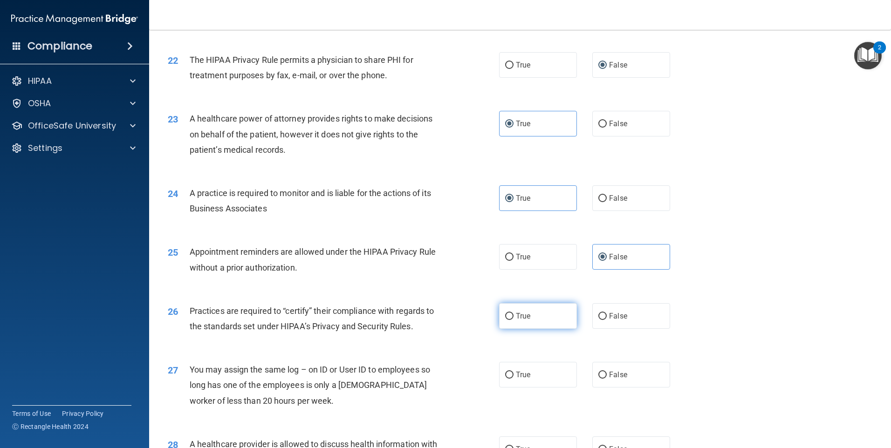
click at [508, 320] on label "True" at bounding box center [538, 316] width 78 height 26
click at [508, 320] on input "True" at bounding box center [509, 316] width 8 height 7
radio input "true"
click at [512, 379] on label "True" at bounding box center [538, 375] width 78 height 26
click at [512, 379] on input "True" at bounding box center [509, 375] width 8 height 7
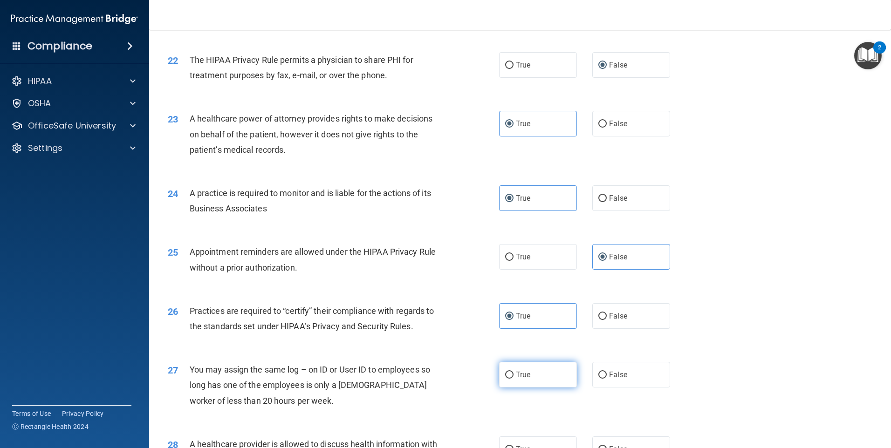
radio input "true"
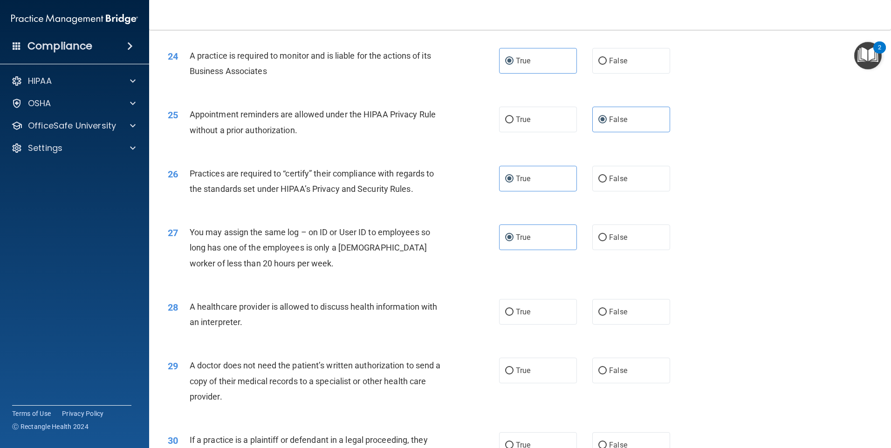
scroll to position [1678, 0]
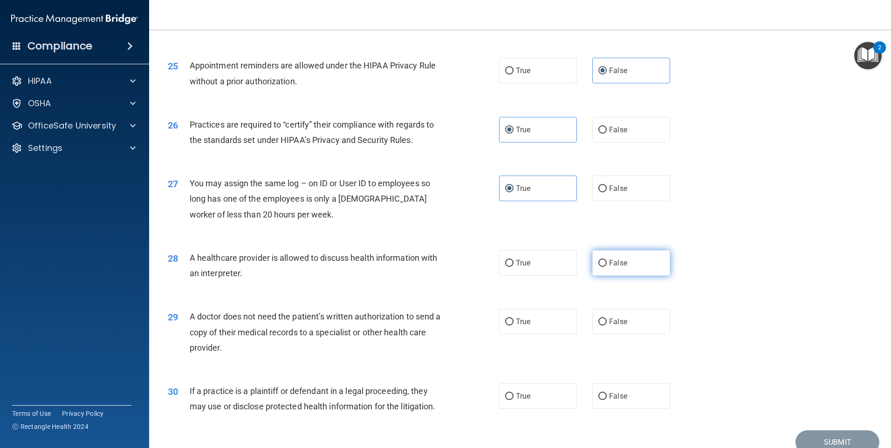
click at [601, 262] on input "False" at bounding box center [602, 263] width 8 height 7
radio input "true"
click at [601, 321] on input "False" at bounding box center [602, 322] width 8 height 7
radio input "true"
drag, startPoint x: 506, startPoint y: 392, endPoint x: 515, endPoint y: 389, distance: 9.9
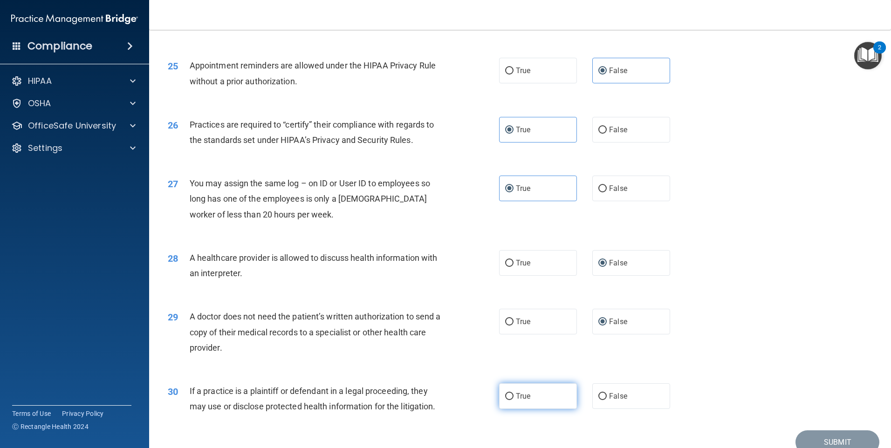
click at [506, 393] on input "True" at bounding box center [509, 396] width 8 height 7
radio input "true"
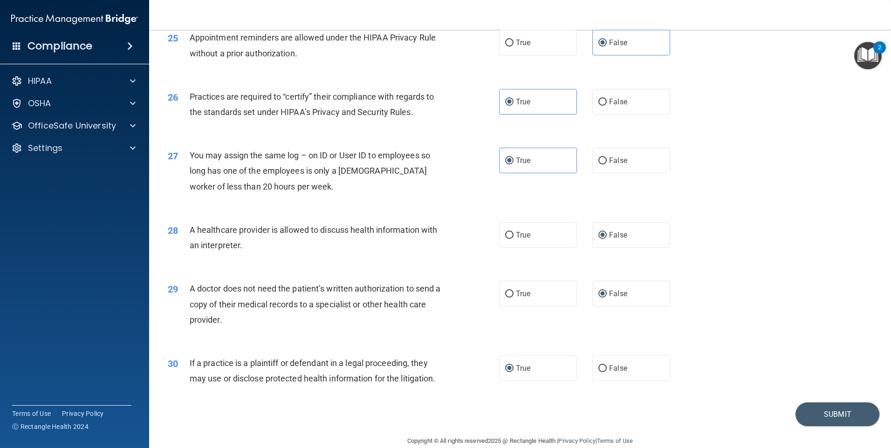
scroll to position [1721, 0]
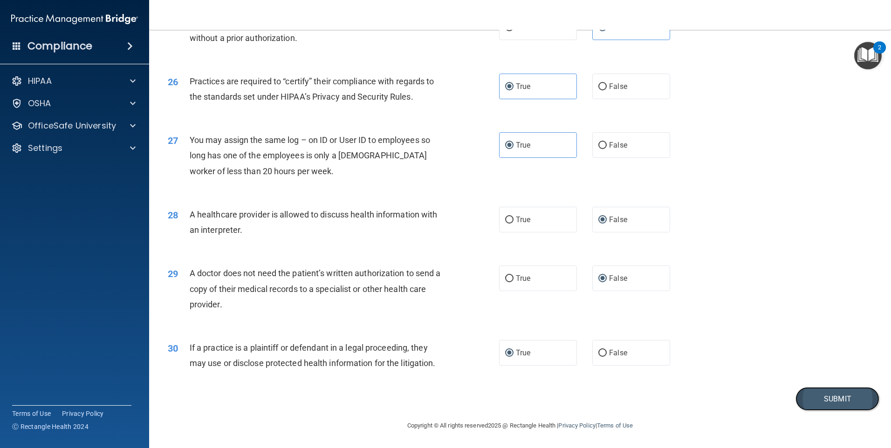
click at [816, 400] on button "Submit" at bounding box center [838, 399] width 84 height 24
